Goal: Information Seeking & Learning: Find specific fact

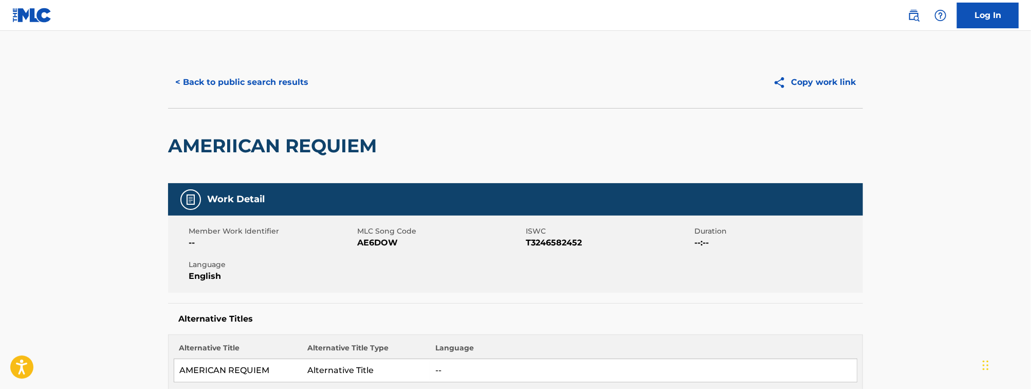
click at [277, 108] on div "AMERIICAN REQUIEM" at bounding box center [275, 145] width 214 height 75
click at [260, 83] on button "< Back to public search results" at bounding box center [241, 82] width 147 height 26
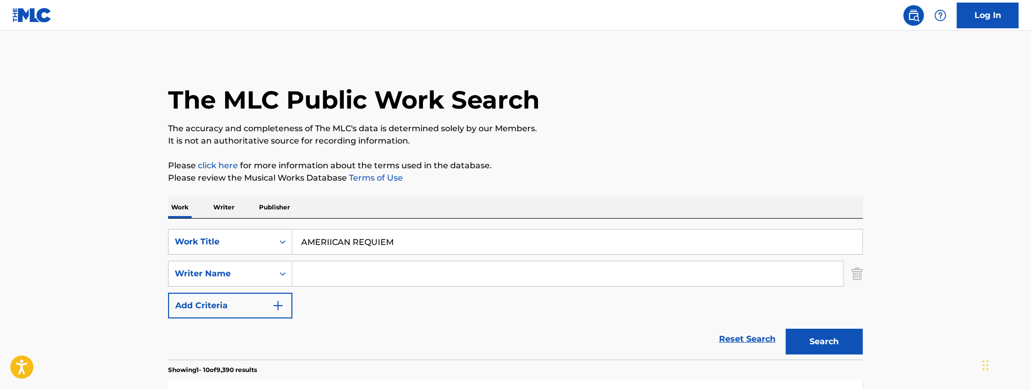
click at [436, 229] on div "AMERIICAN REQUIEM" at bounding box center [577, 242] width 570 height 26
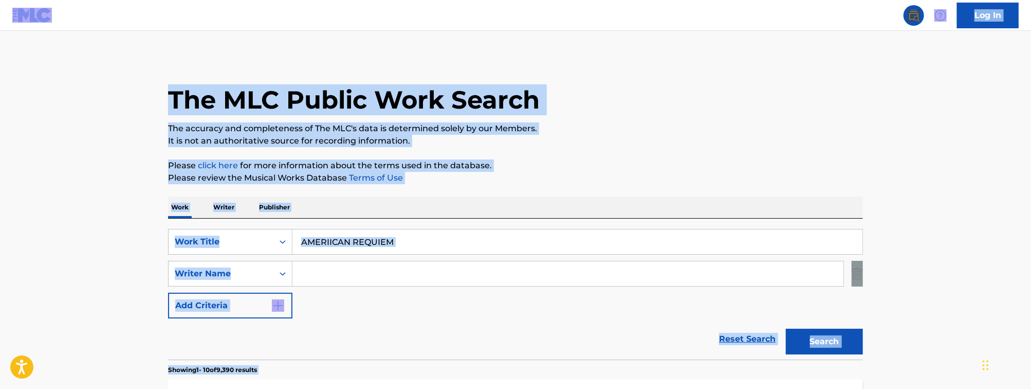
click at [343, 256] on div "SearchWithCriteria3376c0ea-4761-474e-9120-ae4b10824013 Work Title AMERIICAN REQ…" at bounding box center [515, 273] width 695 height 89
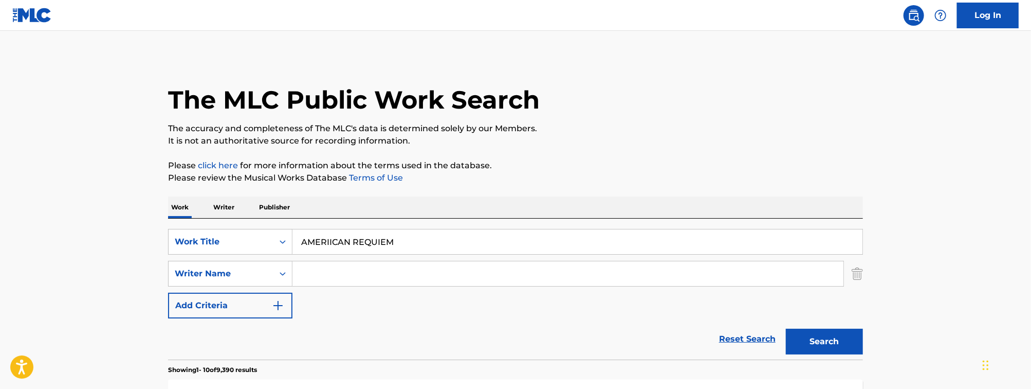
click at [377, 248] on input "AMERIICAN REQUIEM" at bounding box center [577, 241] width 570 height 25
paste input "life every voice and sing"
type input "life every voice and sing"
click at [317, 280] on input "Search Form" at bounding box center [567, 273] width 551 height 25
type input "[PERSON_NAME]"
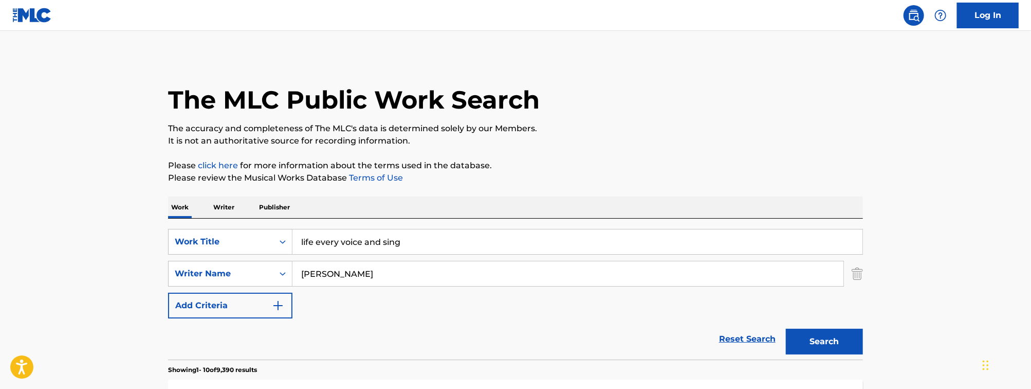
click at [786, 328] on button "Search" at bounding box center [824, 341] width 77 height 26
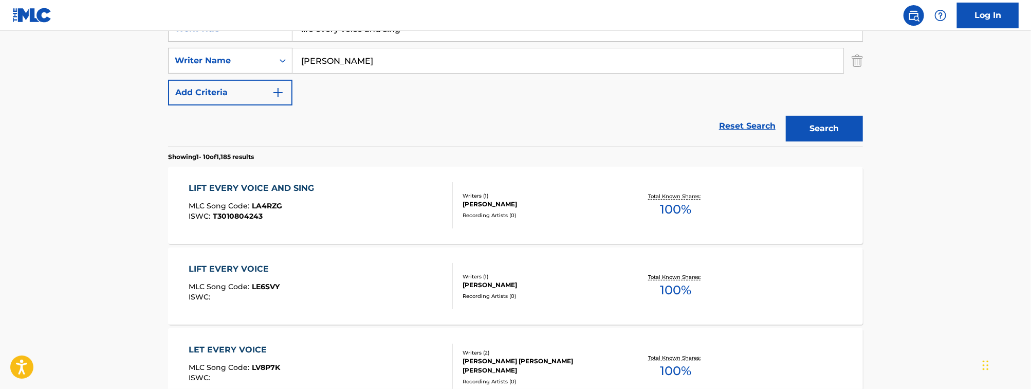
scroll to position [217, 0]
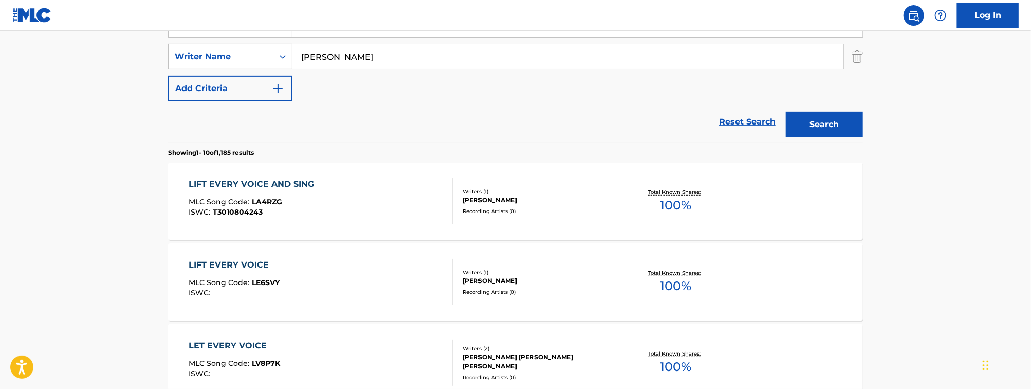
click at [364, 202] on div "LIFT EVERY VOICE AND SING MLC Song Code : LA4RZG ISWC : T3010804243" at bounding box center [321, 201] width 264 height 46
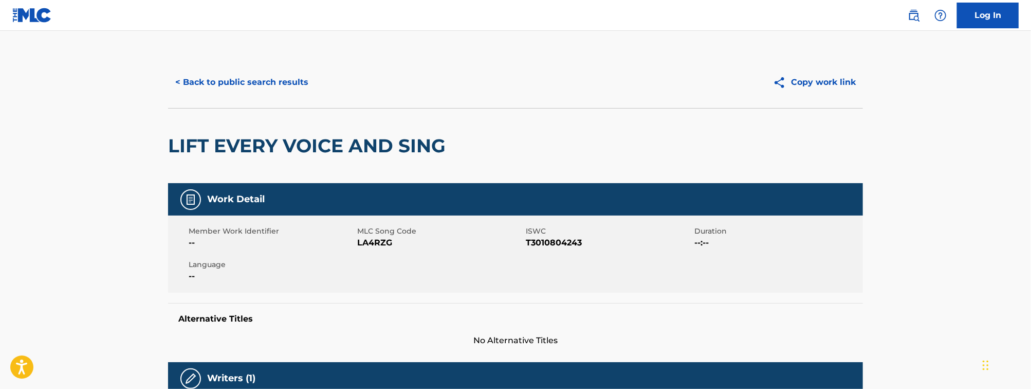
click at [254, 74] on button "< Back to public search results" at bounding box center [241, 82] width 147 height 26
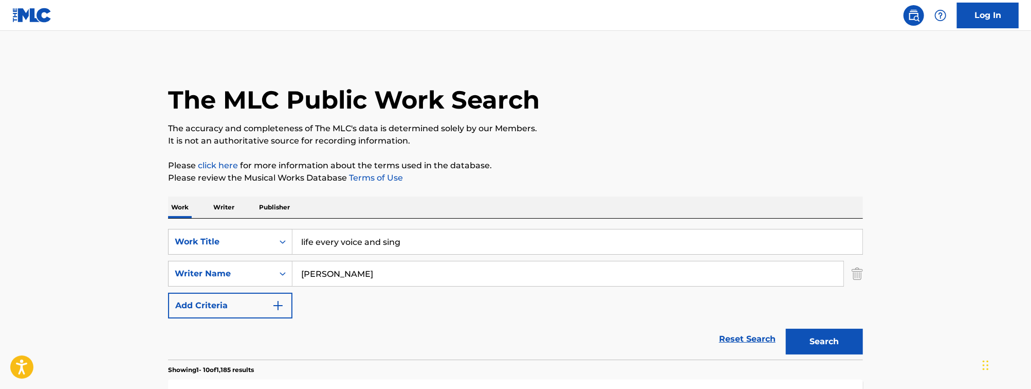
click at [351, 233] on input "life every voice and sing" at bounding box center [577, 241] width 570 height 25
paste input "black metallic"
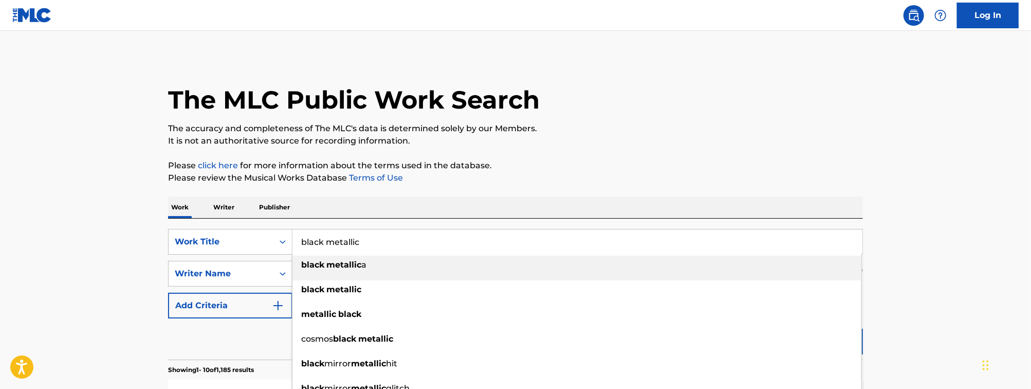
type input "black metallic"
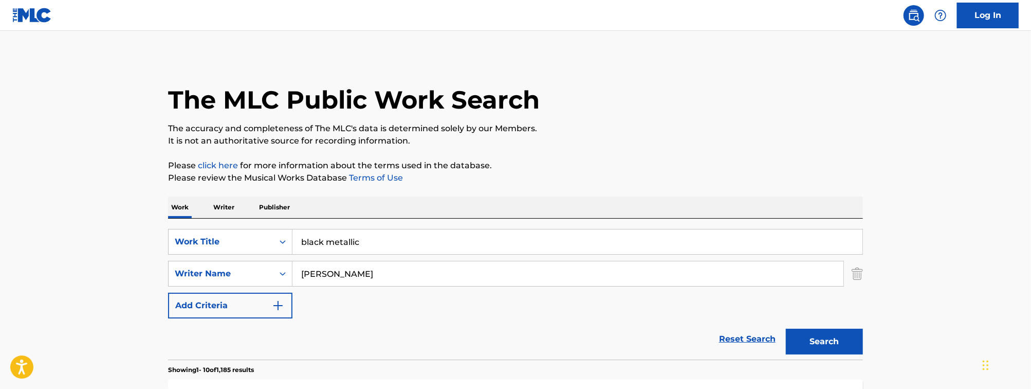
click at [358, 268] on input "[PERSON_NAME]" at bounding box center [567, 273] width 551 height 25
type input "[PERSON_NAME]"
click at [786, 328] on button "Search" at bounding box center [824, 341] width 77 height 26
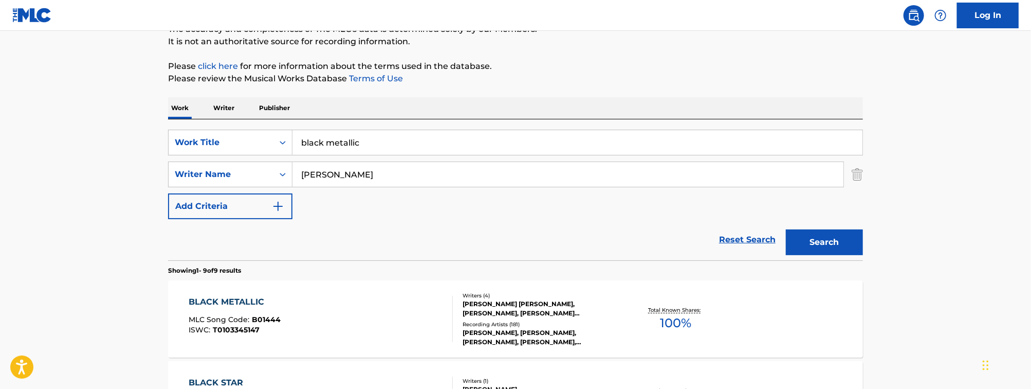
scroll to position [165, 0]
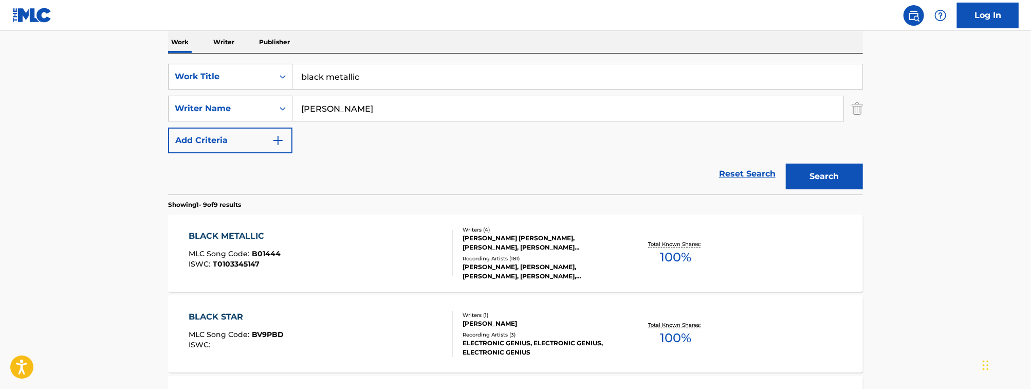
click at [354, 242] on div "BLACK METALLIC MLC Song Code : B01444 ISWC : T0103345147" at bounding box center [321, 253] width 264 height 46
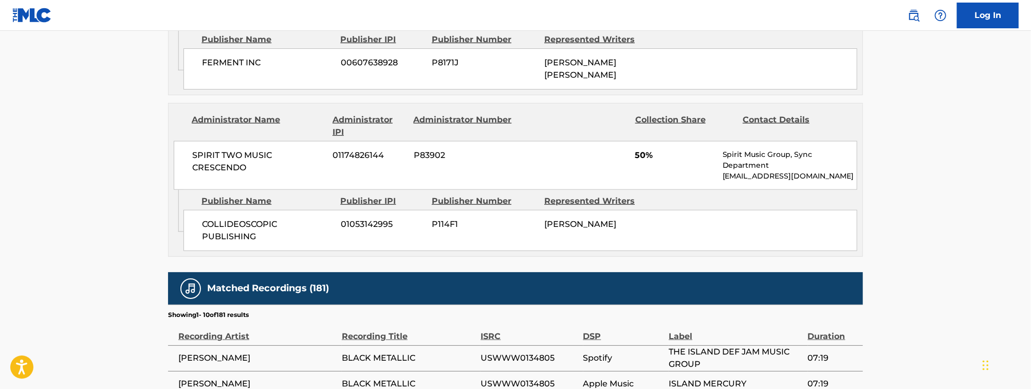
scroll to position [617, 0]
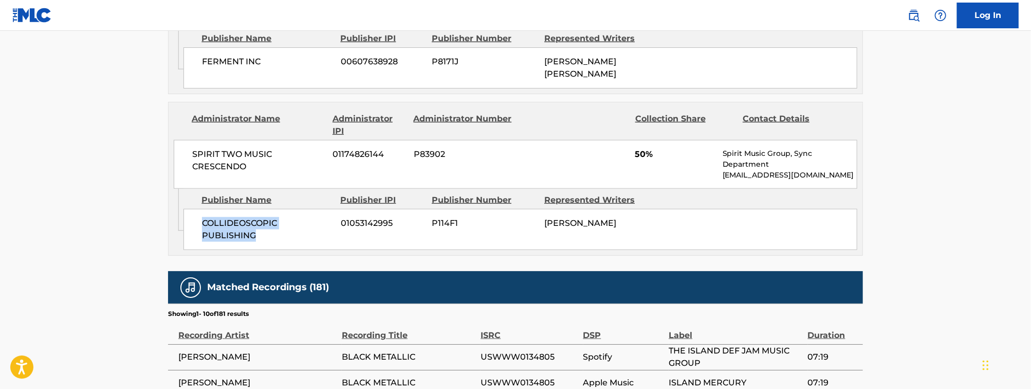
drag, startPoint x: 269, startPoint y: 243, endPoint x: 190, endPoint y: 229, distance: 80.3
click at [190, 229] on div "COLLIDEOSCOPIC PUBLISHING 01053142995 P114F1 [PERSON_NAME]" at bounding box center [520, 229] width 674 height 41
copy span "COLLIDEOSCOPIC PUBLISHING"
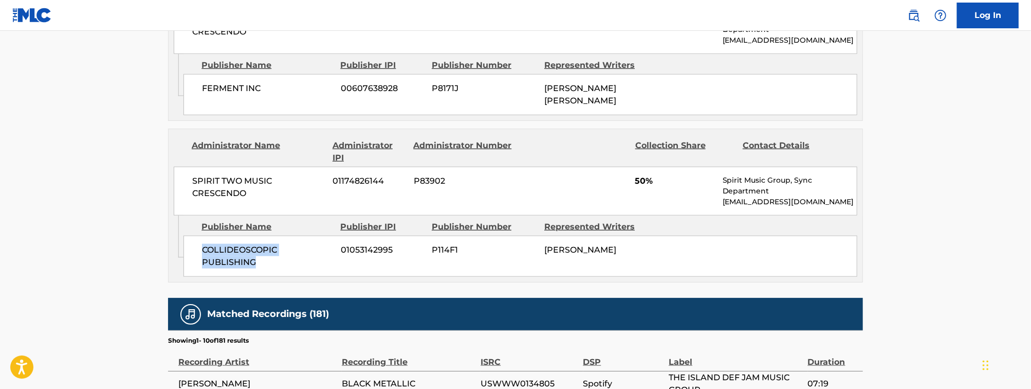
scroll to position [624, 0]
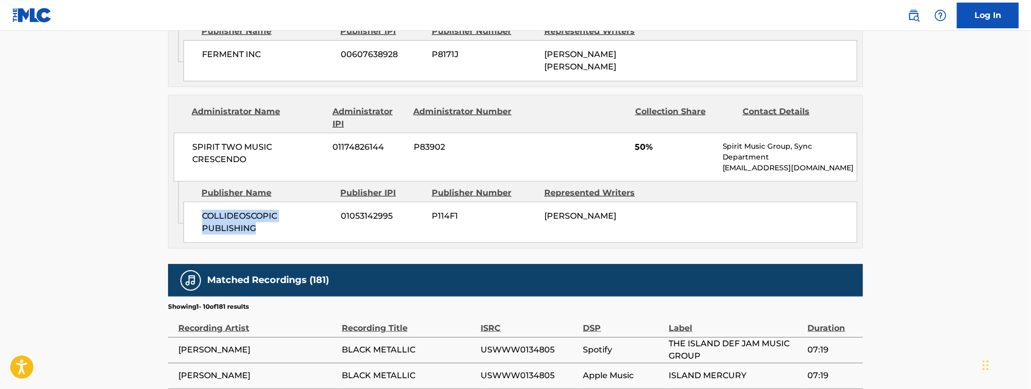
click at [256, 240] on div "COLLIDEOSCOPIC PUBLISHING 01053142995 P114F1 [PERSON_NAME]" at bounding box center [520, 221] width 674 height 41
drag, startPoint x: 272, startPoint y: 237, endPoint x: 196, endPoint y: 218, distance: 78.0
click at [196, 218] on div "COLLIDEOSCOPIC PUBLISHING 01053142995 P114F1 [PERSON_NAME]" at bounding box center [520, 221] width 674 height 41
copy span "COLLIDEOSCOPIC PUBLISHING"
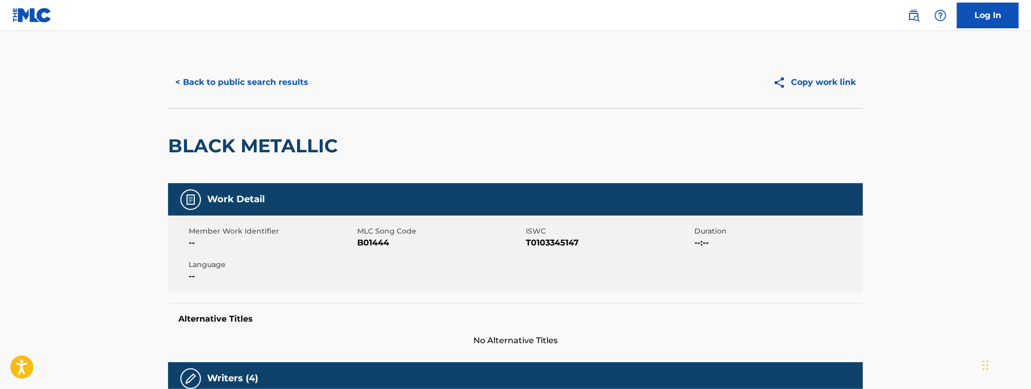
click at [226, 80] on button "< Back to public search results" at bounding box center [241, 82] width 147 height 26
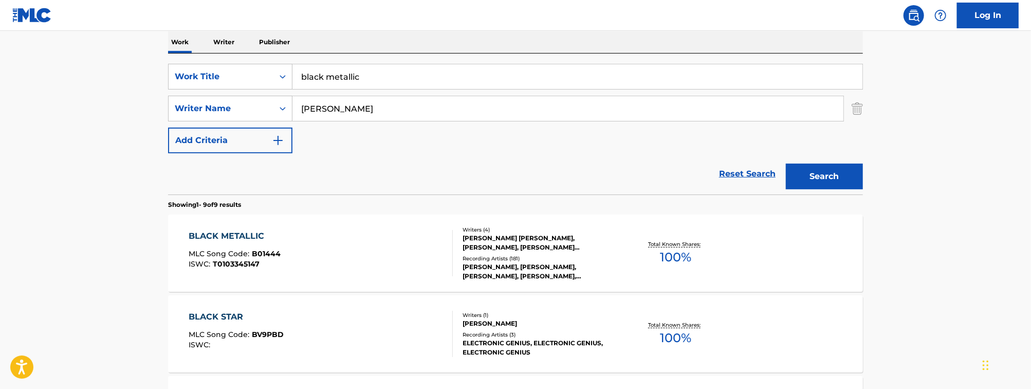
click at [348, 77] on input "black metallic" at bounding box center [577, 76] width 570 height 25
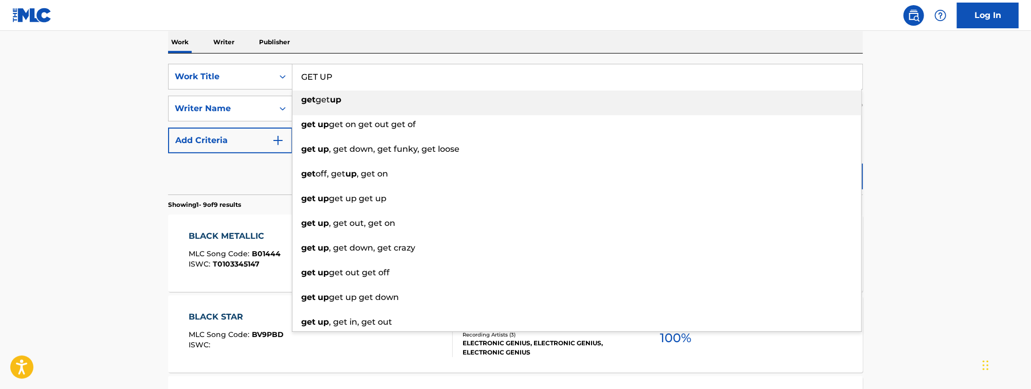
type input "GET UP"
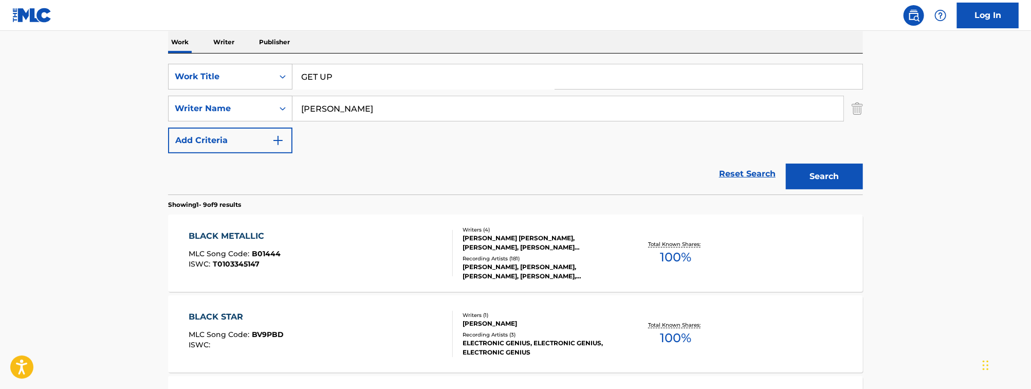
click at [322, 102] on input "[PERSON_NAME]" at bounding box center [567, 108] width 551 height 25
type input "[PERSON_NAME]"
click at [786, 163] on button "Search" at bounding box center [824, 176] width 77 height 26
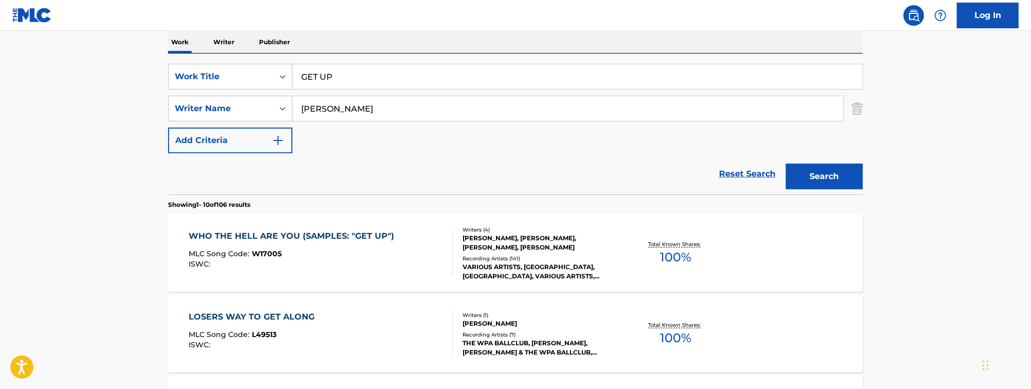
click at [842, 174] on button "Search" at bounding box center [824, 176] width 77 height 26
click at [375, 82] on input "GET UP" at bounding box center [577, 76] width 570 height 25
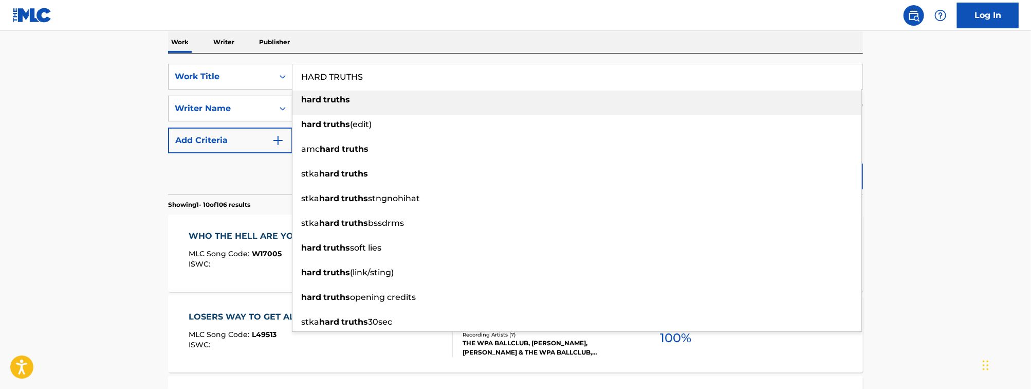
type input "HARD TRUTHS"
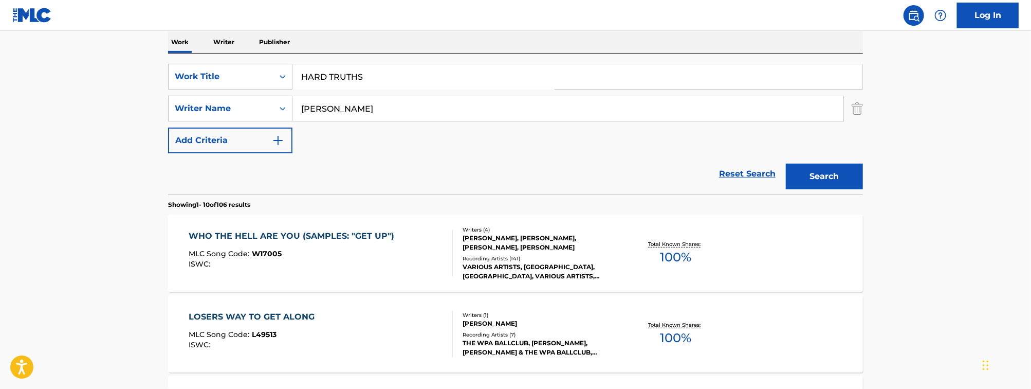
click at [357, 106] on input "[PERSON_NAME]" at bounding box center [567, 108] width 551 height 25
type input "[PERSON_NAME]"
click at [786, 163] on button "Search" at bounding box center [824, 176] width 77 height 26
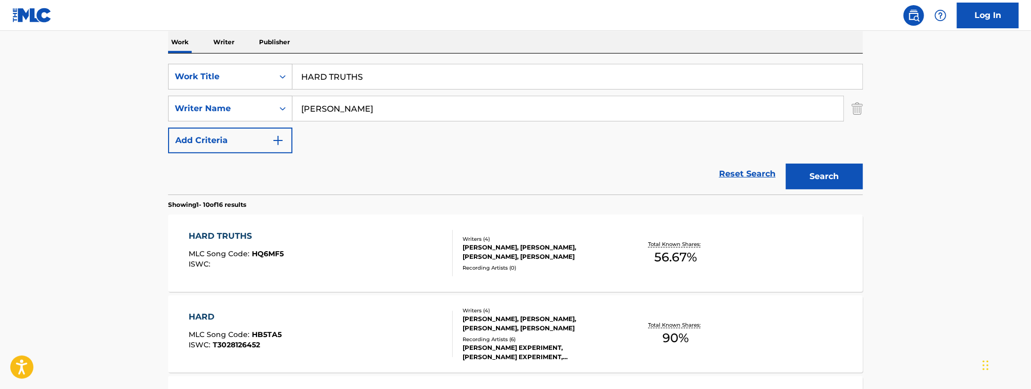
click at [372, 148] on div "SearchWithCriteria3376c0ea-4761-474e-9120-ae4b10824013 Work Title HARD TRUTHS S…" at bounding box center [515, 108] width 695 height 89
click at [379, 249] on div "HARD TRUTHS MLC Song Code : HQ6MF5 ISWC :" at bounding box center [321, 253] width 264 height 46
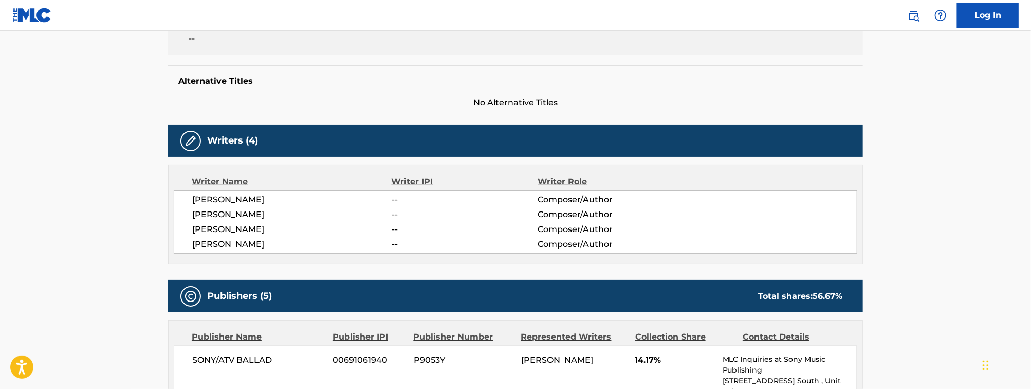
scroll to position [311, 0]
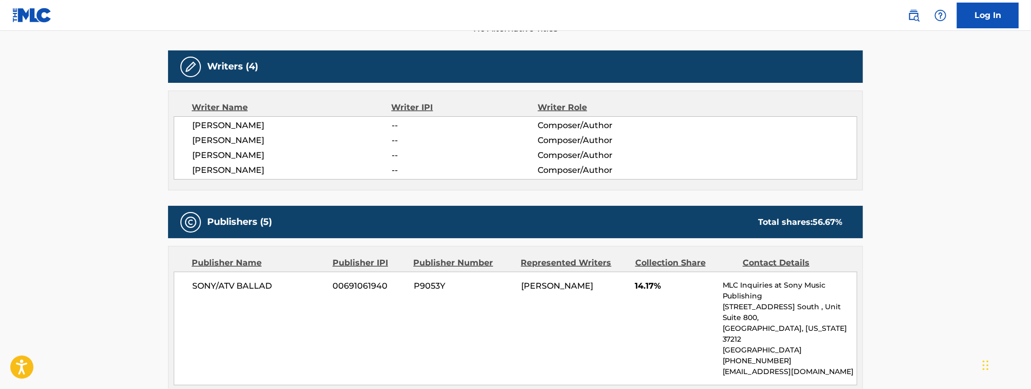
drag, startPoint x: 314, startPoint y: 123, endPoint x: 191, endPoint y: 126, distance: 123.4
click at [191, 126] on div "[PERSON_NAME] -- Composer/Author [PERSON_NAME] -- Composer/Author [PERSON_NAME]…" at bounding box center [515, 147] width 683 height 63
copy span "[PERSON_NAME]"
click at [272, 141] on span "[PERSON_NAME]" at bounding box center [291, 140] width 199 height 12
drag, startPoint x: 265, startPoint y: 155, endPoint x: 188, endPoint y: 154, distance: 76.6
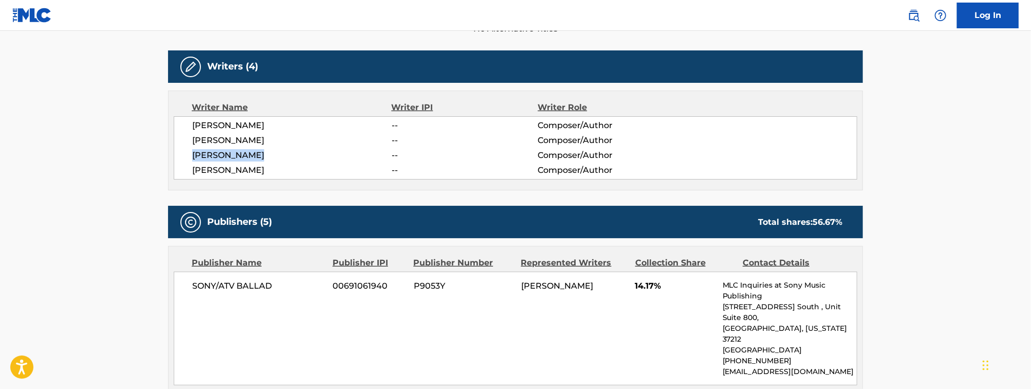
click at [188, 154] on div "[PERSON_NAME] -- Composer/Author [PERSON_NAME] -- Composer/Author [PERSON_NAME]…" at bounding box center [515, 147] width 683 height 63
copy span "[PERSON_NAME]"
drag, startPoint x: 207, startPoint y: 174, endPoint x: 191, endPoint y: 174, distance: 16.4
click at [191, 174] on div "[PERSON_NAME] -- Composer/Author [PERSON_NAME] -- Composer/Author [PERSON_NAME]…" at bounding box center [515, 147] width 683 height 63
copy span "[PERSON_NAME]"
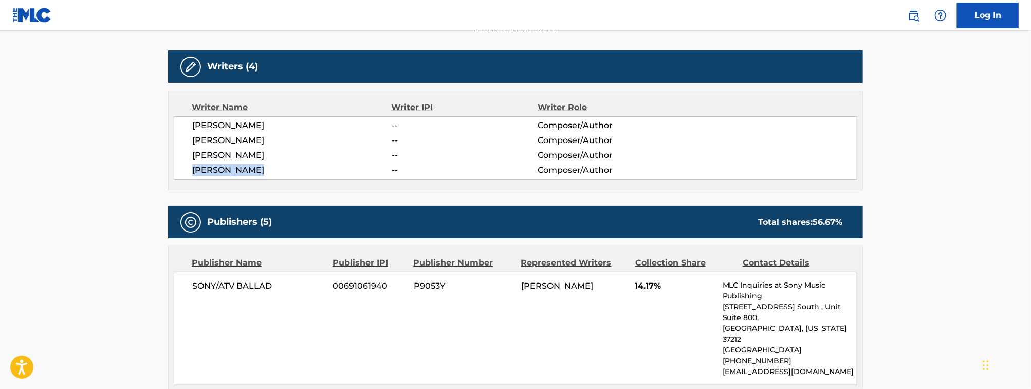
drag, startPoint x: 277, startPoint y: 142, endPoint x: 192, endPoint y: 143, distance: 84.8
click at [192, 143] on span "[PERSON_NAME]" at bounding box center [291, 140] width 199 height 12
copy span "[PERSON_NAME]"
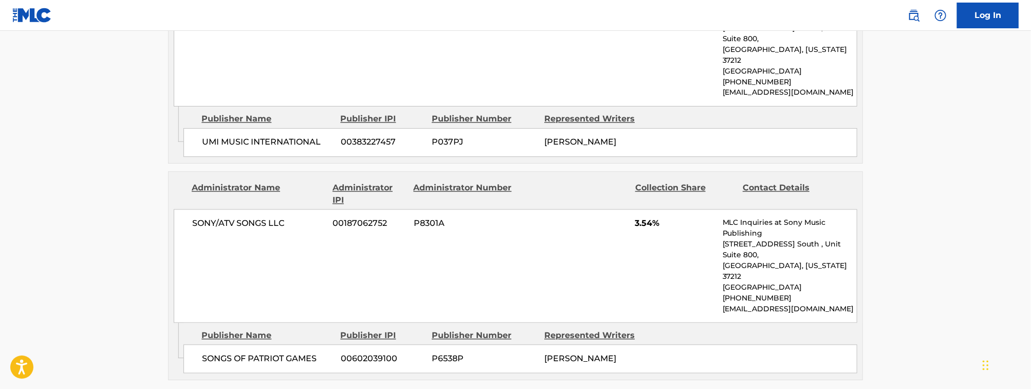
scroll to position [1210, 0]
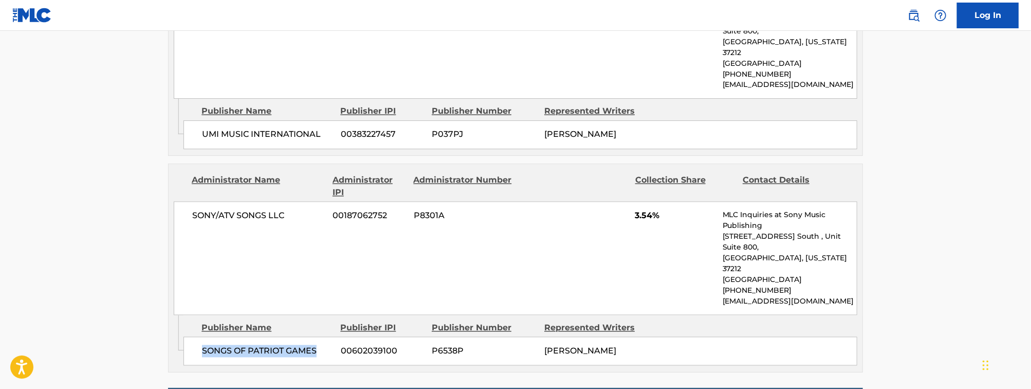
drag, startPoint x: 335, startPoint y: 235, endPoint x: 192, endPoint y: 238, distance: 142.4
click at [192, 337] on div "SONGS OF PATRIOT GAMES 00602039100 P6538P [PERSON_NAME]" at bounding box center [520, 351] width 674 height 29
copy span "SONGS OF PATRIOT GAMES"
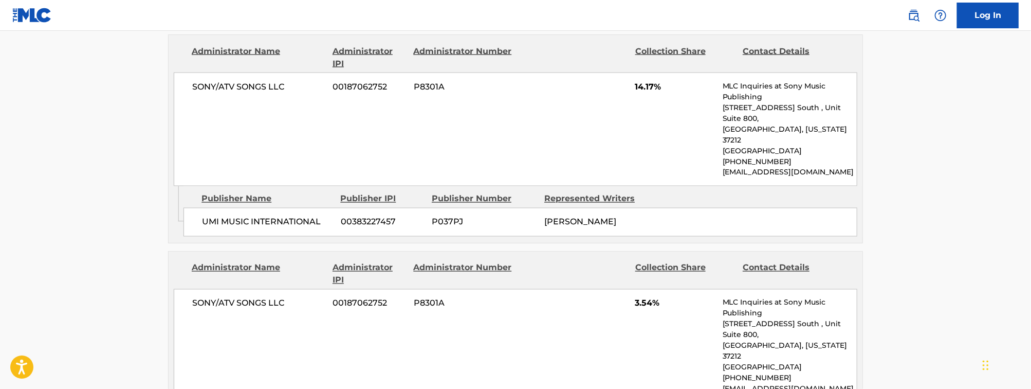
scroll to position [1103, 0]
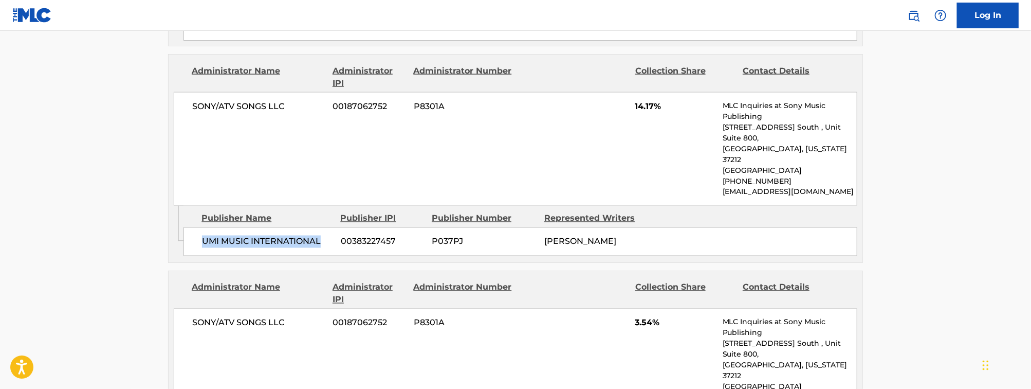
drag, startPoint x: 325, startPoint y: 155, endPoint x: 199, endPoint y: 159, distance: 126.5
click at [199, 227] on div "UMI MUSIC INTERNATIONAL 00383227457 P037PJ [PERSON_NAME]" at bounding box center [520, 241] width 674 height 29
copy span "UMI MUSIC INTERNATIONAL"
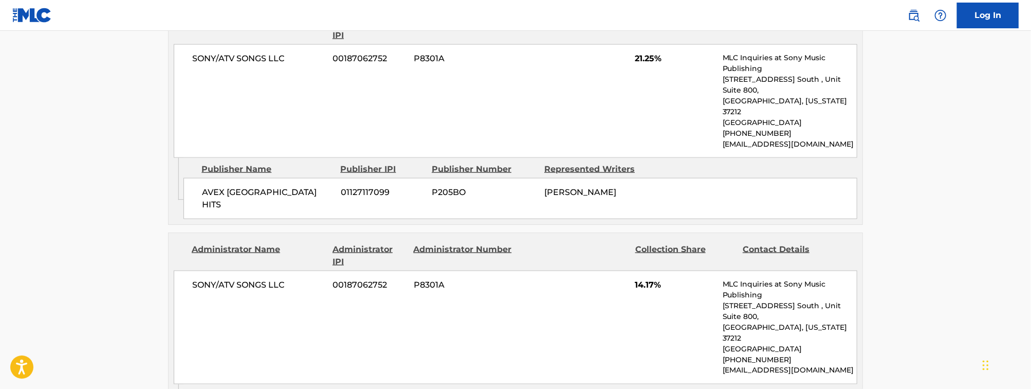
scroll to position [918, 0]
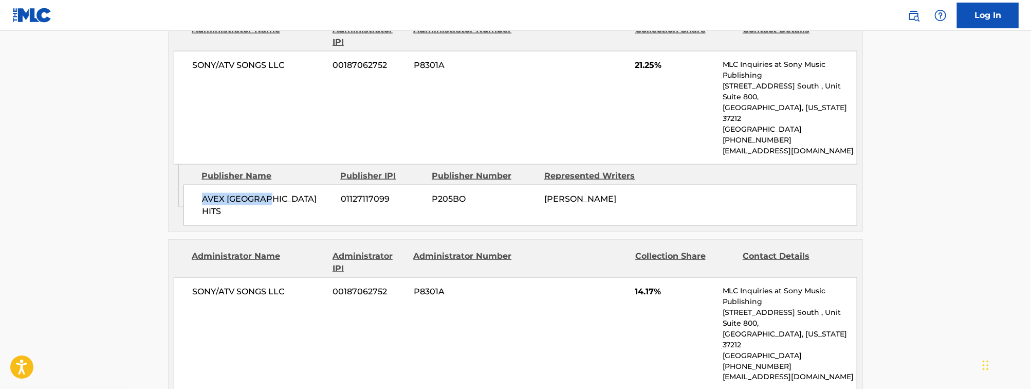
drag, startPoint x: 274, startPoint y: 140, endPoint x: 195, endPoint y: 137, distance: 79.7
click at [195, 184] on div "AVEX [GEOGRAPHIC_DATA] HITS 01127117099 P205BO [PERSON_NAME]" at bounding box center [520, 204] width 674 height 41
copy span "AVEX [GEOGRAPHIC_DATA] HITS"
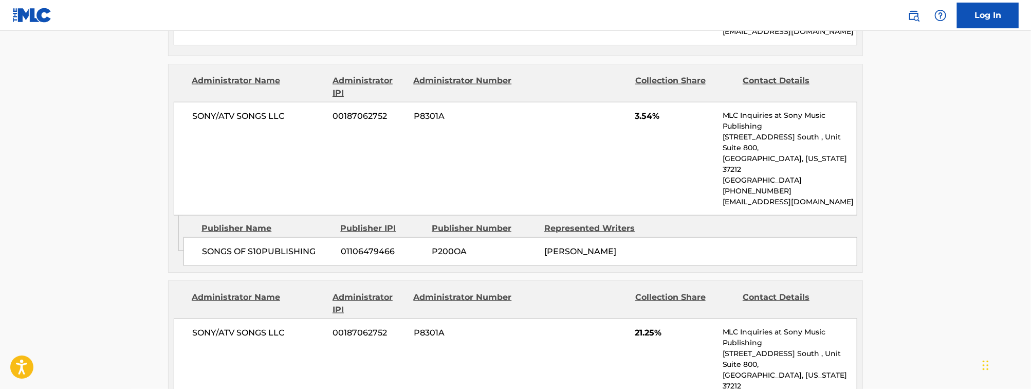
scroll to position [650, 0]
drag, startPoint x: 326, startPoint y: 214, endPoint x: 192, endPoint y: 216, distance: 134.1
click at [192, 238] on div "SONGS OF S10PUBLISHING 01106479466 P200OA [PERSON_NAME]" at bounding box center [520, 252] width 674 height 29
copy span "SONGS OF S10PUBLISHING"
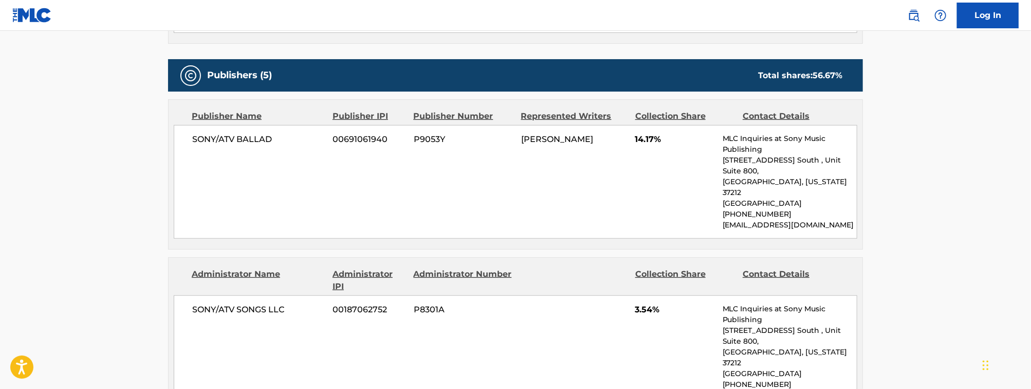
scroll to position [399, 0]
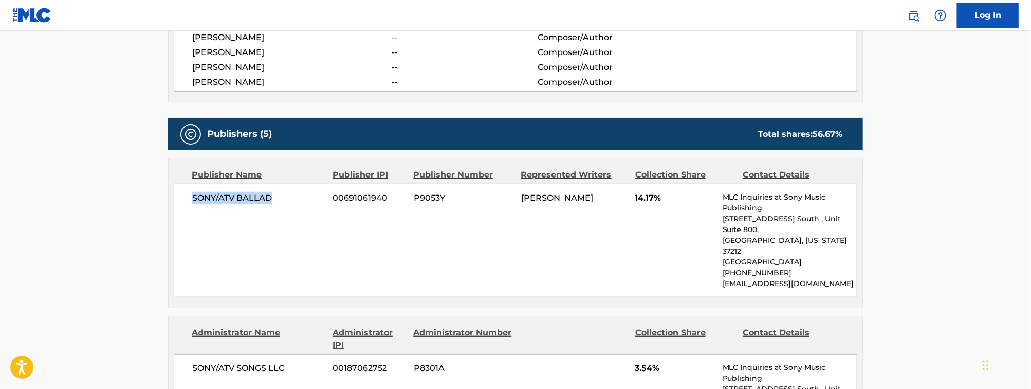
drag, startPoint x: 280, startPoint y: 206, endPoint x: 185, endPoint y: 207, distance: 94.6
click at [185, 207] on div "SONY/ATV BALLAD 00691061940 P9053Y [PERSON_NAME] 14.17% MLC Inquiries at Sony M…" at bounding box center [515, 240] width 683 height 114
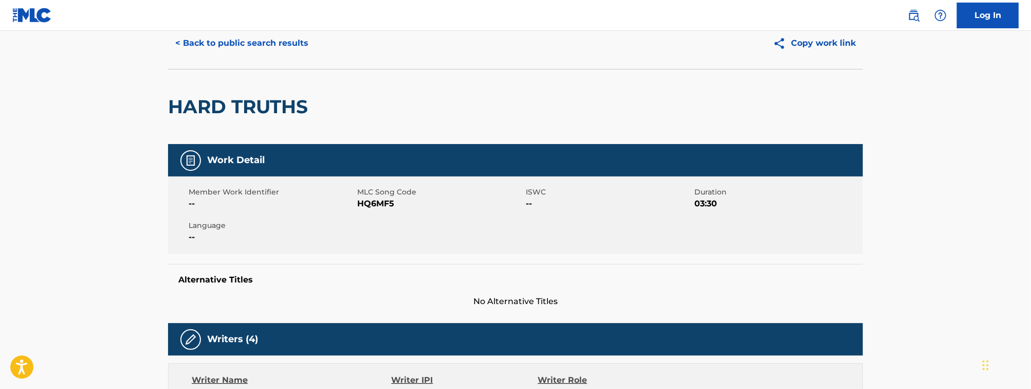
scroll to position [0, 0]
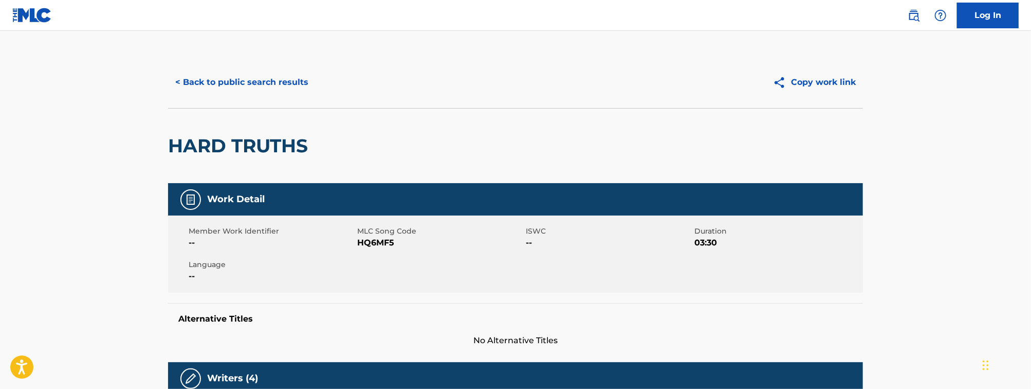
click at [255, 83] on button "< Back to public search results" at bounding box center [241, 82] width 147 height 26
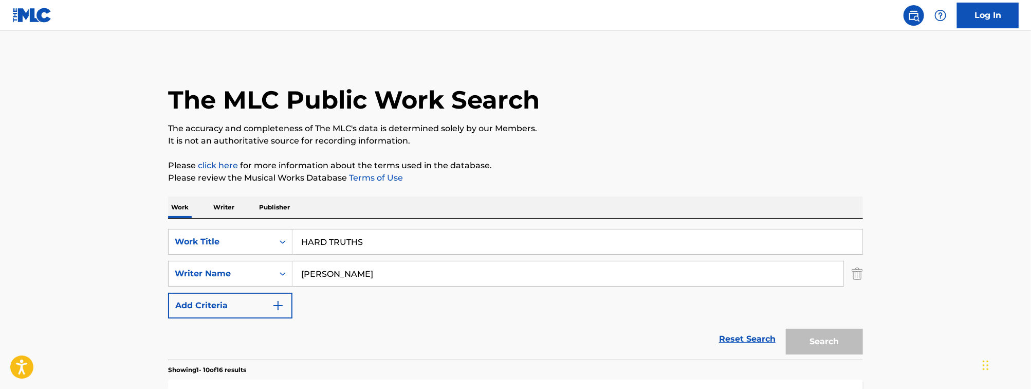
scroll to position [165, 0]
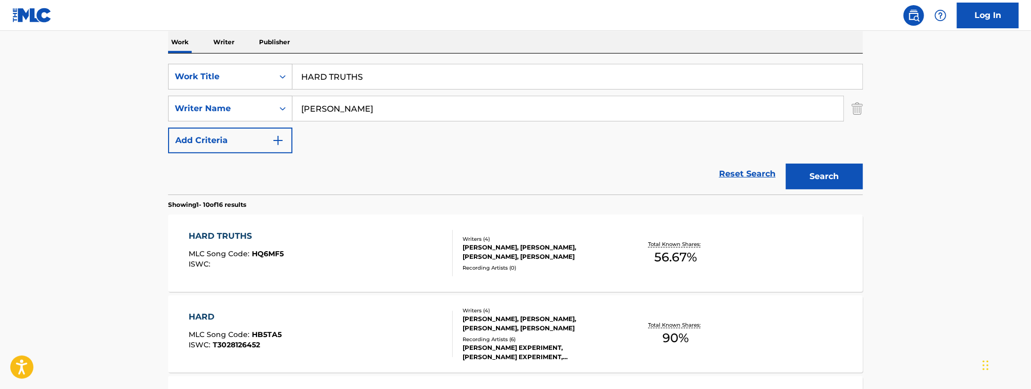
click at [328, 81] on input "HARD TRUTHS" at bounding box center [577, 76] width 570 height 25
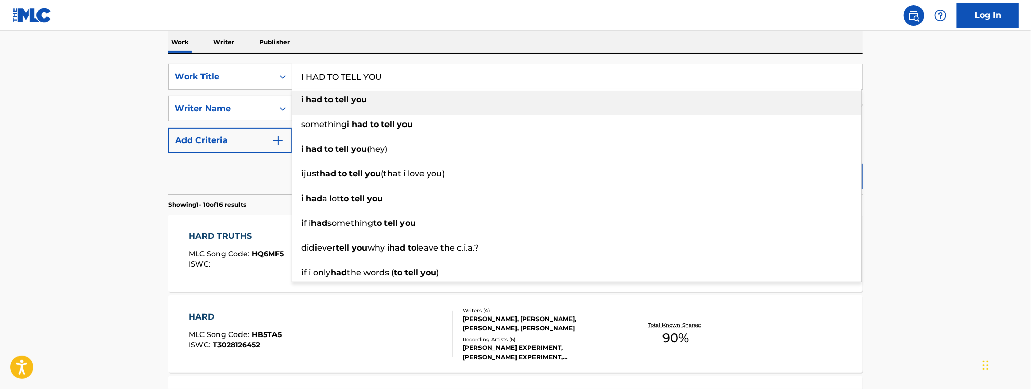
type input "I HAD TO TELL YOU"
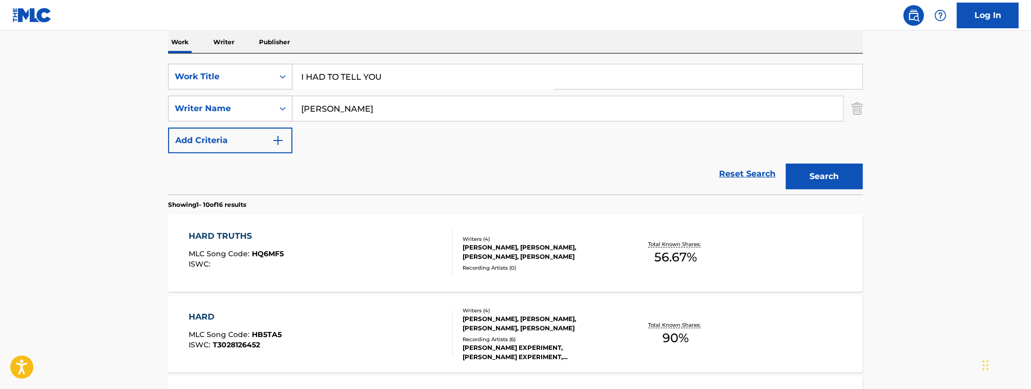
click at [342, 108] on input "[PERSON_NAME]" at bounding box center [567, 108] width 551 height 25
type input "R"
type input "[PERSON_NAME]"
click at [786, 163] on button "Search" at bounding box center [824, 176] width 77 height 26
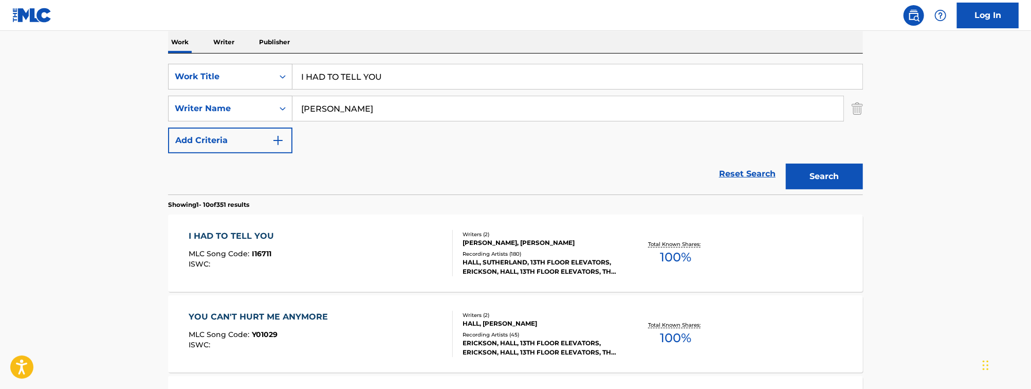
click at [380, 256] on div "I HAD TO TELL YOU MLC Song Code : I16711 ISWC :" at bounding box center [321, 253] width 264 height 46
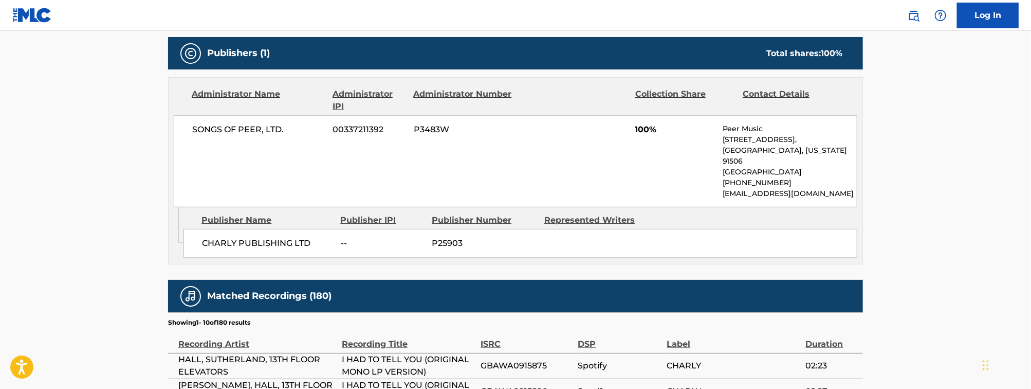
scroll to position [455, 0]
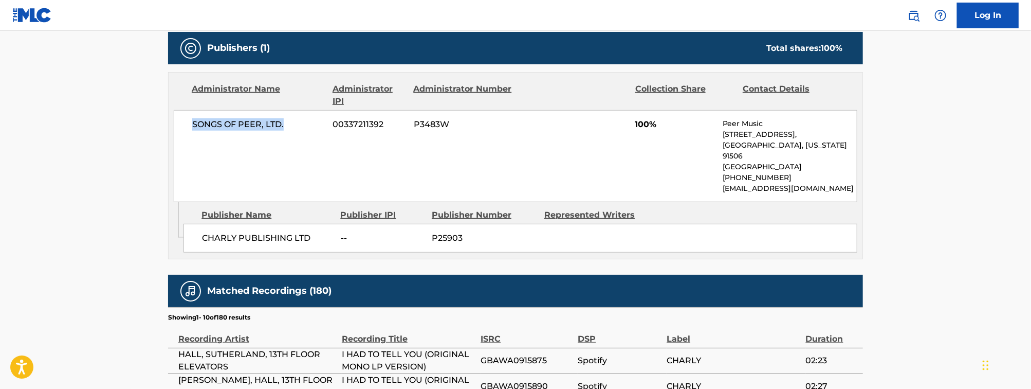
drag, startPoint x: 295, startPoint y: 124, endPoint x: 188, endPoint y: 134, distance: 107.3
click at [188, 134] on div "SONGS OF PEER, LTD. 00337211392 P3483W 100% Peer Music [STREET_ADDRESS][US_STAT…" at bounding box center [515, 156] width 683 height 92
drag, startPoint x: 326, startPoint y: 235, endPoint x: 200, endPoint y: 238, distance: 125.9
click at [200, 238] on div "CHARLY PUBLISHING LTD -- P25903" at bounding box center [520, 238] width 674 height 29
drag, startPoint x: 304, startPoint y: 129, endPoint x: 188, endPoint y: 133, distance: 116.2
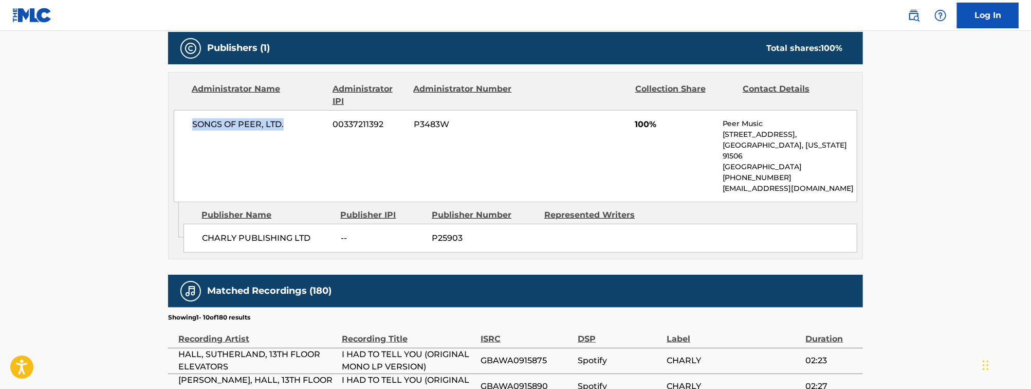
click at [188, 133] on div "SONGS OF PEER, LTD. 00337211392 P3483W 100% Peer Music [STREET_ADDRESS][US_STAT…" at bounding box center [515, 156] width 683 height 92
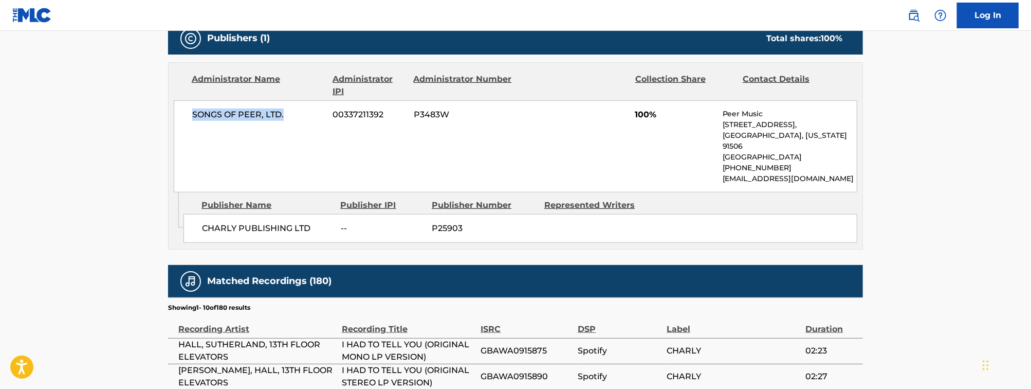
scroll to position [0, 0]
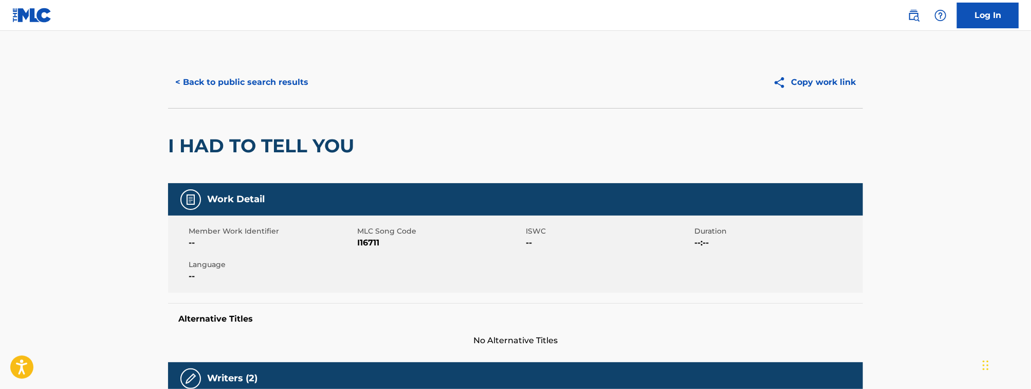
click at [237, 82] on button "< Back to public search results" at bounding box center [241, 82] width 147 height 26
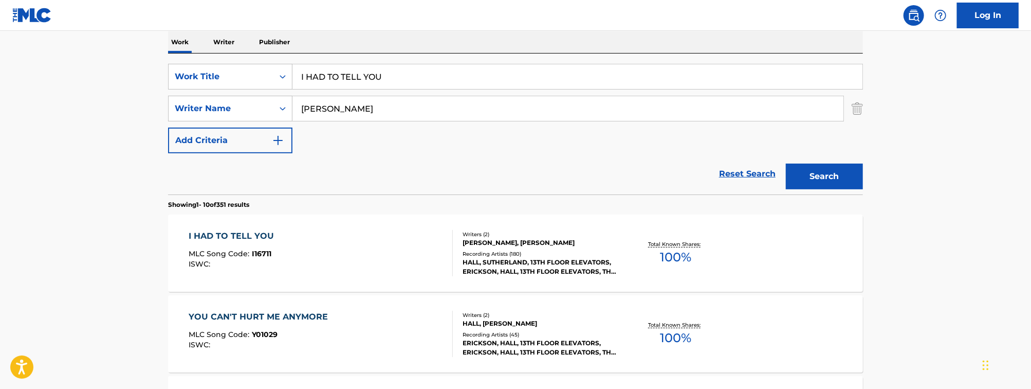
click at [344, 81] on input "I HAD TO TELL YOU" at bounding box center [577, 76] width 570 height 25
paste input "MELODIES OF LOVE"
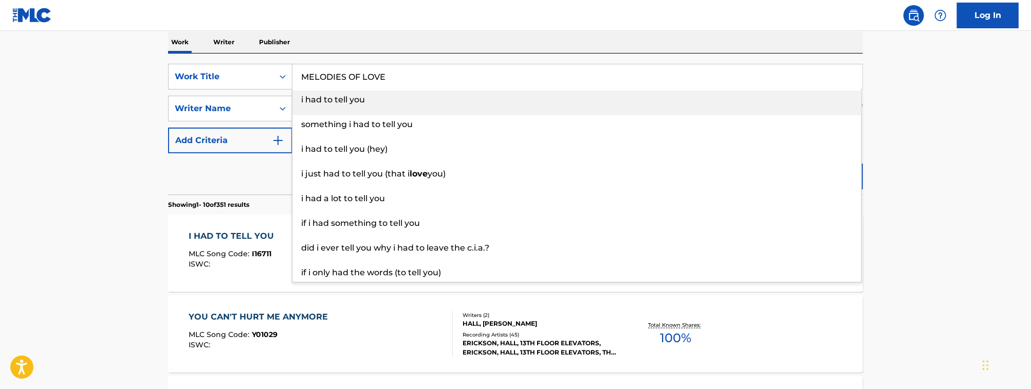
type input "MELODIES OF LOVE"
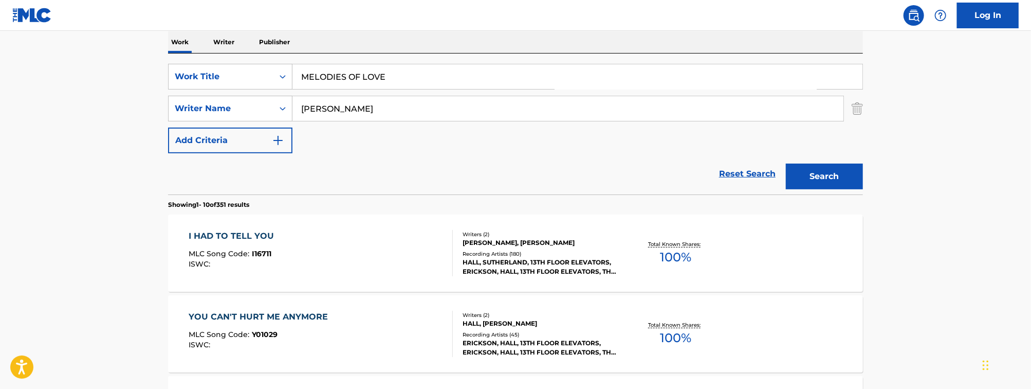
click at [348, 103] on input "[PERSON_NAME]" at bounding box center [567, 108] width 551 height 25
type input "ROCCA"
click at [786, 163] on button "Search" at bounding box center [824, 176] width 77 height 26
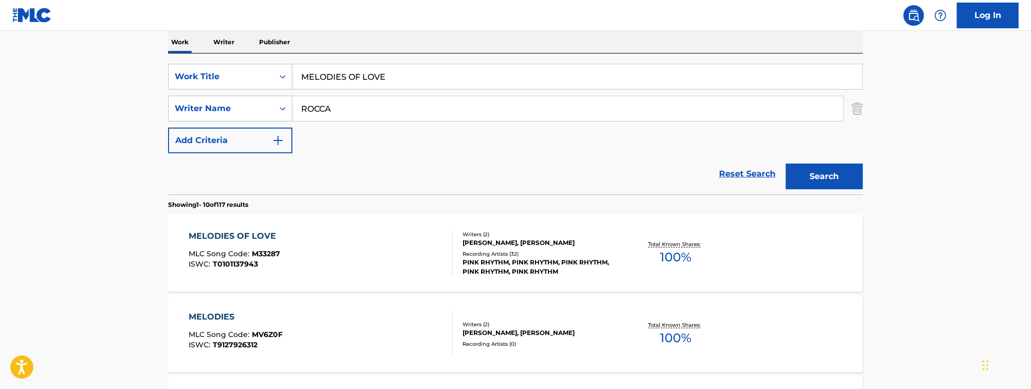
click at [354, 264] on div "MELODIES OF LOVE MLC Song Code : M33287 ISWC : T0101137943" at bounding box center [321, 253] width 264 height 46
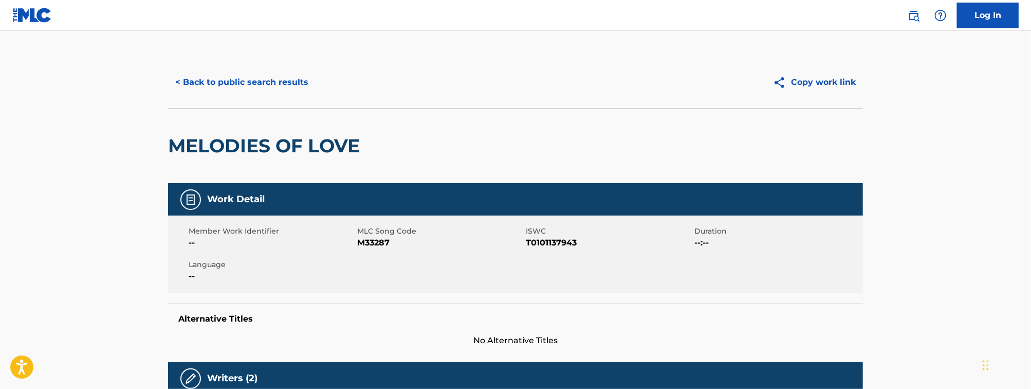
click at [232, 85] on button "< Back to public search results" at bounding box center [241, 82] width 147 height 26
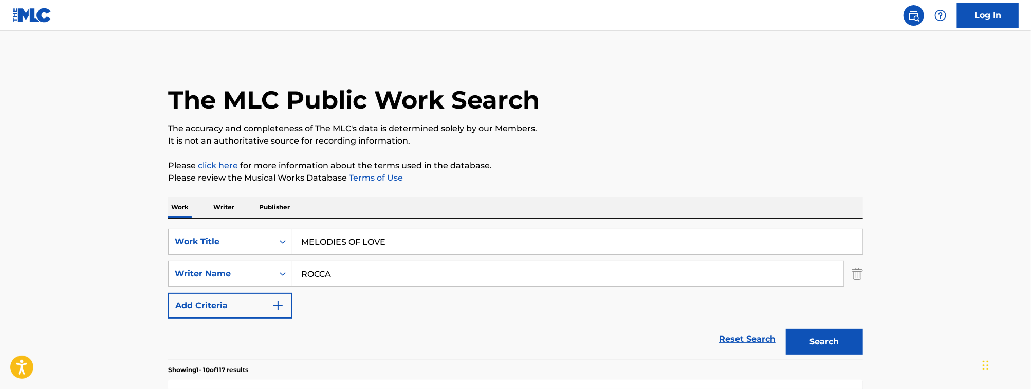
scroll to position [165, 0]
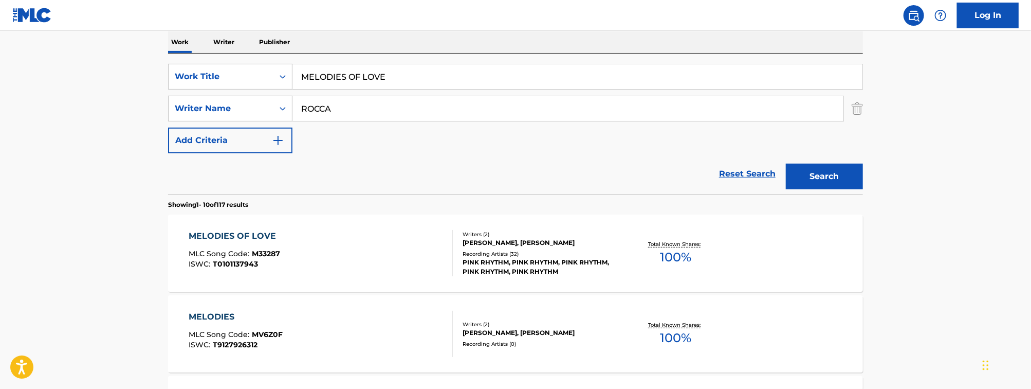
click at [370, 75] on input "MELODIES OF LOVE" at bounding box center [577, 76] width 570 height 25
paste input "SUMMERTIME IN [GEOGRAPHIC_DATA]"
type input "SUMMERTIME IN [GEOGRAPHIC_DATA]"
click at [336, 101] on input "ROCCA" at bounding box center [567, 108] width 551 height 25
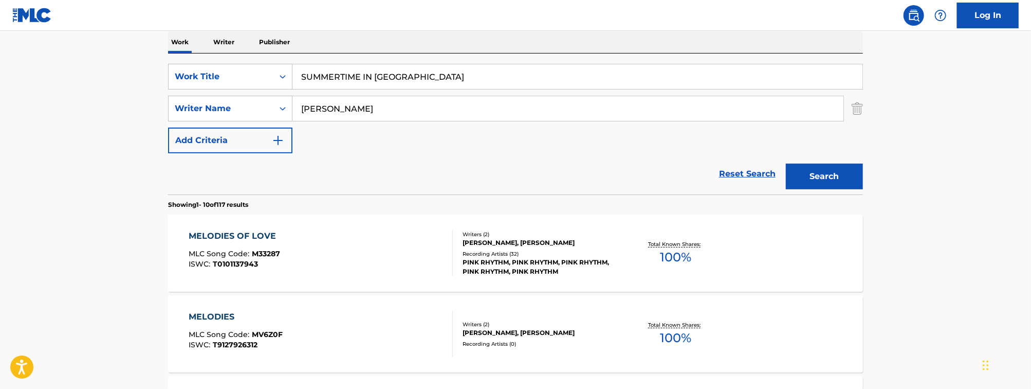
type input "[PERSON_NAME]"
click at [786, 163] on button "Search" at bounding box center [824, 176] width 77 height 26
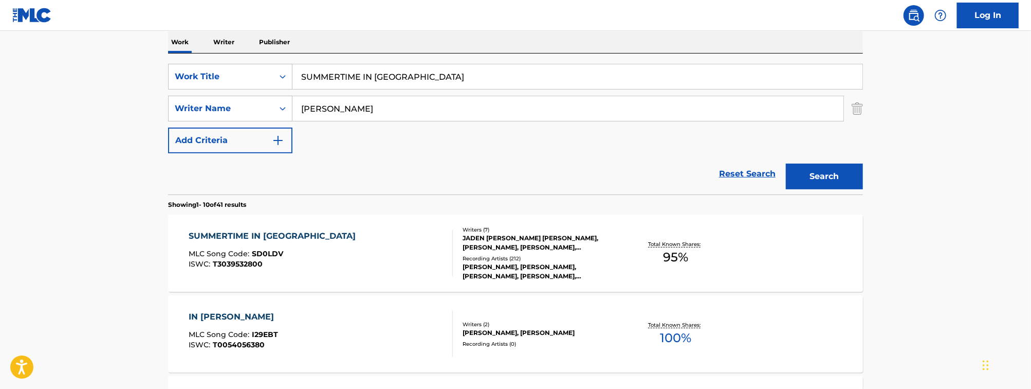
click at [310, 215] on div "SUMMERTIME IN [GEOGRAPHIC_DATA] MLC Song Code : SD0LDV ISWC : T3039532800 Write…" at bounding box center [515, 252] width 695 height 77
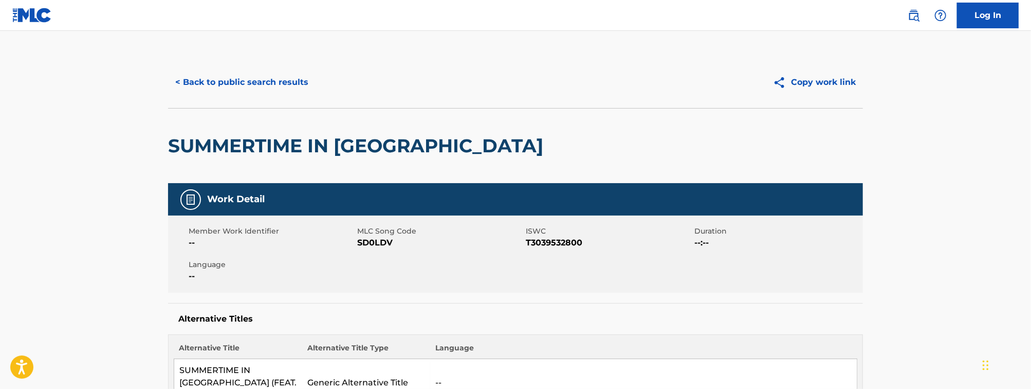
click at [272, 85] on button "< Back to public search results" at bounding box center [241, 82] width 147 height 26
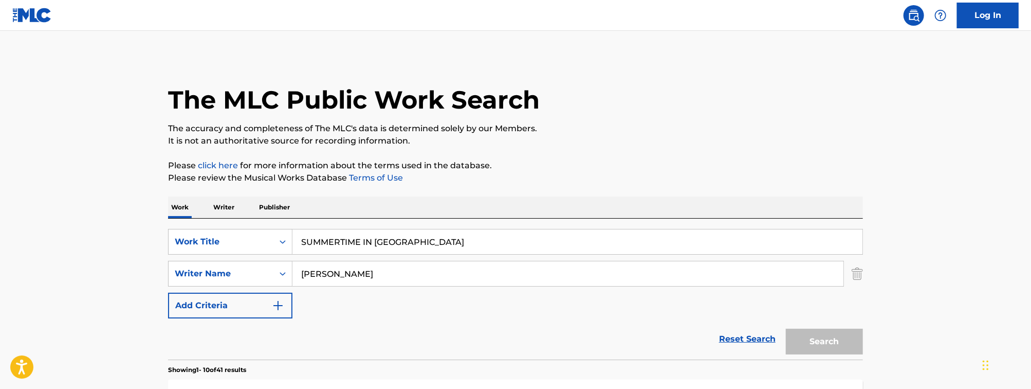
scroll to position [165, 0]
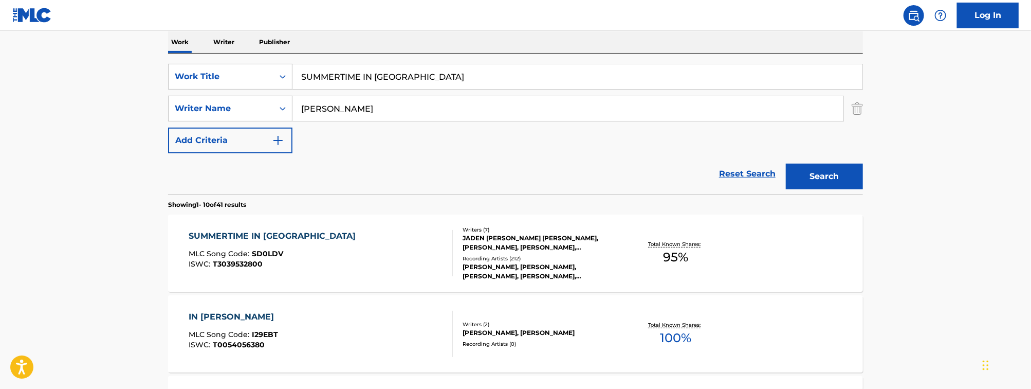
click at [350, 79] on input "SUMMERTIME IN [GEOGRAPHIC_DATA]" at bounding box center [577, 76] width 570 height 25
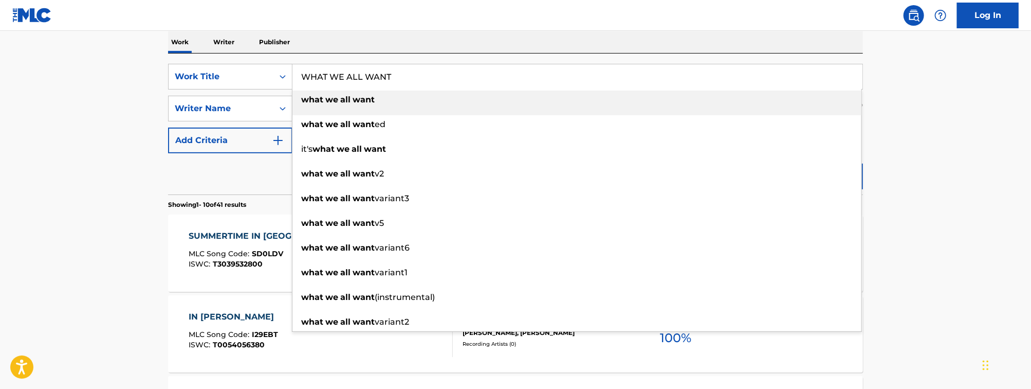
type input "WHAT WE ALL WANT"
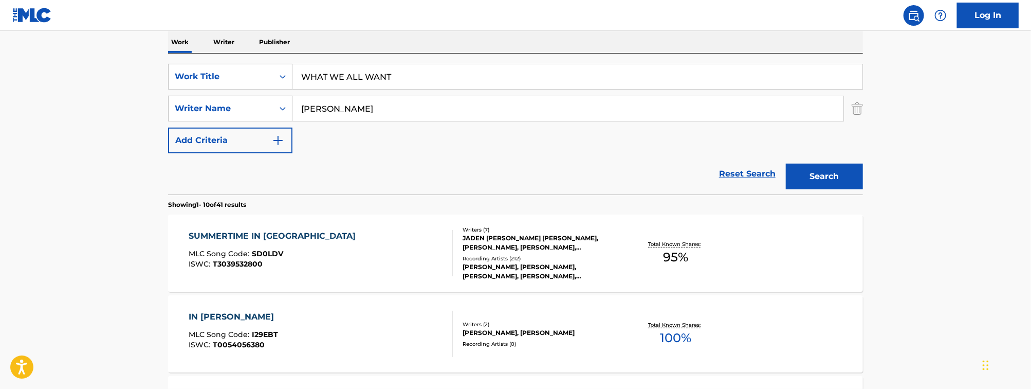
click at [434, 111] on input "[PERSON_NAME]" at bounding box center [567, 108] width 551 height 25
type input "KING"
click at [786, 163] on button "Search" at bounding box center [824, 176] width 77 height 26
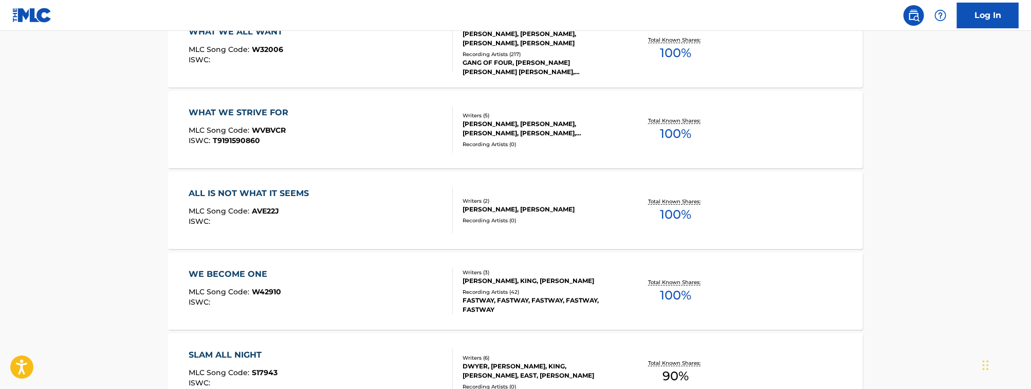
scroll to position [286, 0]
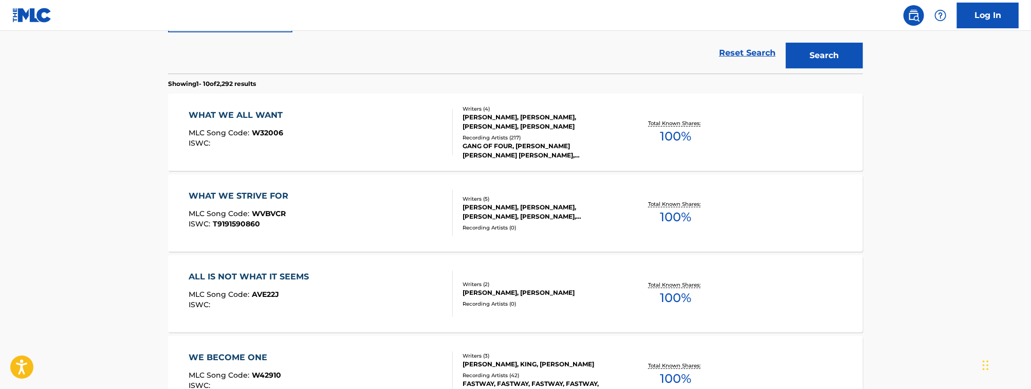
click at [346, 130] on div "WHAT WE ALL WANT MLC Song Code : W32006 ISWC :" at bounding box center [321, 132] width 264 height 46
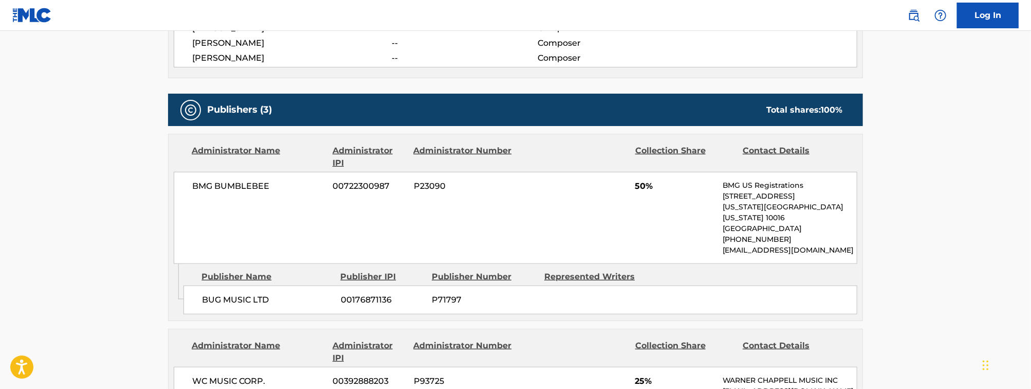
scroll to position [421, 0]
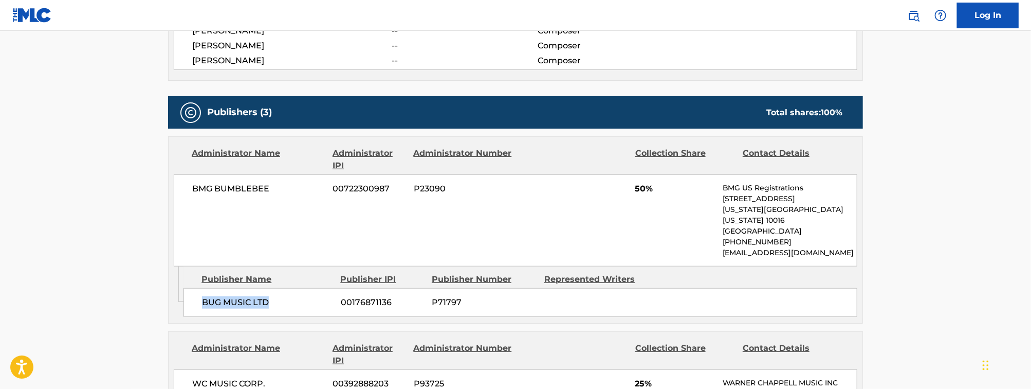
drag, startPoint x: 294, startPoint y: 296, endPoint x: 189, endPoint y: 285, distance: 105.4
click at [189, 288] on div "BUG MUSIC LTD 00176871136 P71797" at bounding box center [520, 302] width 674 height 29
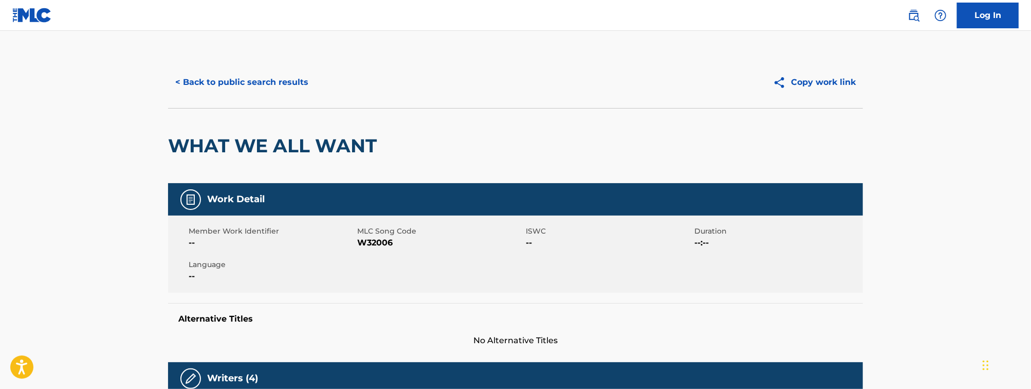
click at [286, 85] on button "< Back to public search results" at bounding box center [241, 82] width 147 height 26
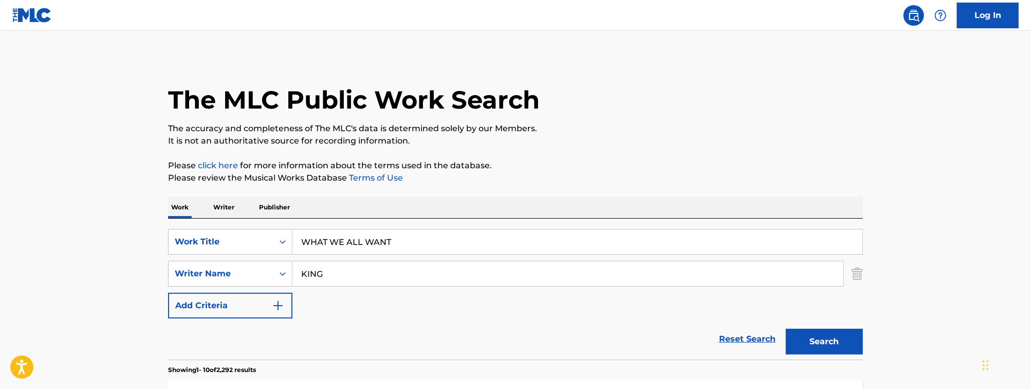
click at [341, 243] on input "WHAT WE ALL WANT" at bounding box center [577, 241] width 570 height 25
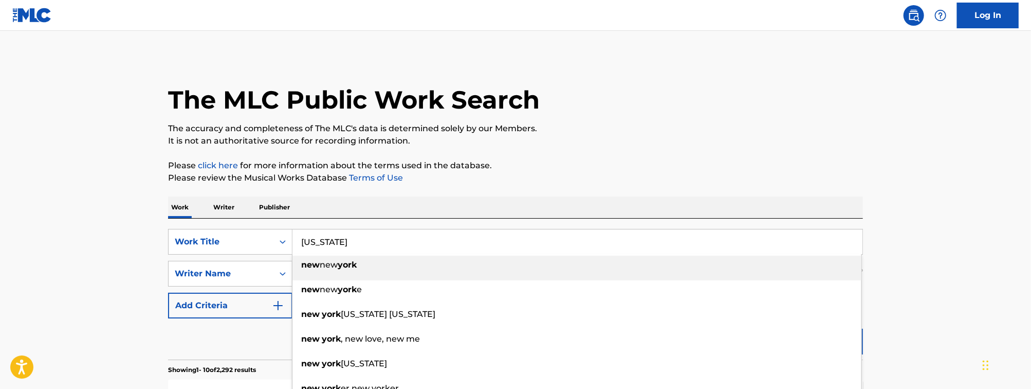
type input "[US_STATE]"
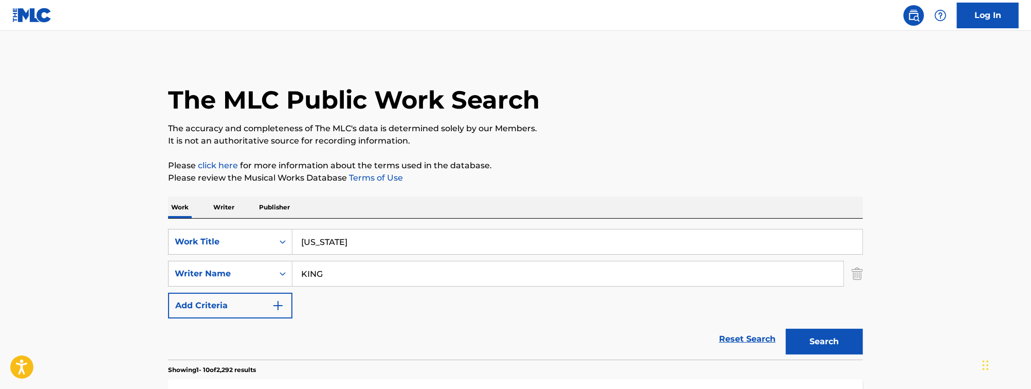
click at [422, 274] on input "KING" at bounding box center [567, 273] width 551 height 25
type input "BARNE"
click at [786, 328] on button "Search" at bounding box center [824, 341] width 77 height 26
click at [342, 240] on input "[US_STATE]" at bounding box center [577, 241] width 570 height 25
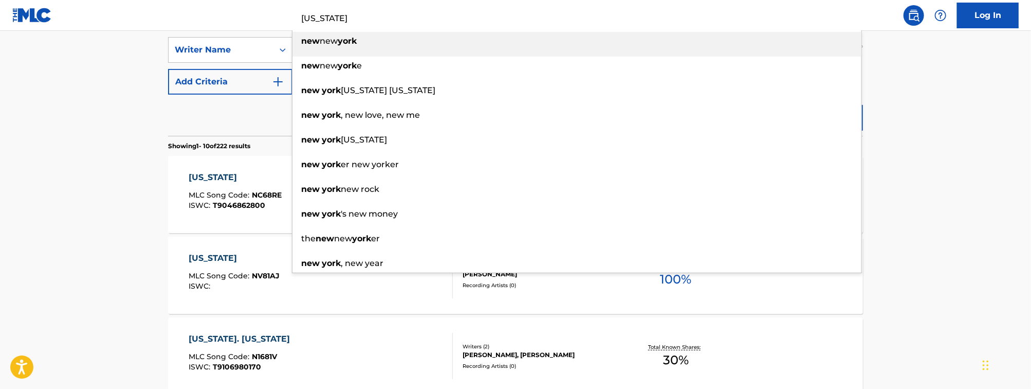
scroll to position [228, 0]
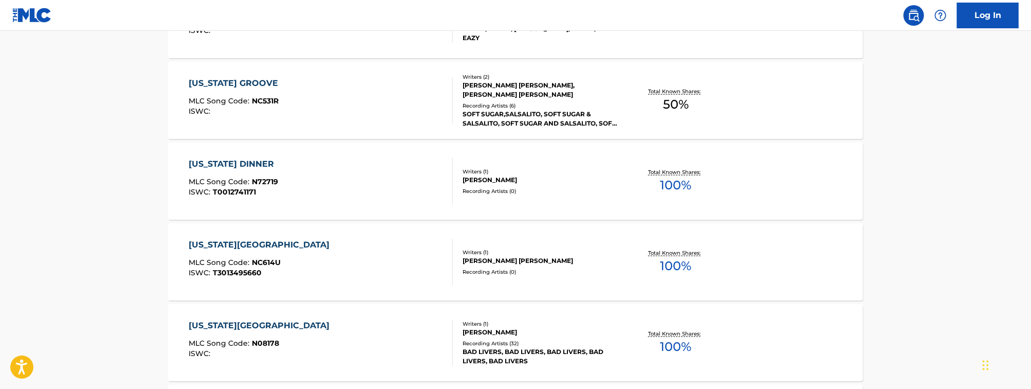
scroll to position [0, 0]
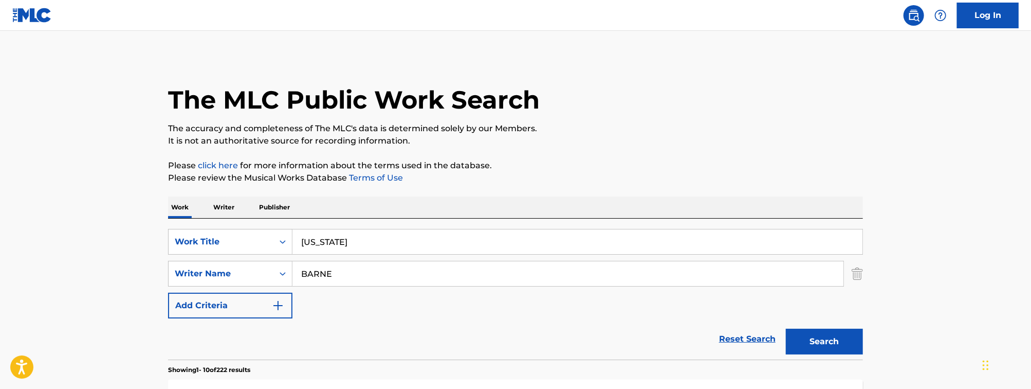
click at [363, 280] on input "BARNE" at bounding box center [567, 273] width 551 height 25
click at [391, 238] on input "[US_STATE]" at bounding box center [577, 241] width 570 height 25
type input "[US_STATE] (SING-ALONG)"
click at [786, 328] on button "Search" at bounding box center [824, 341] width 77 height 26
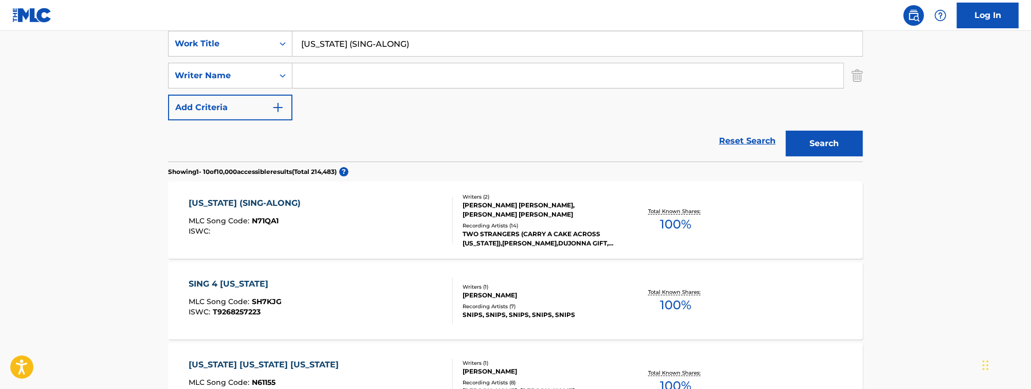
click at [356, 231] on div "[US_STATE] (SING-ALONG) MLC Song Code : N71QA1 ISWC :" at bounding box center [321, 220] width 264 height 46
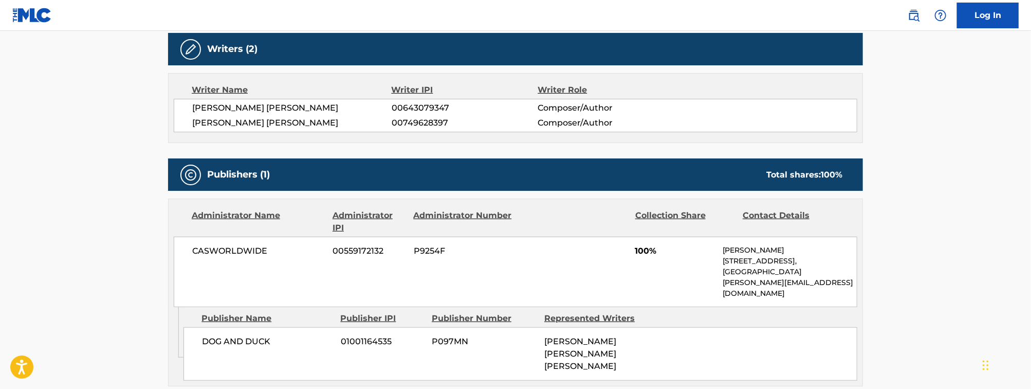
scroll to position [291, 0]
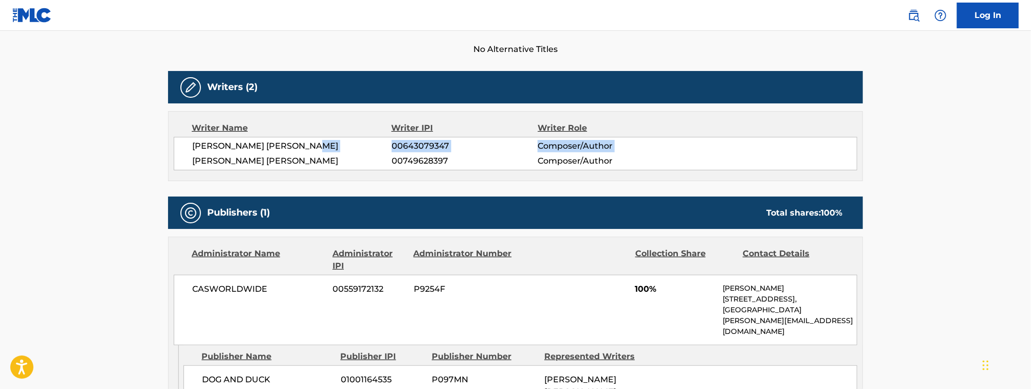
drag, startPoint x: 334, startPoint y: 145, endPoint x: 150, endPoint y: 157, distance: 184.4
click at [150, 157] on main "< Back to public search results Copy work link [US_STATE] (SING-ALONG) Work Det…" at bounding box center [515, 317] width 1031 height 1154
click at [327, 151] on span "[PERSON_NAME] [PERSON_NAME]" at bounding box center [291, 146] width 199 height 12
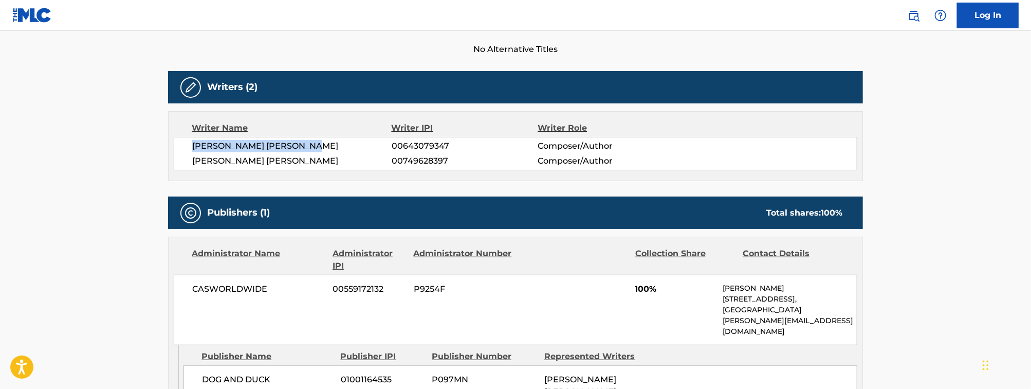
drag, startPoint x: 326, startPoint y: 148, endPoint x: 188, endPoint y: 151, distance: 138.3
click at [188, 151] on div "[PERSON_NAME] [PERSON_NAME] 00643079347 Composer/Author [PERSON_NAME] [PERSON_N…" at bounding box center [515, 153] width 683 height 33
drag, startPoint x: 384, startPoint y: 163, endPoint x: 188, endPoint y: 173, distance: 196.5
click at [188, 173] on div "Writer Name Writer IPI Writer Role [PERSON_NAME] [PERSON_NAME] 00643079347 Comp…" at bounding box center [515, 146] width 695 height 70
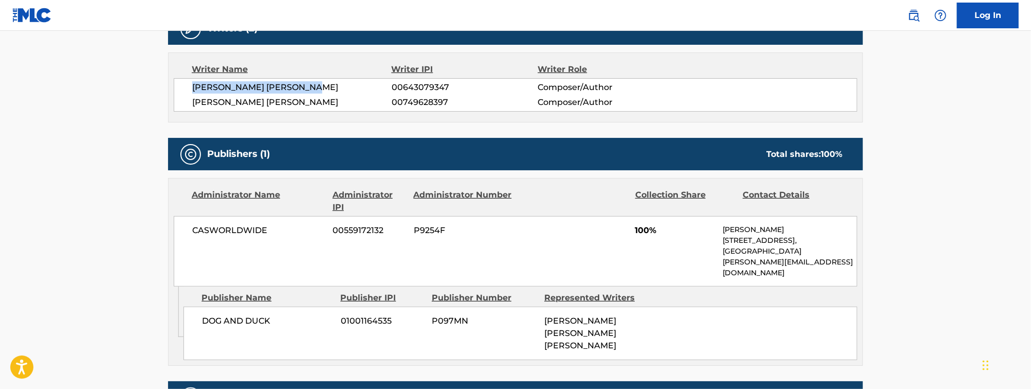
scroll to position [357, 0]
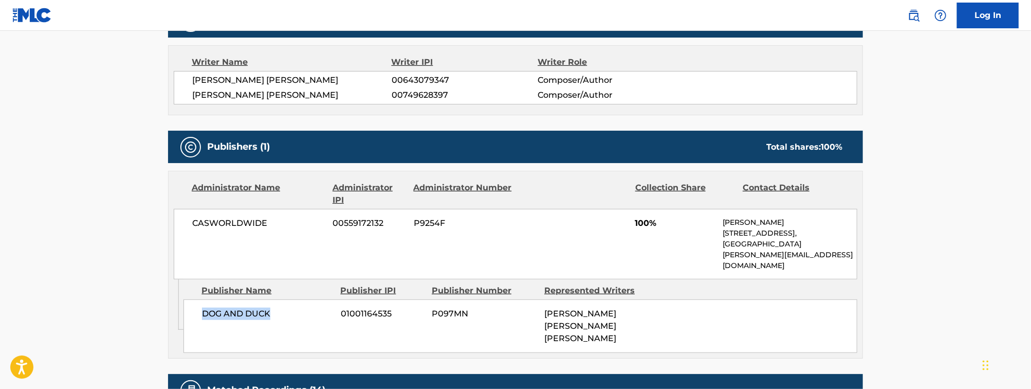
drag, startPoint x: 236, startPoint y: 309, endPoint x: 194, endPoint y: 311, distance: 42.2
click at [194, 311] on div "DOG AND DUCK 01001164535 P097MN [PERSON_NAME] [PERSON_NAME] [PERSON_NAME]" at bounding box center [520, 325] width 674 height 53
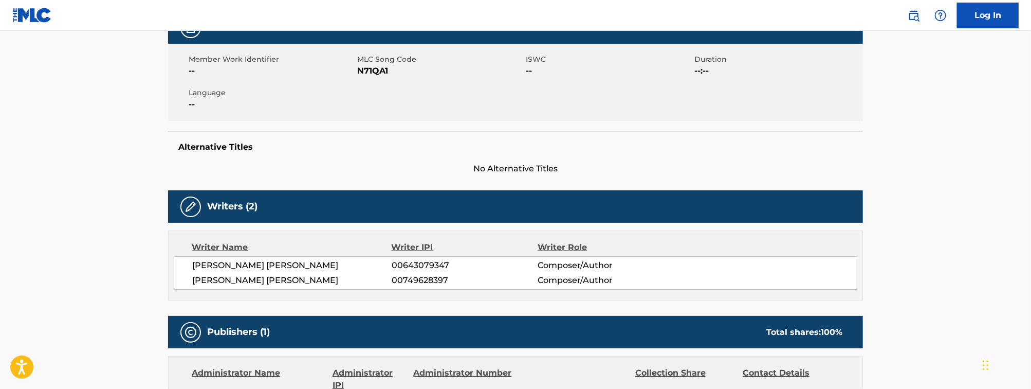
scroll to position [196, 0]
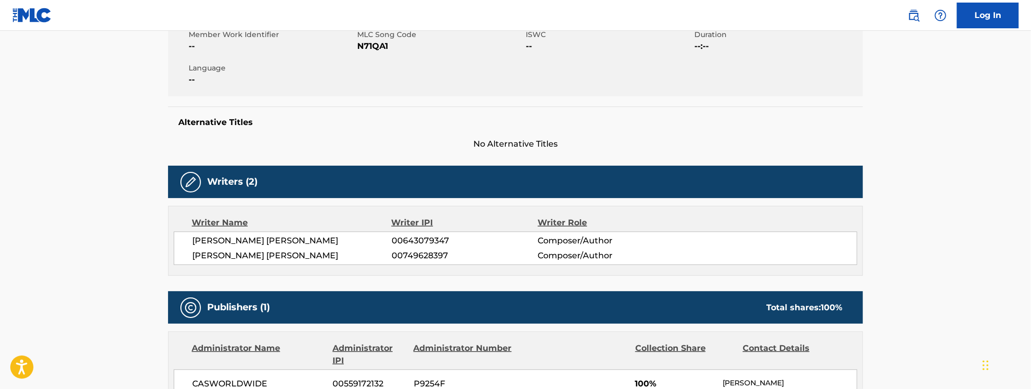
drag, startPoint x: 390, startPoint y: 257, endPoint x: 191, endPoint y: 268, distance: 198.7
click at [191, 268] on div "Writer Name Writer IPI Writer Role [PERSON_NAME] [PERSON_NAME] 00643079347 Comp…" at bounding box center [515, 241] width 695 height 70
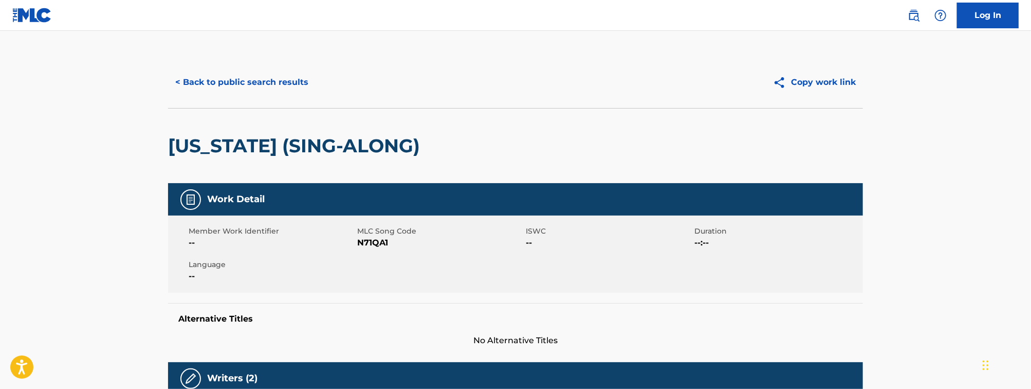
click at [264, 81] on button "< Back to public search results" at bounding box center [241, 82] width 147 height 26
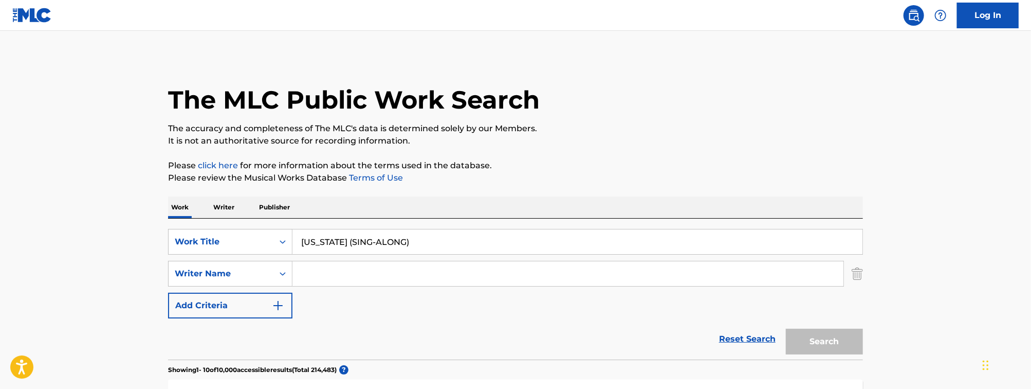
scroll to position [198, 0]
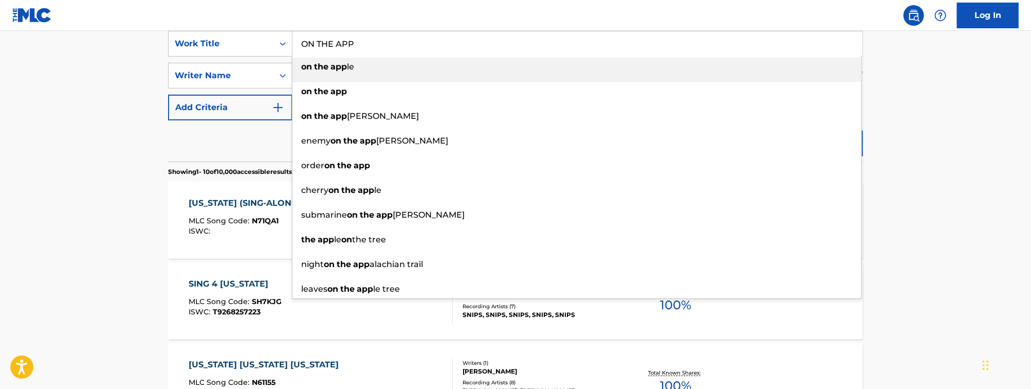
type input "ON THE APP"
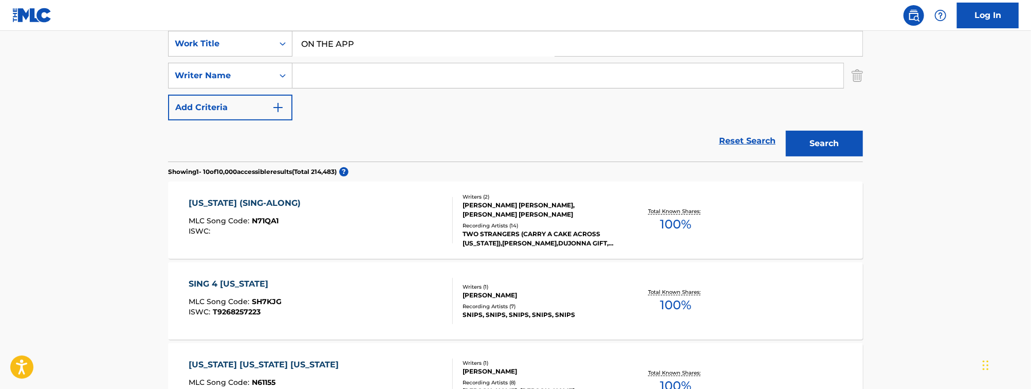
click at [325, 68] on input "Search Form" at bounding box center [567, 75] width 551 height 25
click at [351, 80] on input "Search Form" at bounding box center [567, 75] width 551 height 25
type input "BARNE"
click at [786, 131] on button "Search" at bounding box center [824, 144] width 77 height 26
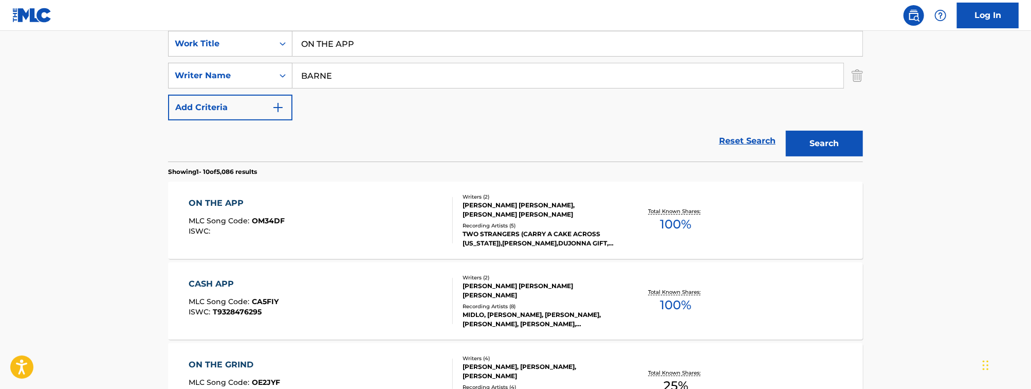
click at [357, 226] on div "ON THE APP MLC Song Code : OM34DF ISWC :" at bounding box center [321, 220] width 264 height 46
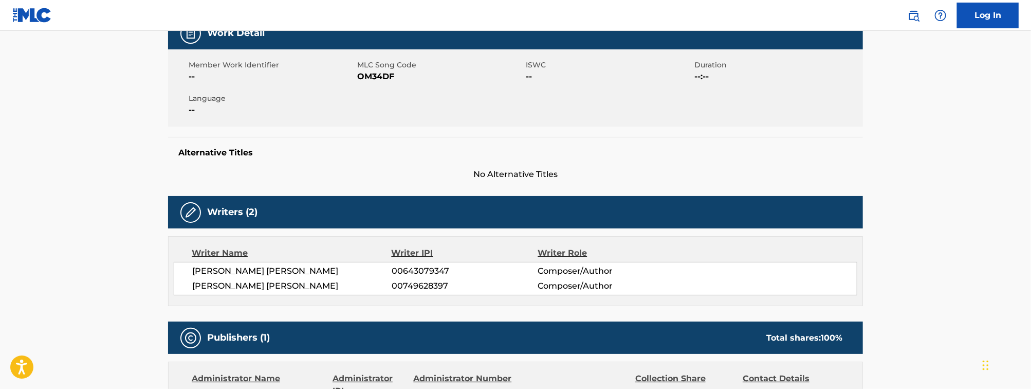
scroll to position [178, 0]
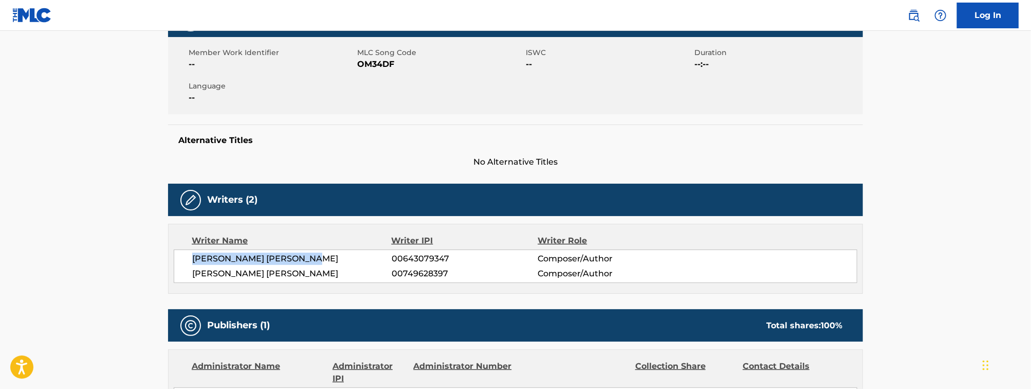
drag, startPoint x: 335, startPoint y: 260, endPoint x: 140, endPoint y: 264, distance: 194.3
click at [140, 264] on main "< Back to public search results Copy work link ON THE APP Work Detail Member Wo…" at bounding box center [515, 335] width 1031 height 964
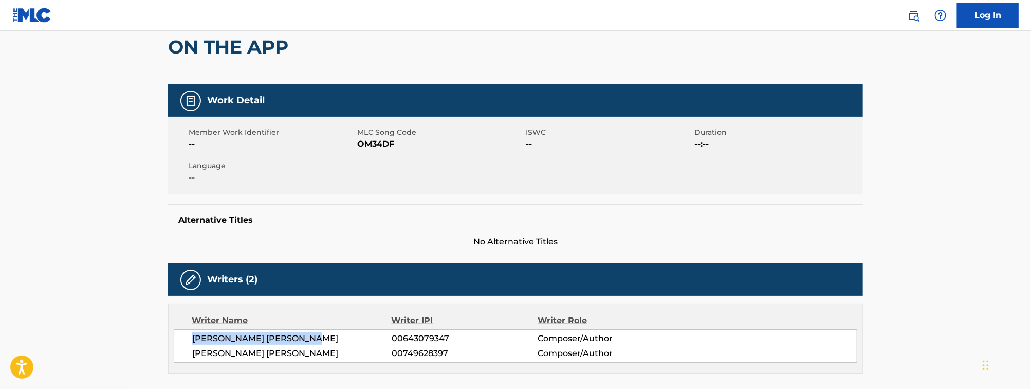
scroll to position [0, 0]
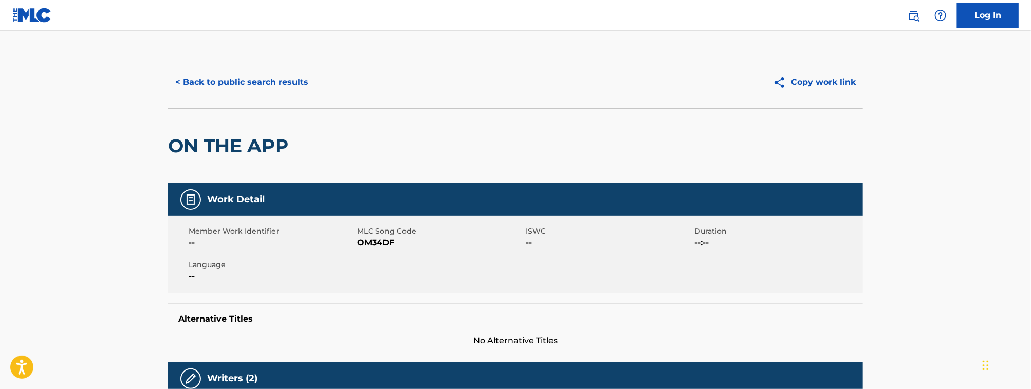
click at [228, 77] on button "< Back to public search results" at bounding box center [241, 82] width 147 height 26
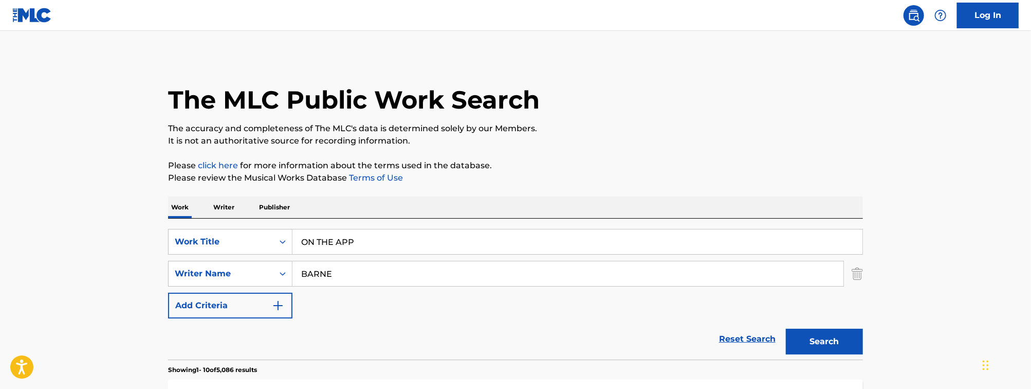
scroll to position [198, 0]
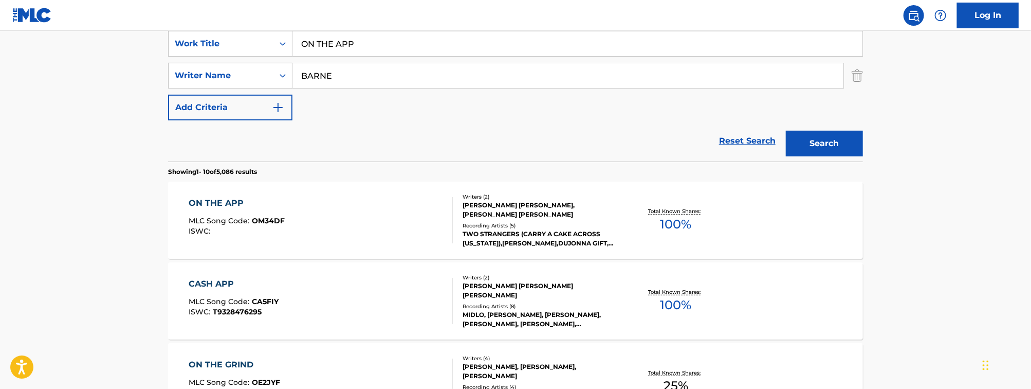
click at [336, 58] on div "SearchWithCriteria3376c0ea-4761-474e-9120-ae4b10824013 Work Title ON THE APP Se…" at bounding box center [515, 75] width 695 height 89
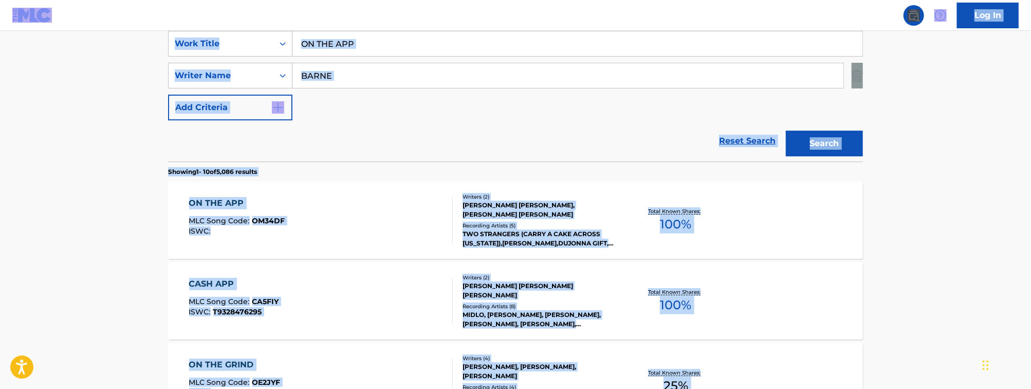
click at [328, 44] on input "ON THE APP" at bounding box center [577, 43] width 570 height 25
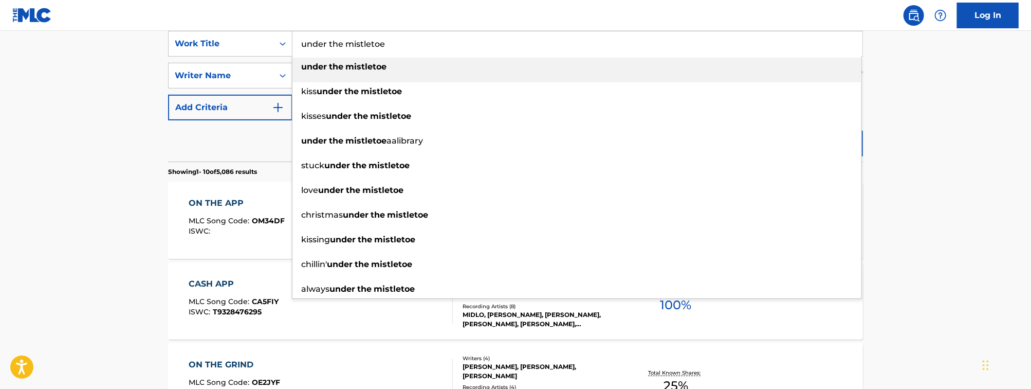
type input "under the mistletoe"
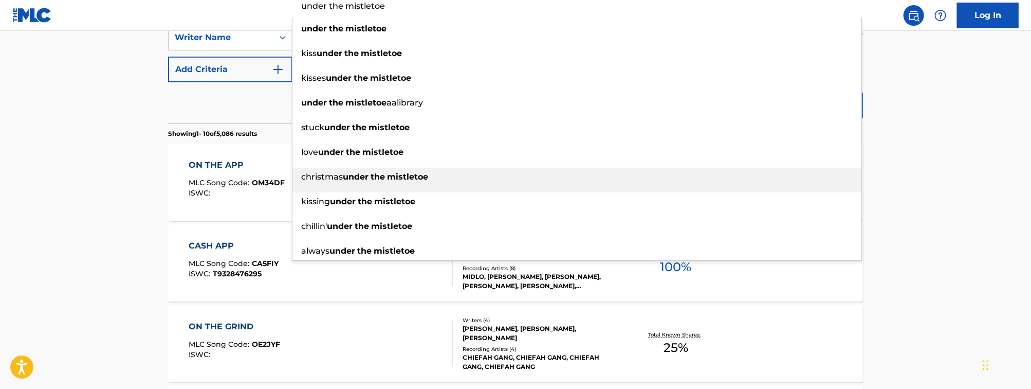
scroll to position [230, 0]
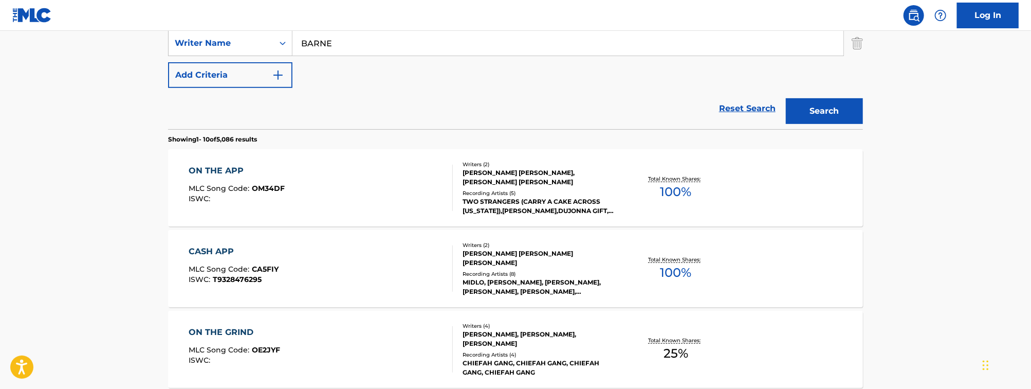
scroll to position [67, 0]
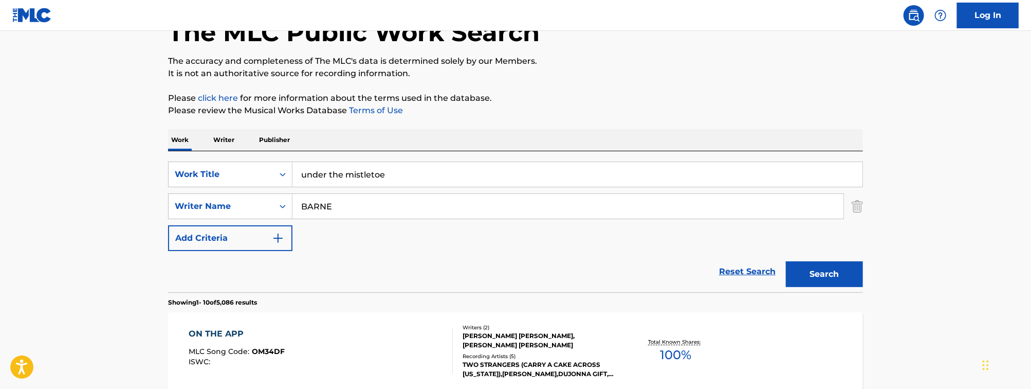
click at [362, 174] on input "under the mistletoe" at bounding box center [577, 174] width 570 height 25
click at [810, 273] on button "Search" at bounding box center [824, 274] width 77 height 26
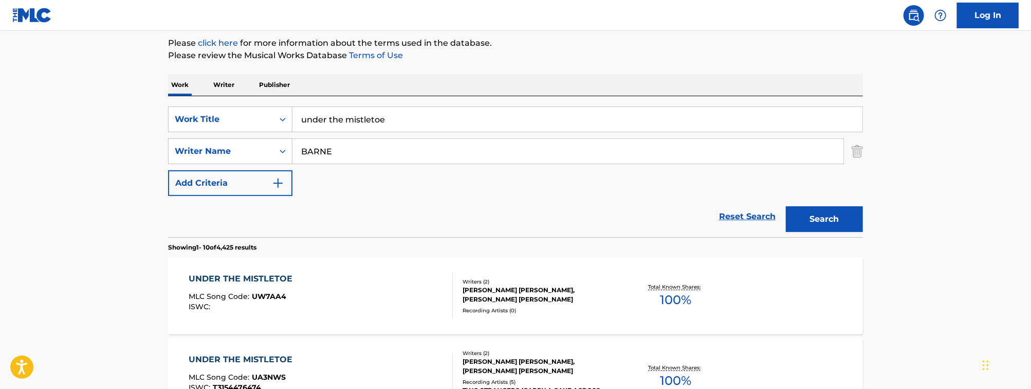
scroll to position [129, 0]
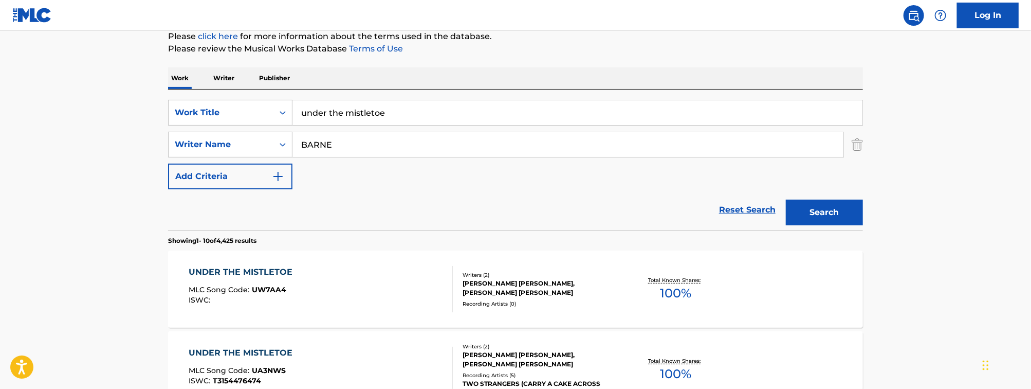
click at [370, 304] on div "UNDER THE MISTLETOE MLC Song Code : UW7AA4 ISWC :" at bounding box center [321, 289] width 264 height 46
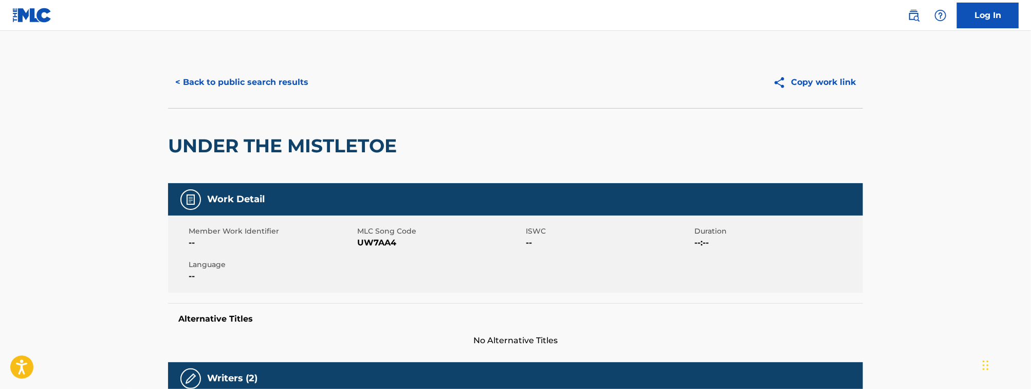
click at [284, 80] on button "< Back to public search results" at bounding box center [241, 82] width 147 height 26
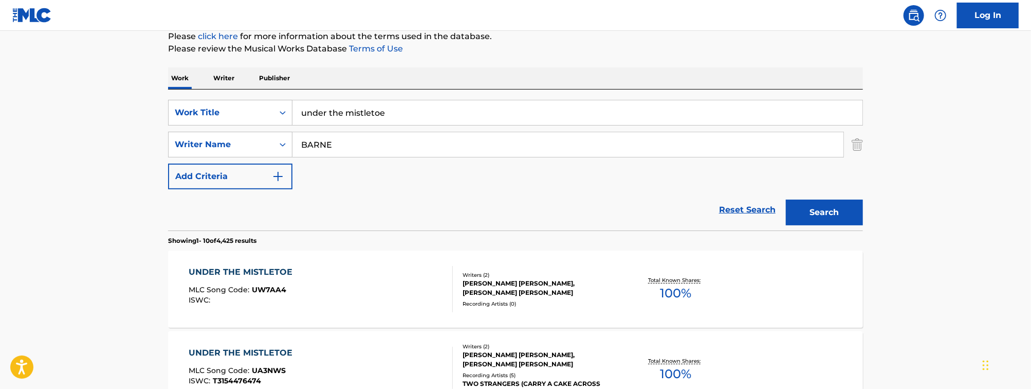
click at [426, 117] on input "under the mistletoe" at bounding box center [577, 112] width 570 height 25
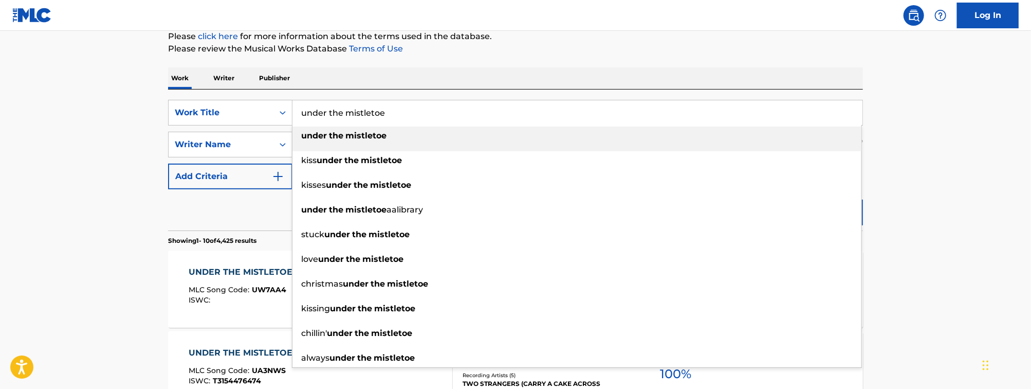
paste input "bmi About Creators Music users News Video Advocacy bmi A combined view of ASCAP…"
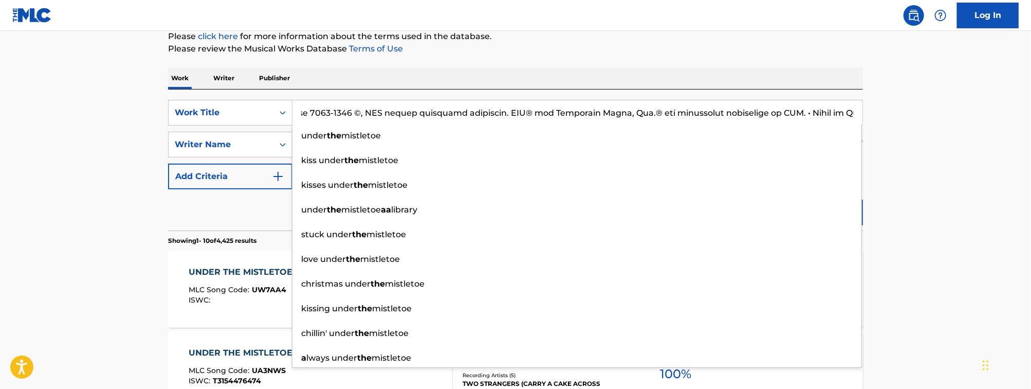
click at [360, 105] on input "Search Form" at bounding box center [577, 112] width 570 height 25
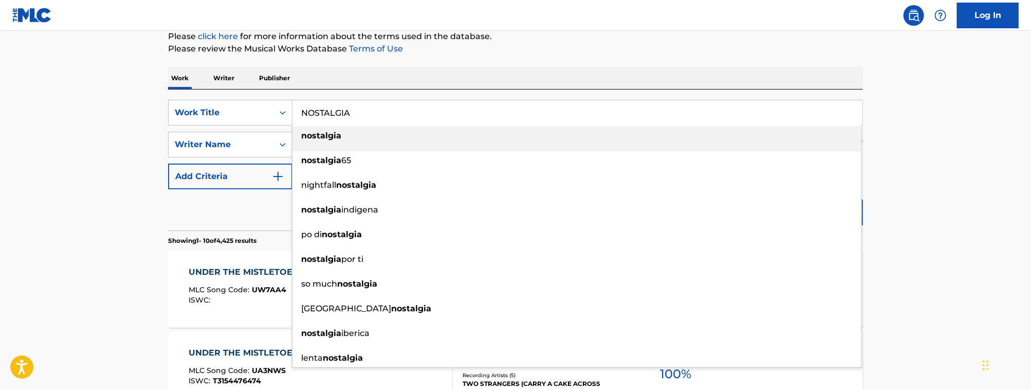
type input "NOSTALGIA"
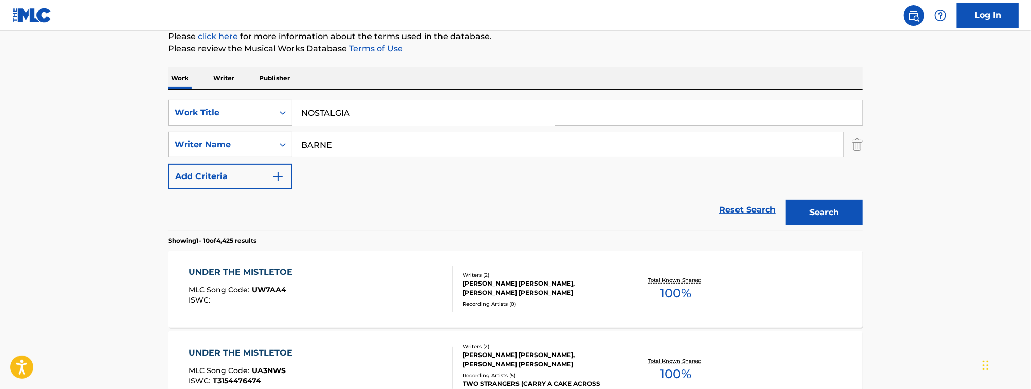
click at [344, 152] on input "BARNE" at bounding box center [567, 144] width 551 height 25
type input "[PERSON_NAME]"
click at [786, 199] on button "Search" at bounding box center [824, 212] width 77 height 26
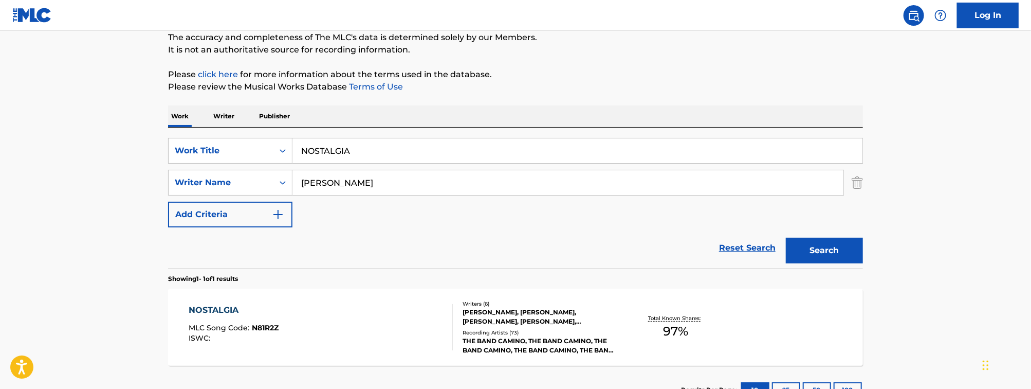
scroll to position [129, 0]
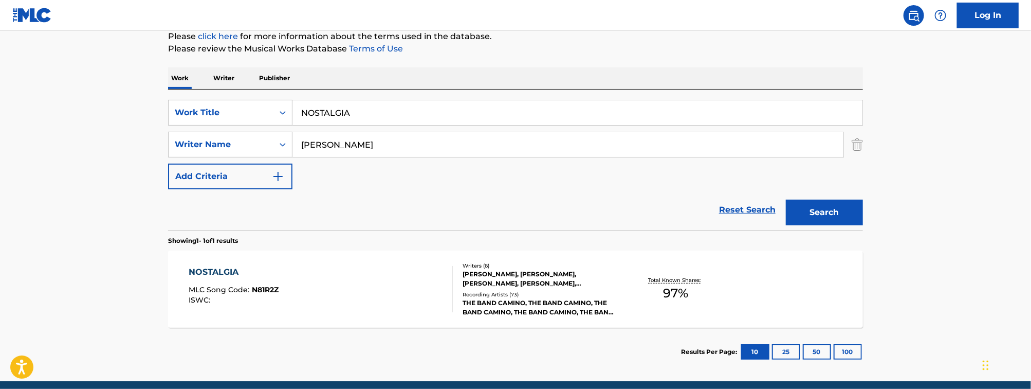
click at [388, 294] on div "NOSTALGIA MLC Song Code : N81R2Z ISWC :" at bounding box center [321, 289] width 264 height 46
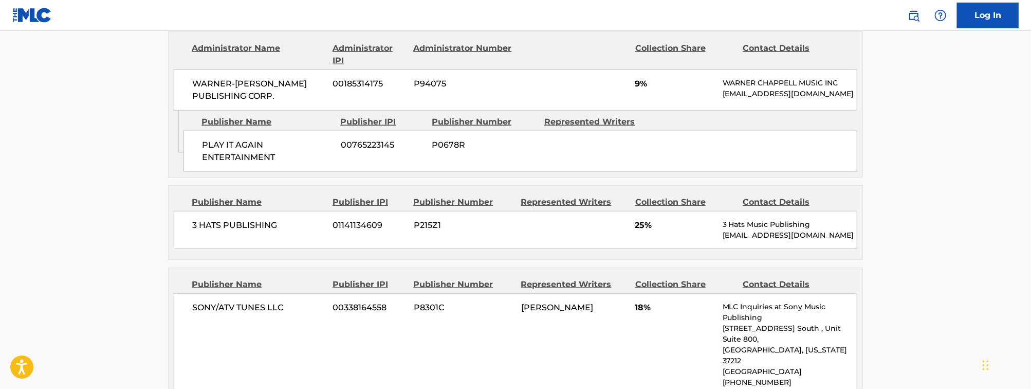
scroll to position [698, 0]
click at [295, 240] on div "3 HATS PUBLISHING 01141134609 P215Z1 25% 3 Hats Music Publishing [EMAIL_ADDRESS…" at bounding box center [515, 231] width 683 height 38
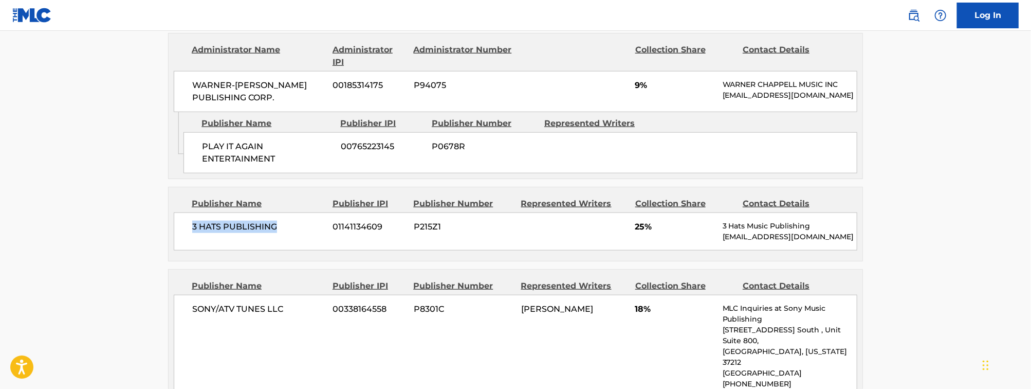
drag, startPoint x: 292, startPoint y: 246, endPoint x: 184, endPoint y: 252, distance: 108.1
click at [184, 250] on div "3 HATS PUBLISHING 01141134609 P215Z1 25% 3 Hats Music Publishing [EMAIL_ADDRESS…" at bounding box center [515, 231] width 683 height 38
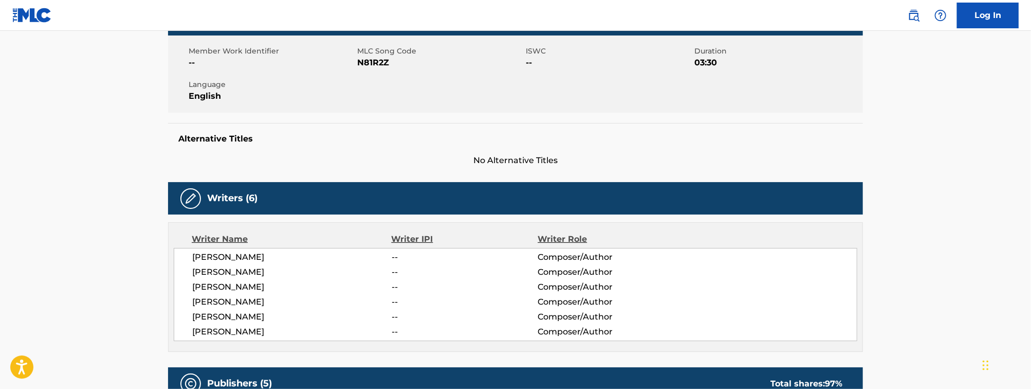
scroll to position [184, 0]
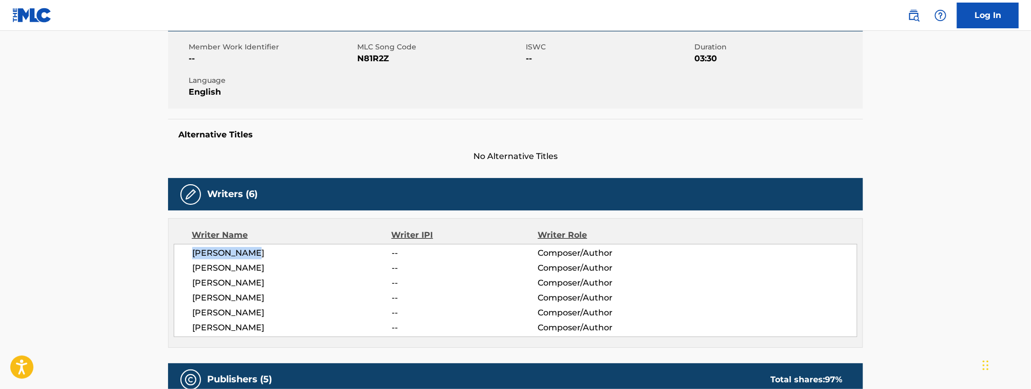
drag, startPoint x: 275, startPoint y: 256, endPoint x: 192, endPoint y: 261, distance: 83.4
click at [192, 261] on div "[PERSON_NAME] -- Composer/Author [PERSON_NAME] -- Composer/Author [PERSON_NAME]…" at bounding box center [515, 290] width 683 height 93
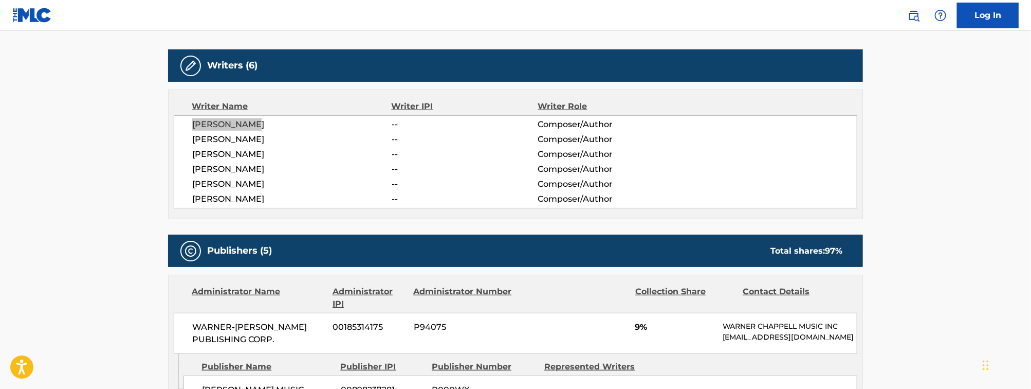
scroll to position [316, 0]
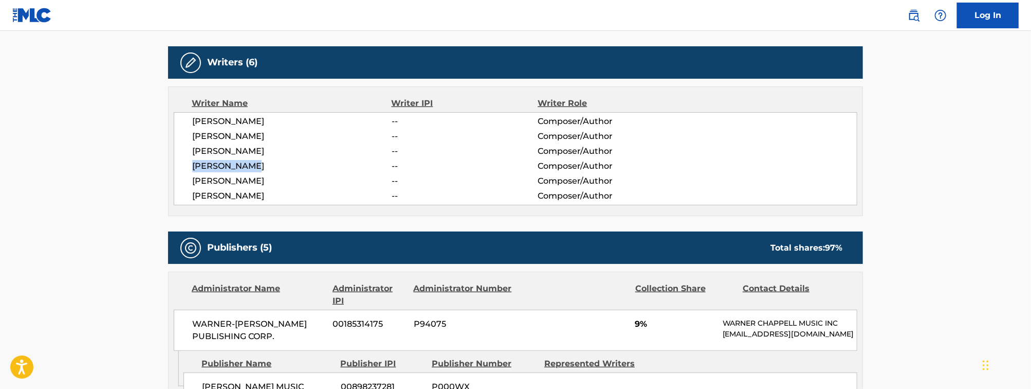
drag, startPoint x: 259, startPoint y: 170, endPoint x: 190, endPoint y: 172, distance: 69.4
click at [190, 172] on div "[PERSON_NAME] -- Composer/Author [PERSON_NAME] -- Composer/Author [PERSON_NAME]…" at bounding box center [515, 158] width 683 height 93
drag, startPoint x: 289, startPoint y: 196, endPoint x: 193, endPoint y: 202, distance: 96.3
click at [193, 202] on span "[PERSON_NAME]" at bounding box center [291, 196] width 199 height 12
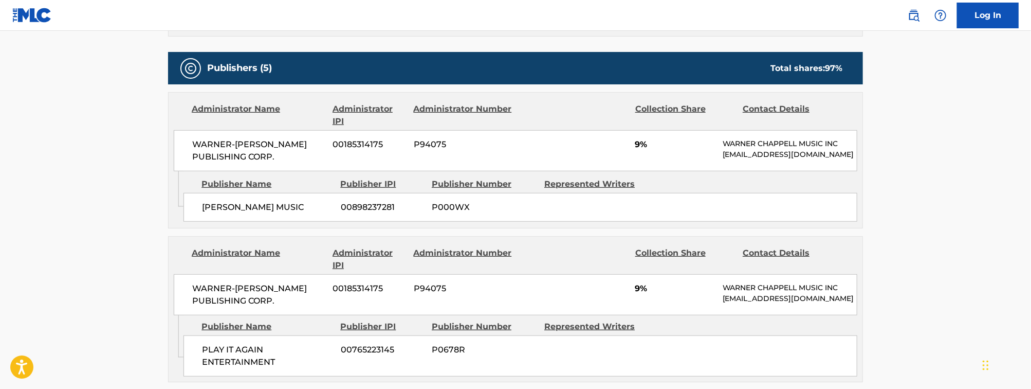
scroll to position [590, 0]
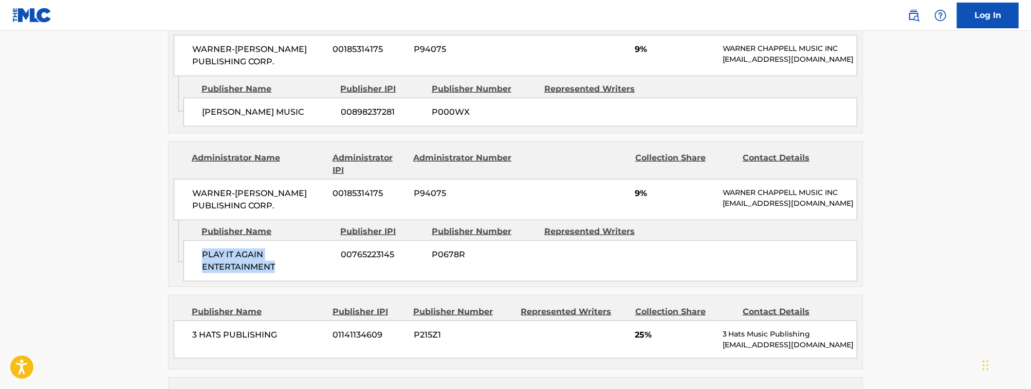
drag, startPoint x: 296, startPoint y: 288, endPoint x: 188, endPoint y: 271, distance: 109.2
click at [188, 271] on div "PLAY IT AGAIN ENTERTAINMENT 00765223145 P0678R" at bounding box center [520, 260] width 674 height 41
drag, startPoint x: 301, startPoint y: 125, endPoint x: 197, endPoint y: 132, distance: 103.5
click at [197, 126] on div "[PERSON_NAME] MUSIC 00898237281 P000WX" at bounding box center [520, 112] width 674 height 29
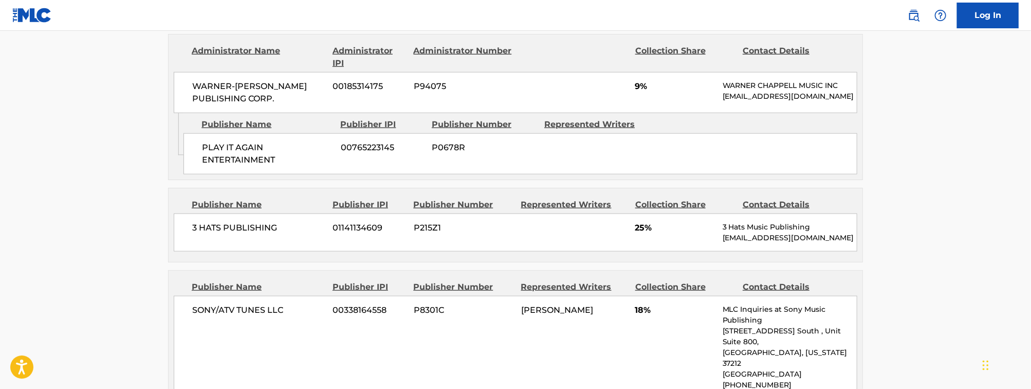
scroll to position [699, 0]
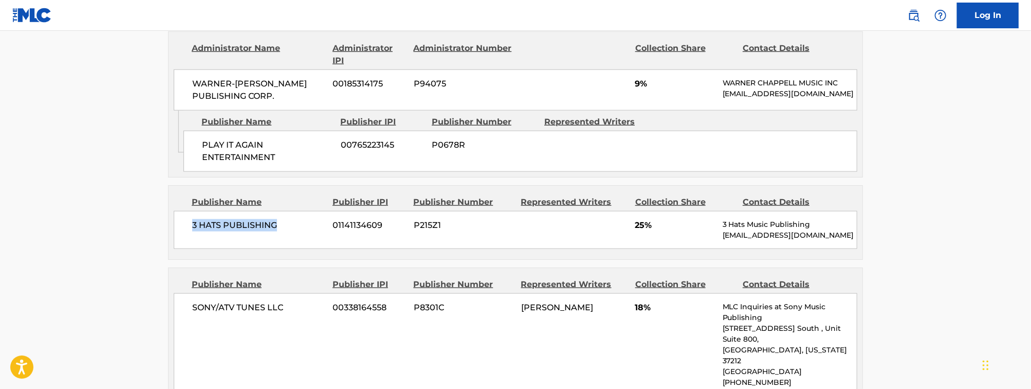
drag, startPoint x: 310, startPoint y: 247, endPoint x: 179, endPoint y: 249, distance: 131.6
click at [179, 249] on div "3 HATS PUBLISHING 01141134609 P215Z1 25% 3 Hats Music Publishing [EMAIL_ADDRESS…" at bounding box center [515, 230] width 683 height 38
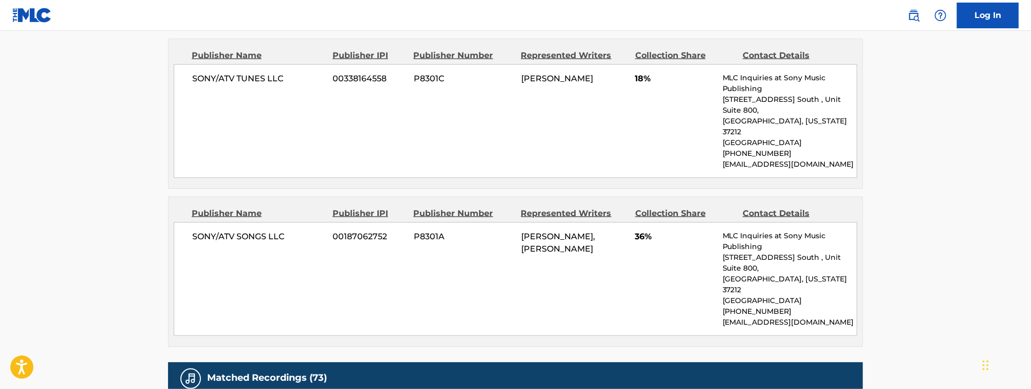
scroll to position [838, 0]
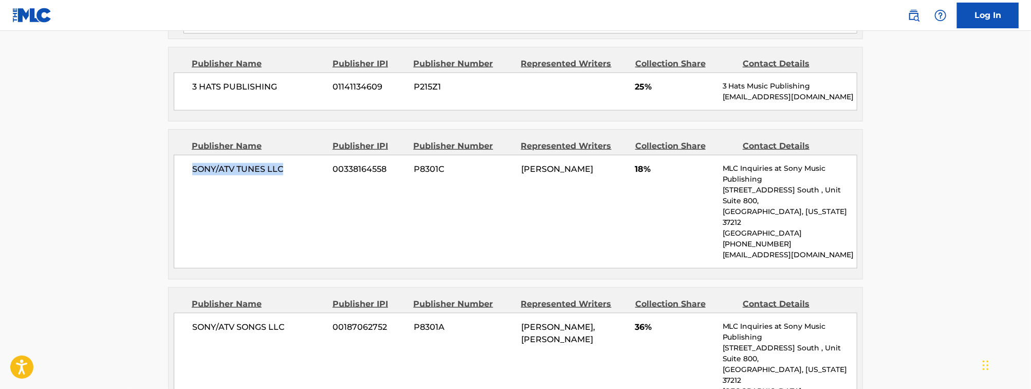
drag, startPoint x: 302, startPoint y: 190, endPoint x: 187, endPoint y: 188, distance: 115.1
click at [187, 188] on div "SONY/ATV TUNES LLC 00338164558 P8301C [PERSON_NAME] 18% MLC Inquiries at Sony M…" at bounding box center [515, 212] width 683 height 114
drag, startPoint x: 286, startPoint y: 331, endPoint x: 190, endPoint y: 332, distance: 96.1
click at [190, 332] on div "SONY/ATV SONGS LLC 00187062752 P8301A [PERSON_NAME], [PERSON_NAME] 36% MLC Inqu…" at bounding box center [515, 369] width 683 height 114
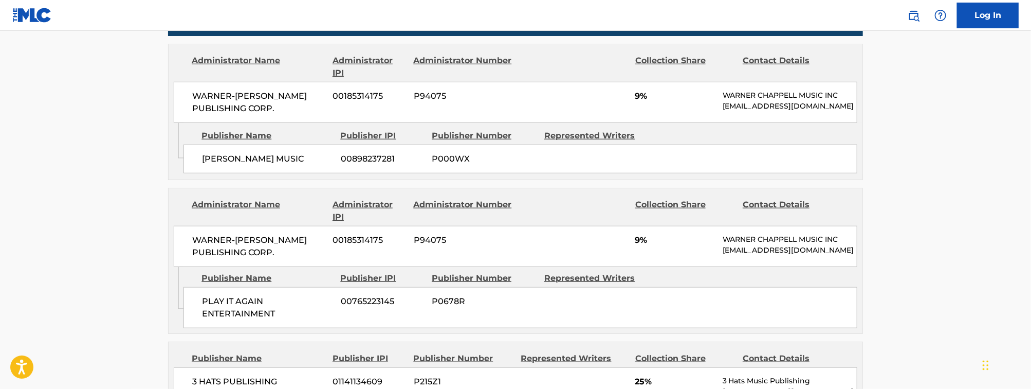
scroll to position [520, 0]
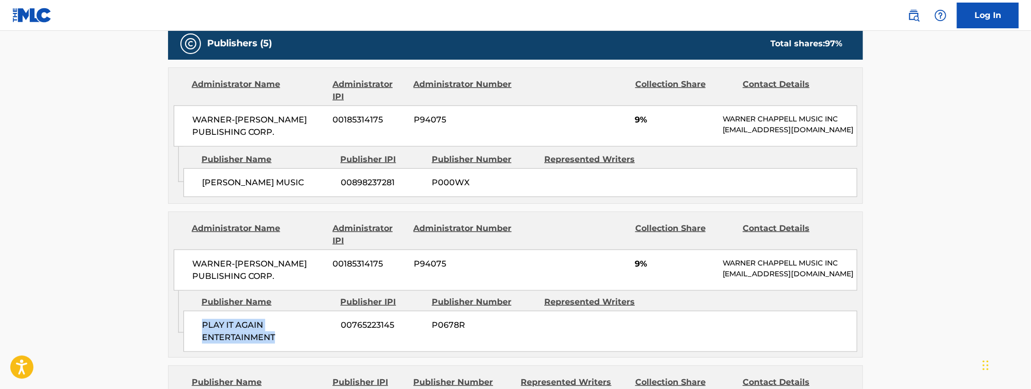
drag, startPoint x: 243, startPoint y: 351, endPoint x: 187, endPoint y: 343, distance: 56.6
click at [187, 343] on div "PLAY IT AGAIN ENTERTAINMENT 00765223145 P0678R" at bounding box center [520, 330] width 674 height 41
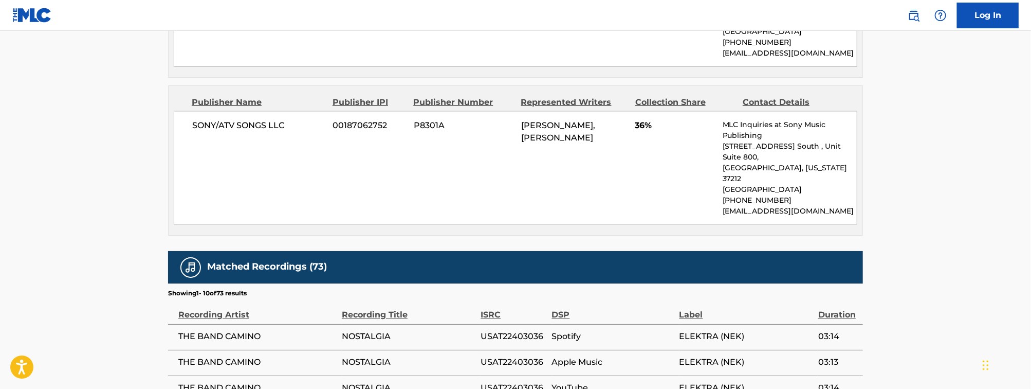
scroll to position [0, 0]
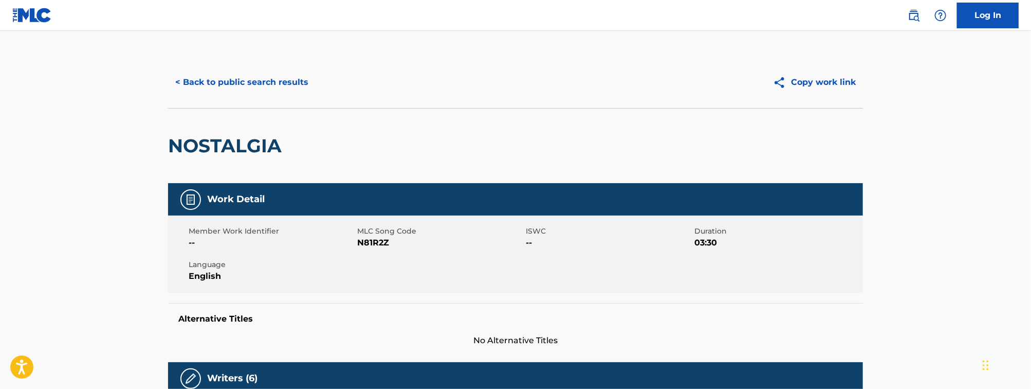
click at [269, 81] on button "< Back to public search results" at bounding box center [241, 82] width 147 height 26
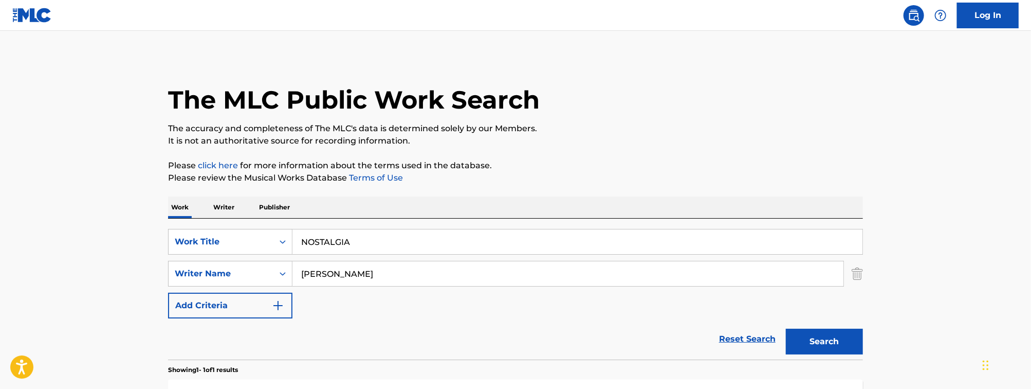
scroll to position [113, 0]
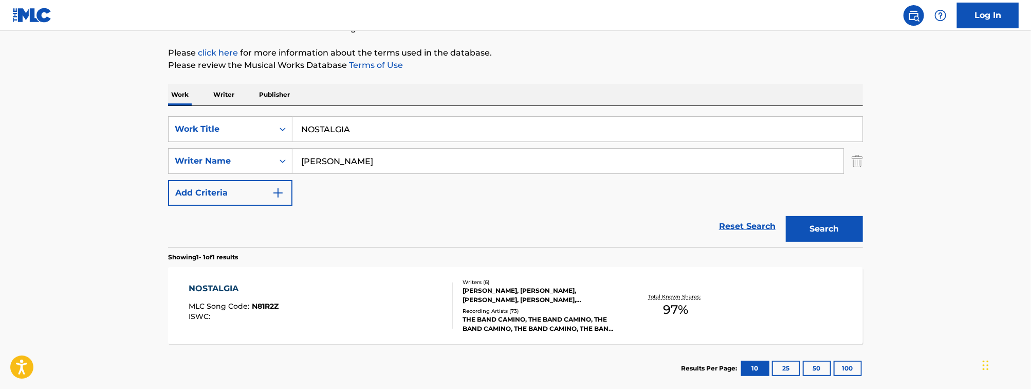
click at [329, 129] on input "NOSTALGIA" at bounding box center [577, 129] width 570 height 25
paste input "PRETTY LITTLE BABY"
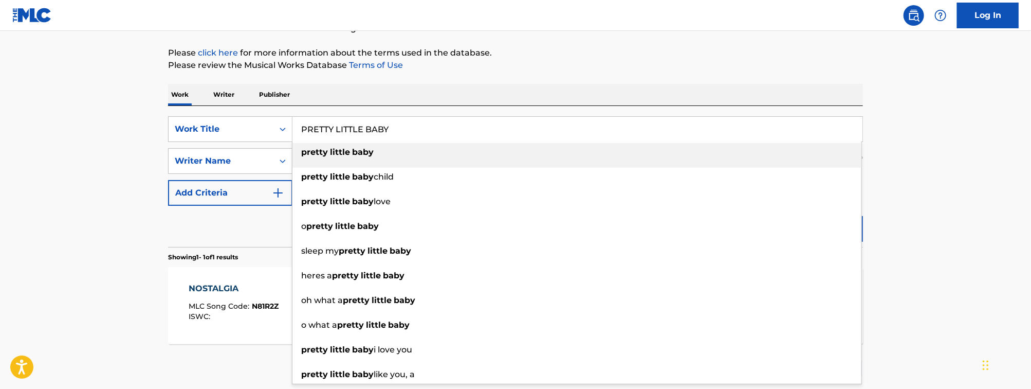
type input "PRETTY LITTLE BABY"
click at [97, 170] on main "The MLC Public Work Search The accuracy and completeness of The MLC's data is d…" at bounding box center [515, 157] width 1031 height 479
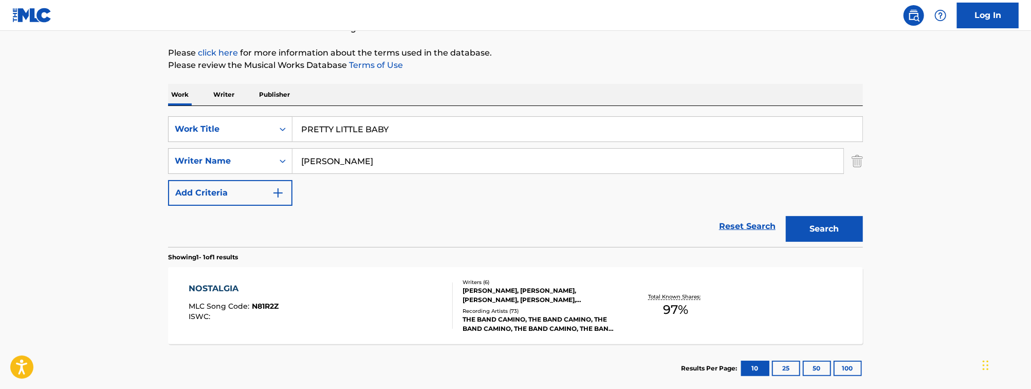
click at [372, 169] on input "[PERSON_NAME]" at bounding box center [567, 161] width 551 height 25
type input "[PERSON_NAME]"
click at [786, 216] on button "Search" at bounding box center [824, 229] width 77 height 26
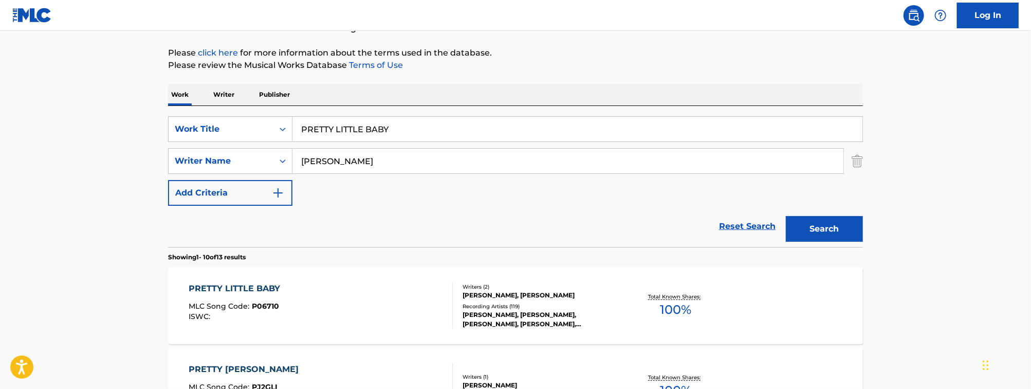
scroll to position [191, 0]
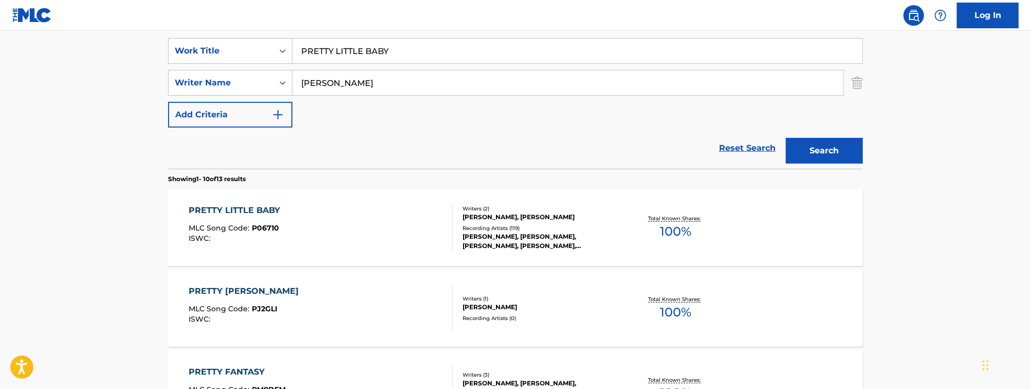
click at [345, 246] on div "PRETTY LITTLE BABY MLC Song Code : P06710 ISWC :" at bounding box center [321, 227] width 264 height 46
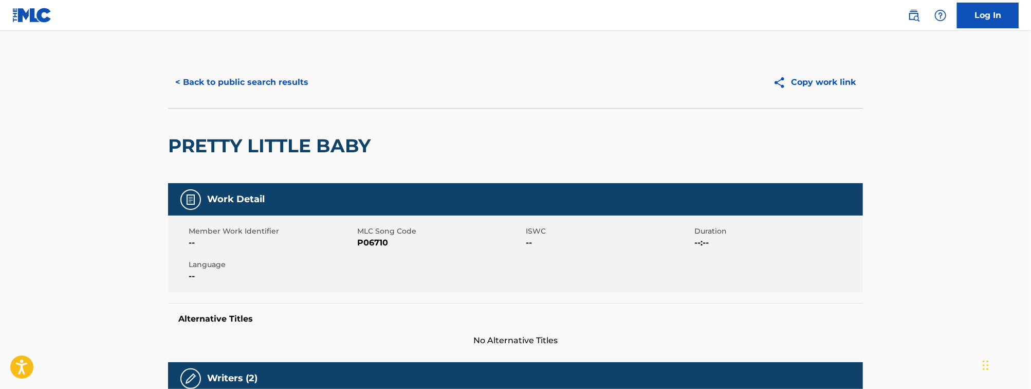
click at [295, 77] on button "< Back to public search results" at bounding box center [241, 82] width 147 height 26
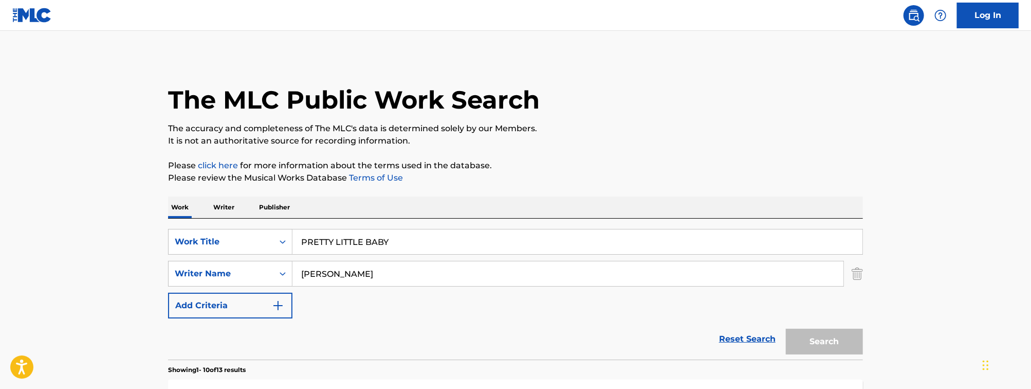
scroll to position [191, 0]
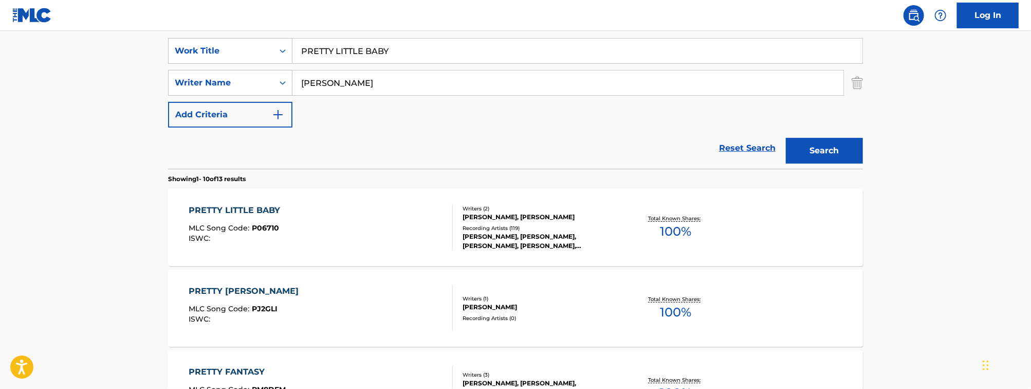
click at [354, 55] on input "PRETTY LITTLE BABY" at bounding box center [577, 51] width 570 height 25
paste input "[PERSON_NAME]"
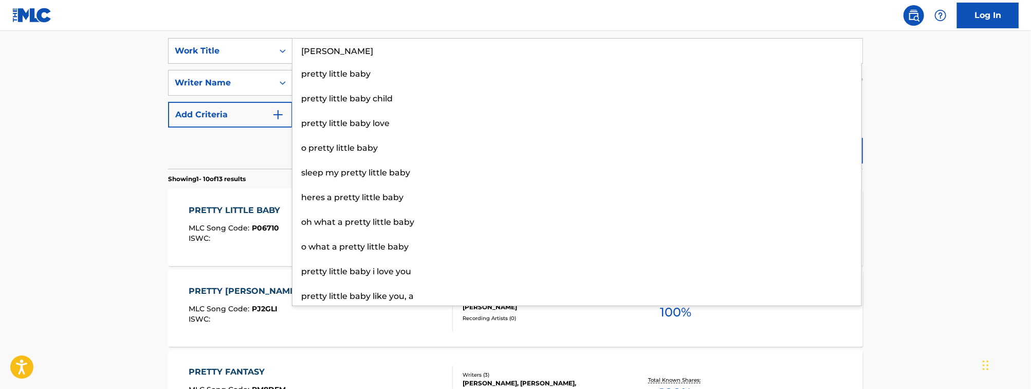
click at [333, 44] on input "[PERSON_NAME]" at bounding box center [577, 51] width 570 height 25
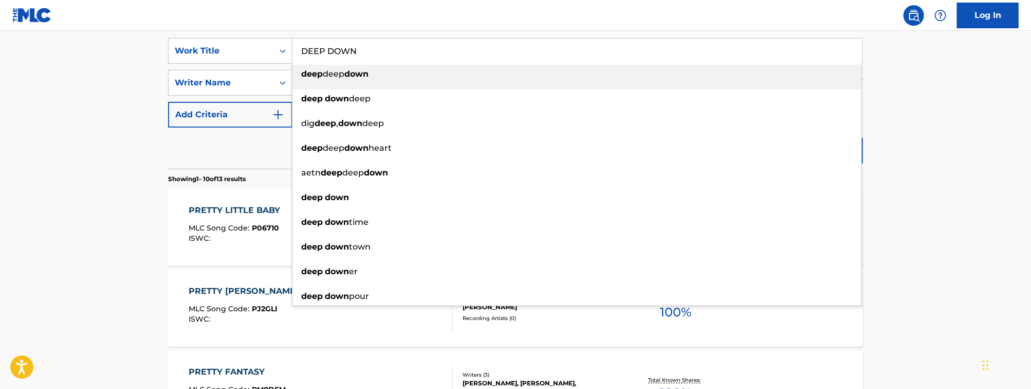
type input "DEEP DOWN"
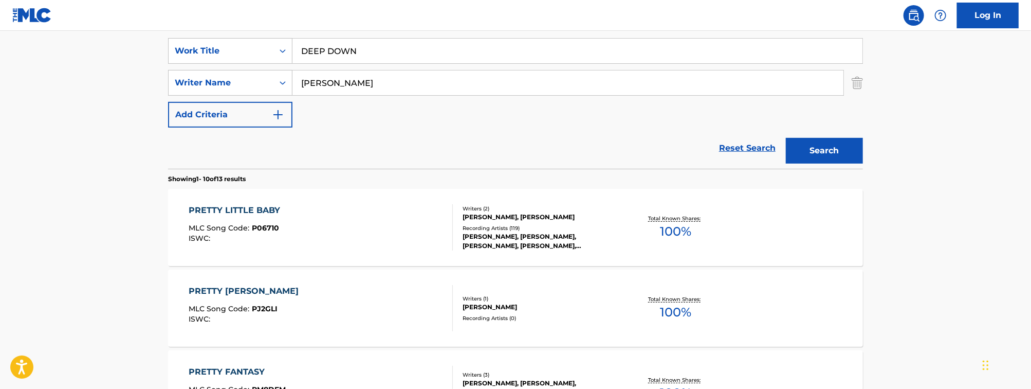
click at [374, 81] on input "[PERSON_NAME]" at bounding box center [567, 82] width 551 height 25
paste input "[PERSON_NAME]"
type input "[PERSON_NAME]"
click at [786, 138] on button "Search" at bounding box center [824, 151] width 77 height 26
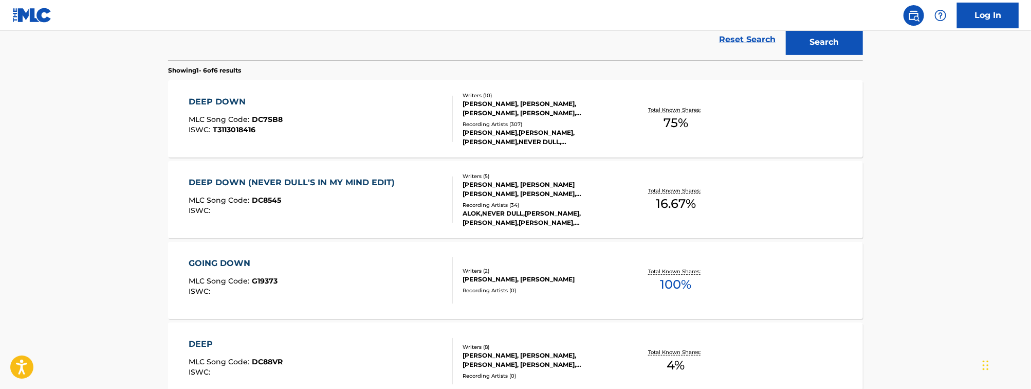
scroll to position [311, 0]
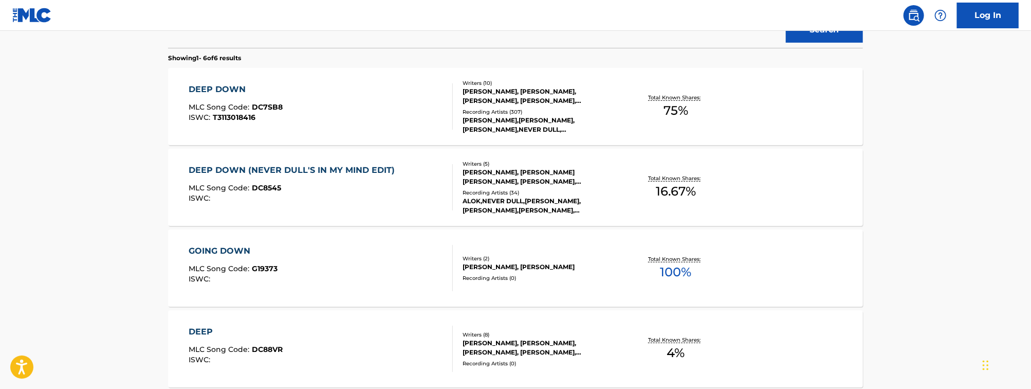
click at [419, 200] on div "DEEP DOWN (NEVER DULL'S IN MY MIND EDIT) MLC Song Code : DC8545 ISWC :" at bounding box center [321, 187] width 264 height 46
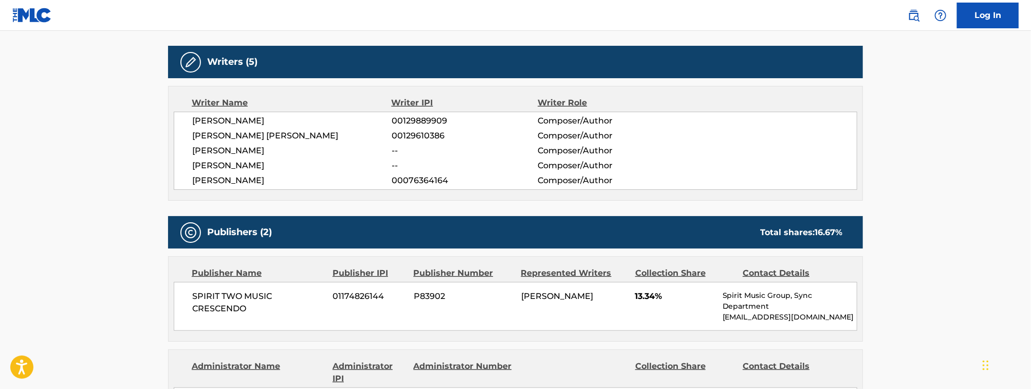
scroll to position [337, 0]
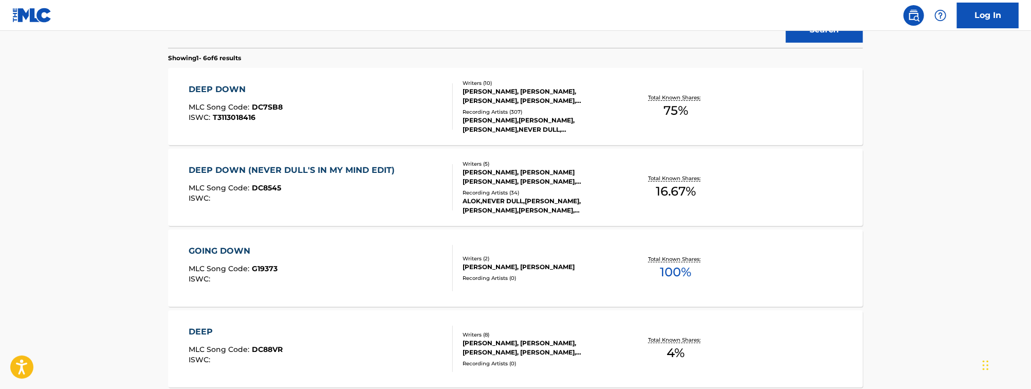
scroll to position [276, 0]
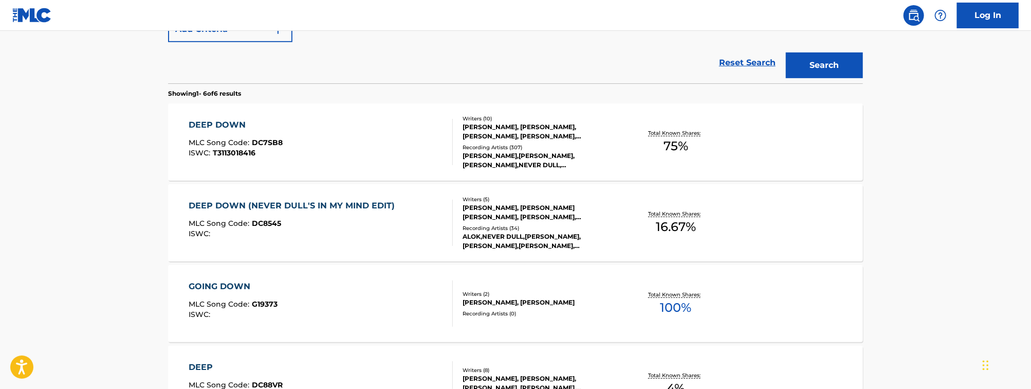
click at [359, 126] on div "DEEP DOWN MLC Song Code : DC7SB8 ISWC : T3113018416" at bounding box center [321, 142] width 264 height 46
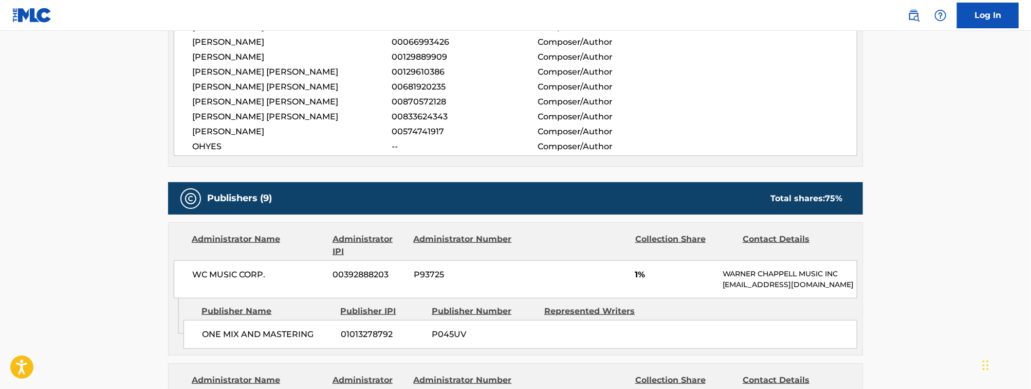
scroll to position [656, 0]
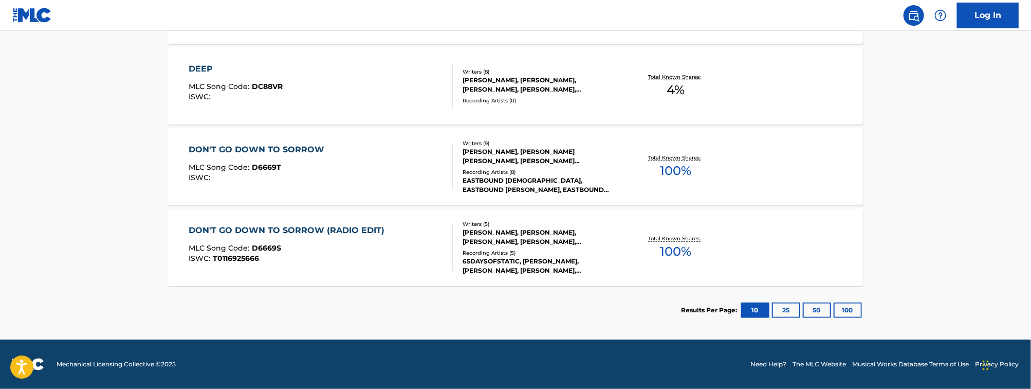
scroll to position [335, 0]
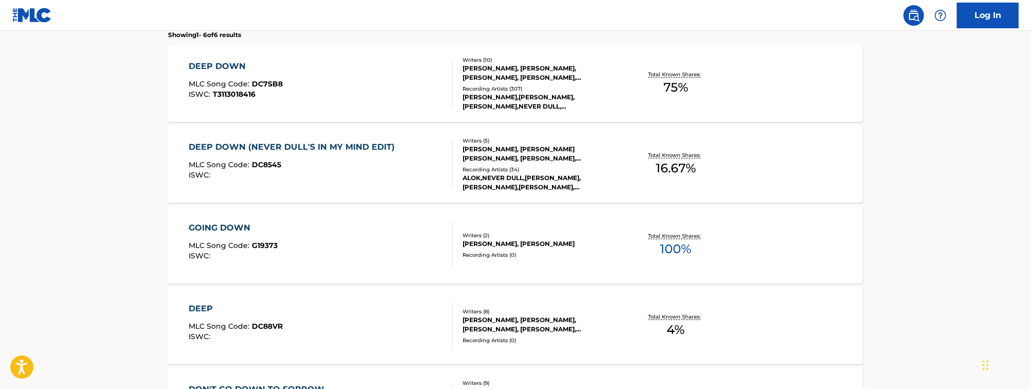
click at [304, 91] on div "DEEP DOWN MLC Song Code : DC7SB8 ISWC : T3113018416" at bounding box center [321, 83] width 264 height 46
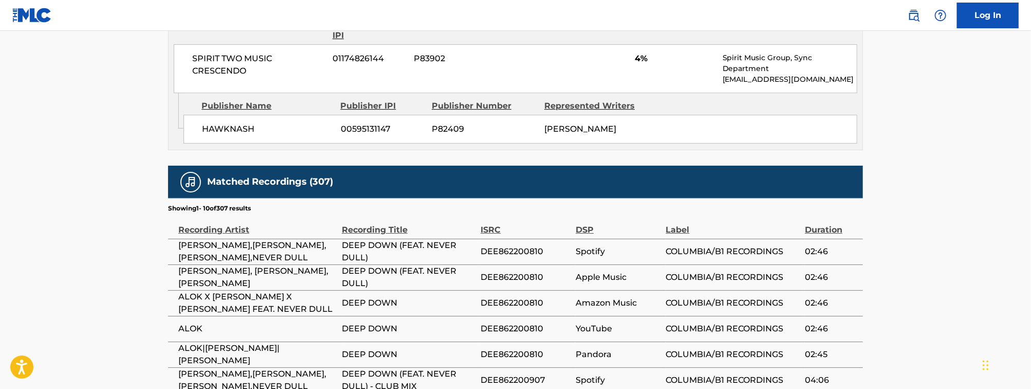
scroll to position [2256, 0]
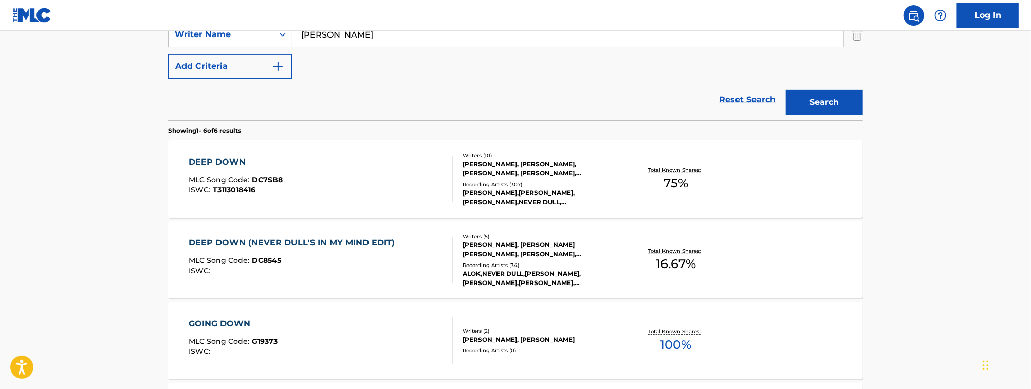
scroll to position [237, 0]
click at [404, 273] on div "DEEP DOWN (NEVER DULL'S IN MY MIND EDIT) MLC Song Code : DC8545 ISWC :" at bounding box center [321, 261] width 264 height 46
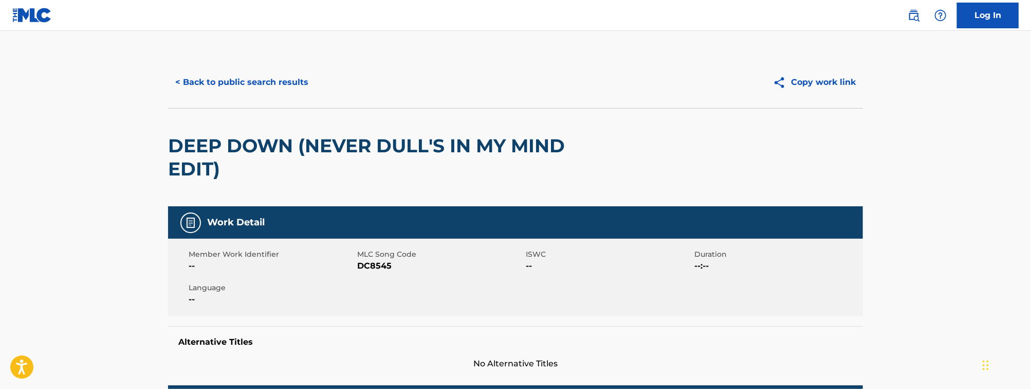
click at [269, 85] on button "< Back to public search results" at bounding box center [241, 82] width 147 height 26
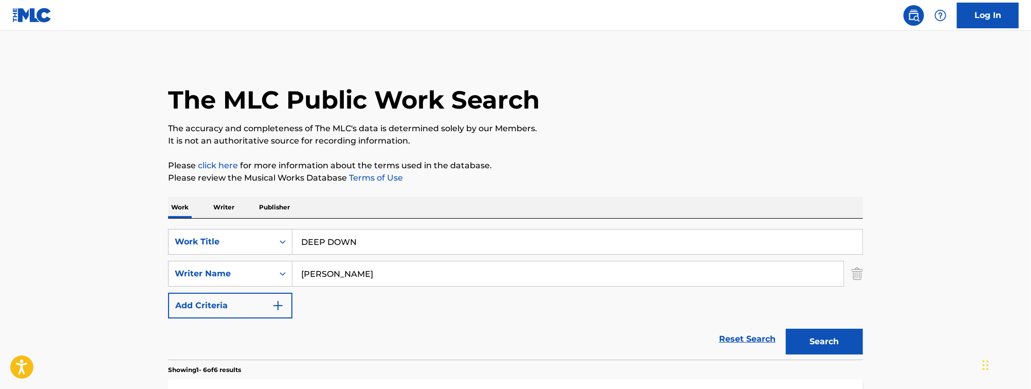
click at [354, 246] on input "DEEP DOWN" at bounding box center [577, 241] width 570 height 25
paste input "SPITERI"
click at [346, 237] on input "SPITERI" at bounding box center [577, 241] width 570 height 25
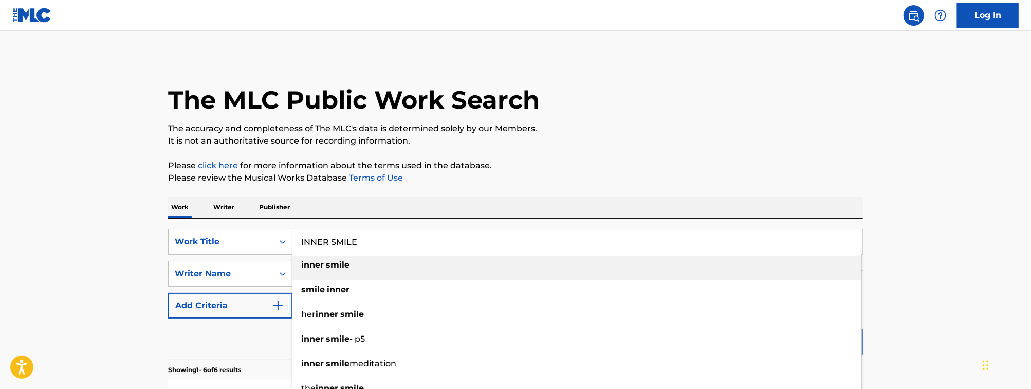
type input "INNER SMILE"
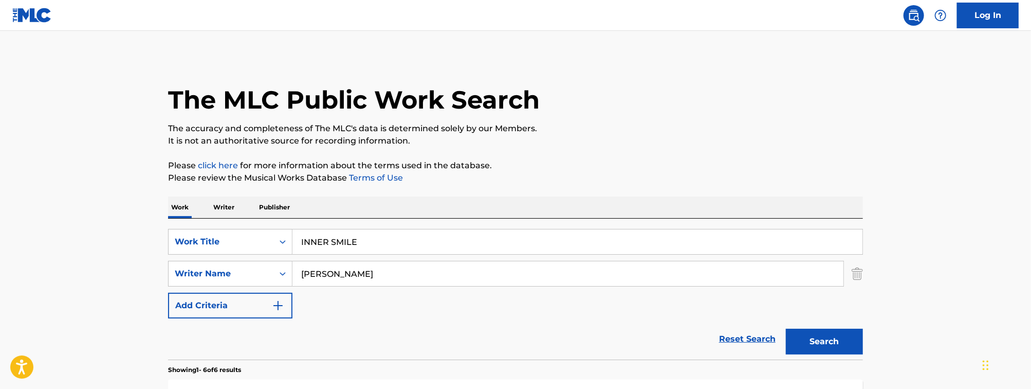
click at [372, 285] on input "[PERSON_NAME]" at bounding box center [567, 273] width 551 height 25
paste input "SPITERI"
type input "SPITERI"
click at [786, 328] on button "Search" at bounding box center [824, 341] width 77 height 26
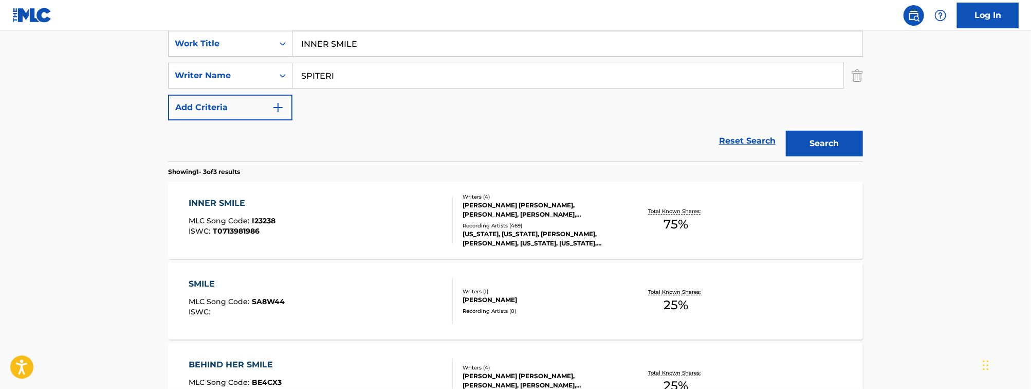
click at [343, 229] on div "INNER SMILE MLC Song Code : I23238 ISWC : T0713981986" at bounding box center [321, 220] width 264 height 46
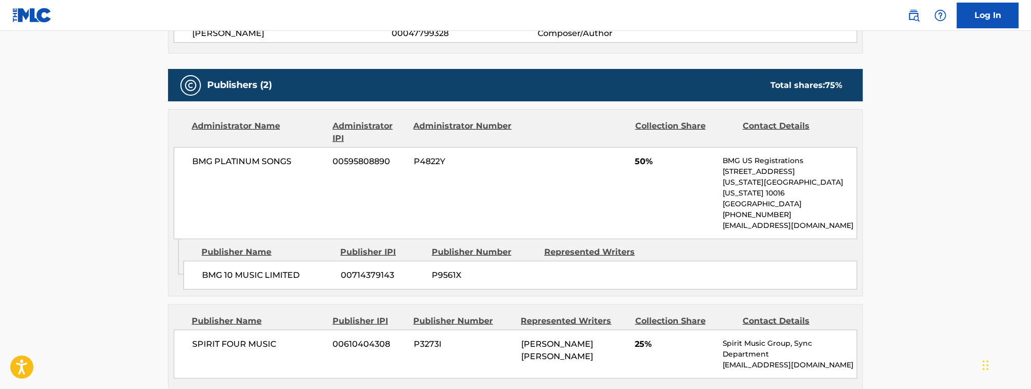
scroll to position [530, 0]
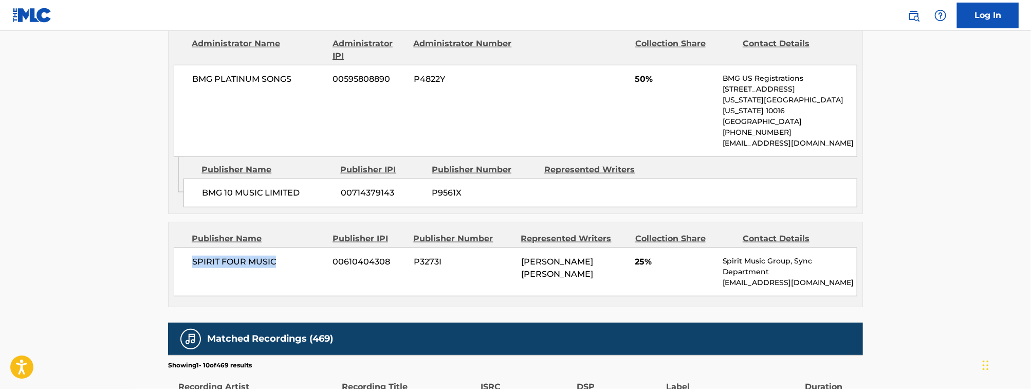
drag, startPoint x: 284, startPoint y: 257, endPoint x: 173, endPoint y: 266, distance: 110.8
click at [174, 266] on div "SPIRIT FOUR MUSIC 00610404308 P3273I [PERSON_NAME] [PERSON_NAME] 25% Spirit Mus…" at bounding box center [515, 271] width 683 height 49
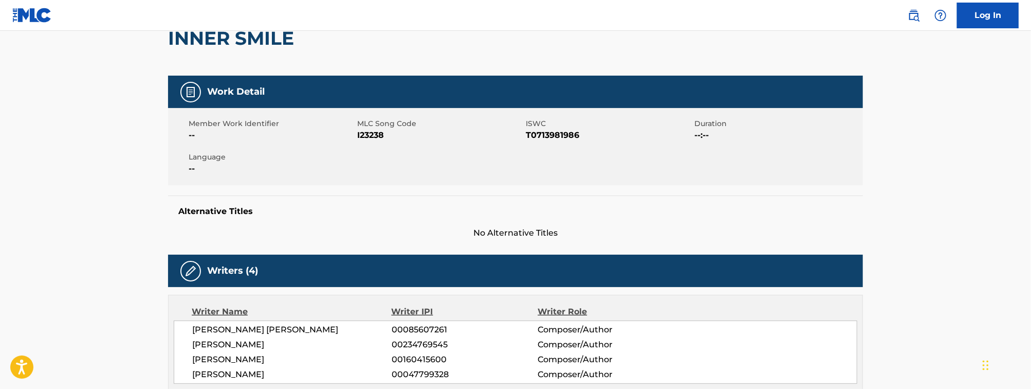
scroll to position [0, 0]
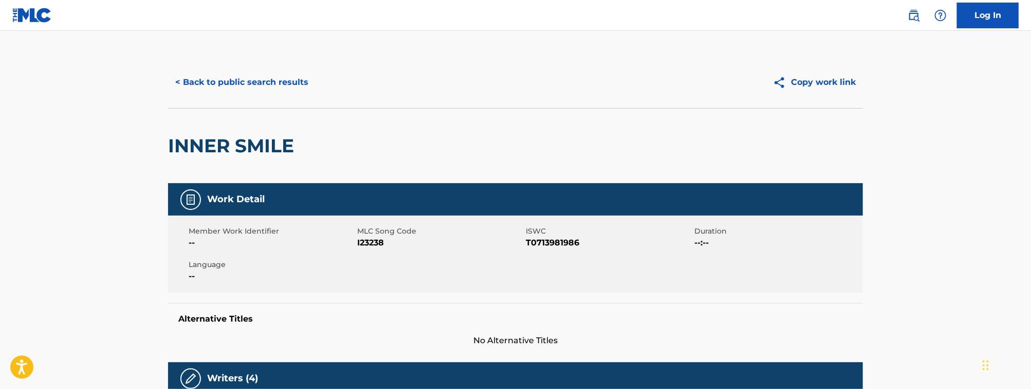
click at [247, 84] on button "< Back to public search results" at bounding box center [241, 82] width 147 height 26
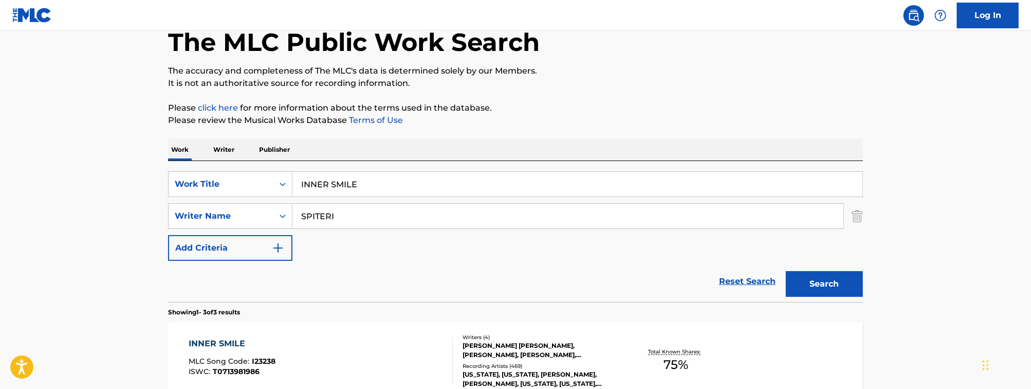
scroll to position [41, 0]
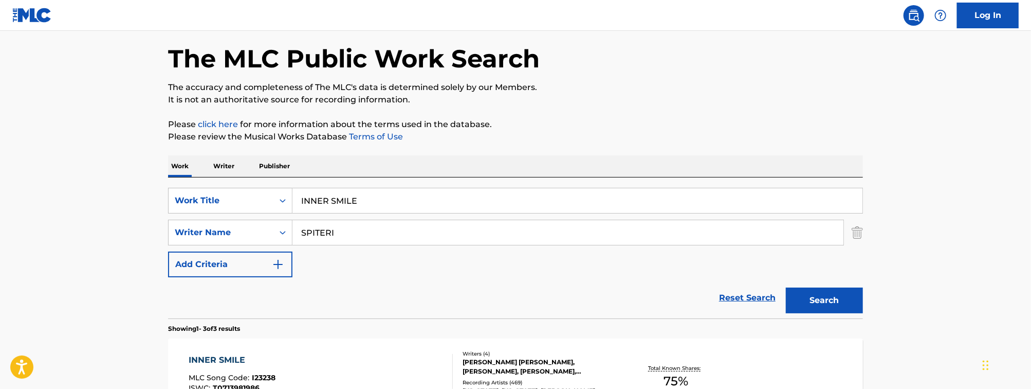
click at [419, 203] on input "INNER SMILE" at bounding box center [577, 200] width 570 height 25
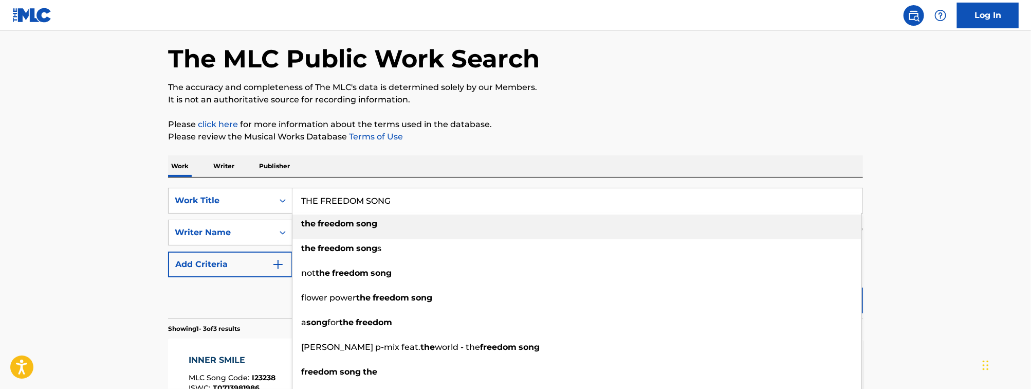
type input "THE FREEDOM SONG"
click at [36, 229] on main "The MLC Public Work Search The accuracy and completeness of The MLC's data is d…" at bounding box center [515, 310] width 1031 height 640
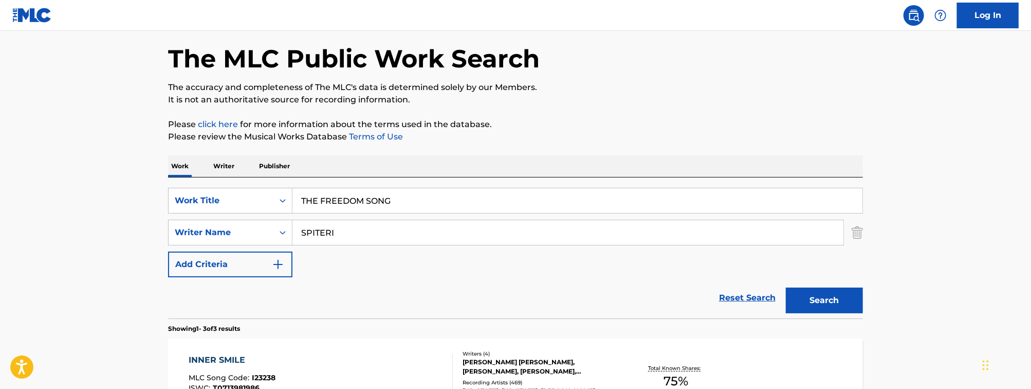
click at [367, 230] on input "SPITERI" at bounding box center [567, 232] width 551 height 25
type input "[PERSON_NAME]"
click at [786, 287] on button "Search" at bounding box center [824, 300] width 77 height 26
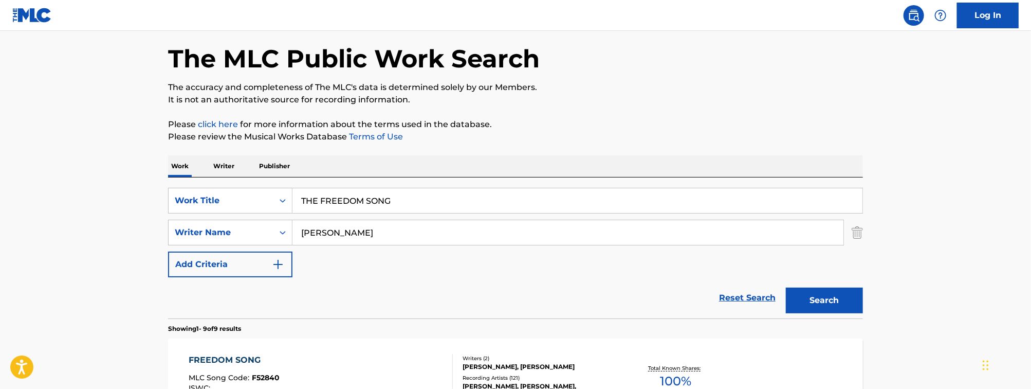
click at [442, 197] on input "THE FREEDOM SONG" at bounding box center [577, 200] width 570 height 25
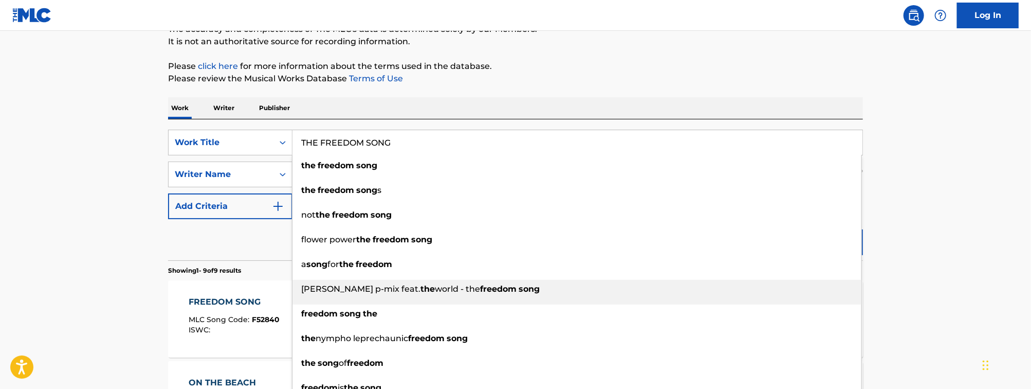
scroll to position [101, 0]
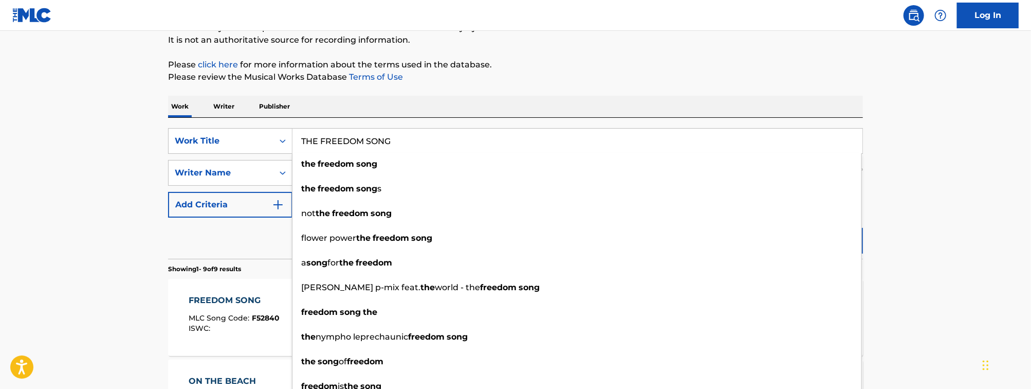
click at [213, 300] on div "FREEDOM SONG" at bounding box center [234, 300] width 91 height 12
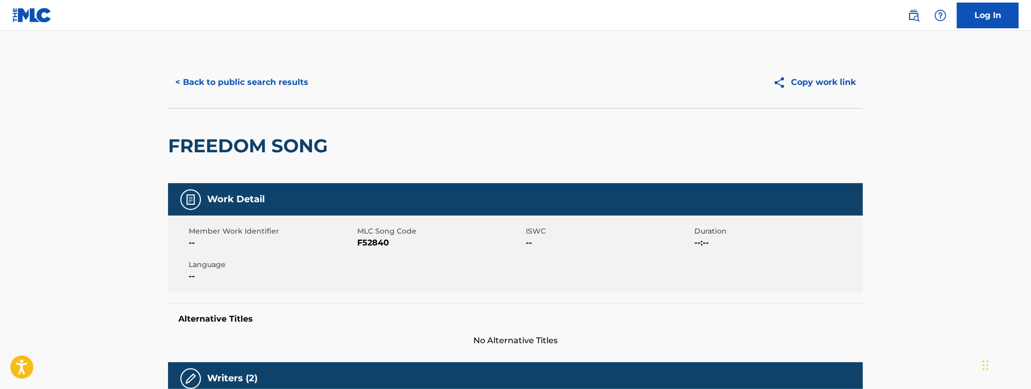
click at [295, 76] on button "< Back to public search results" at bounding box center [241, 82] width 147 height 26
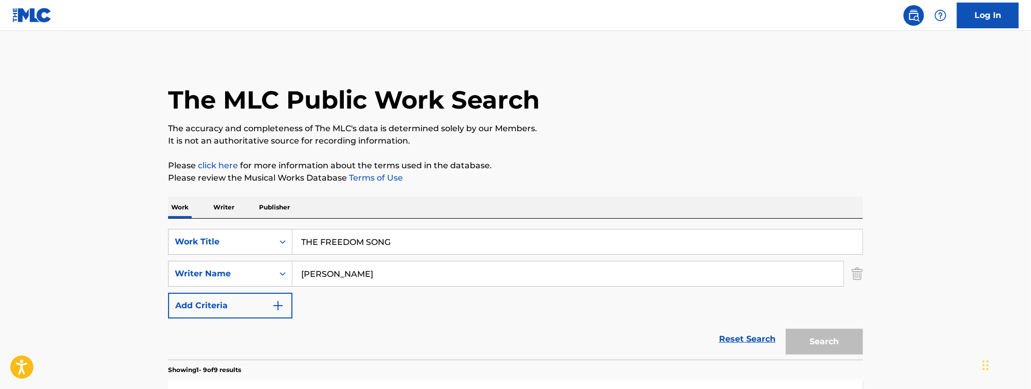
scroll to position [101, 0]
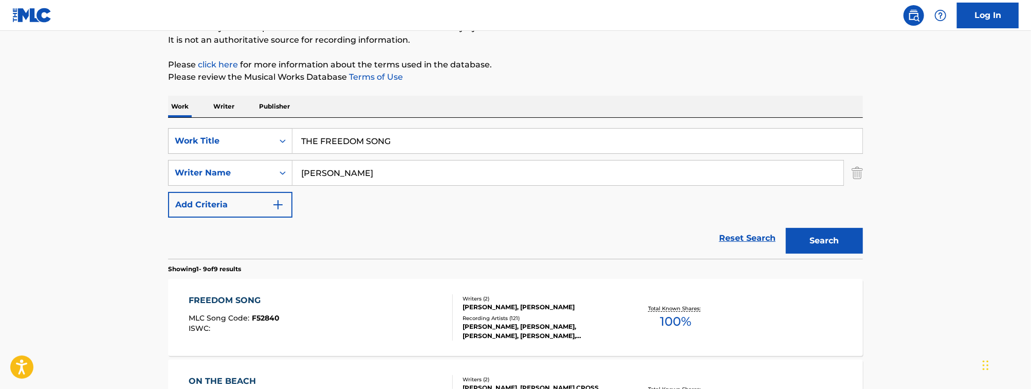
click at [409, 135] on input "THE FREEDOM SONG" at bounding box center [577, 140] width 570 height 25
paste input "NEON DIAMONDS"
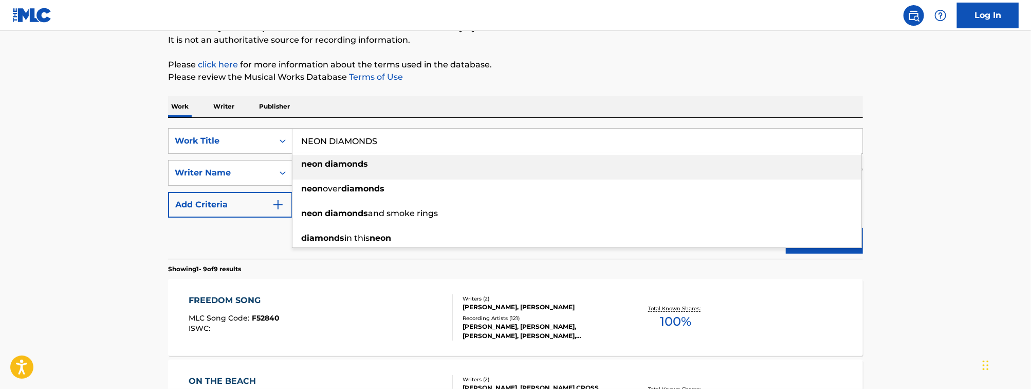
type input "NEON DIAMONDS"
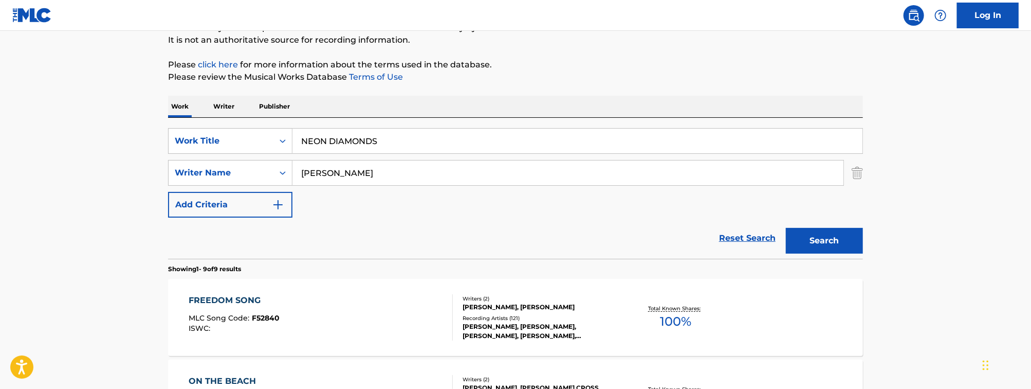
click at [320, 174] on input "[PERSON_NAME]" at bounding box center [567, 172] width 551 height 25
paste input "NEON DIAMONDS"
type input "[PERSON_NAME]"
click at [786, 228] on button "Search" at bounding box center [824, 241] width 77 height 26
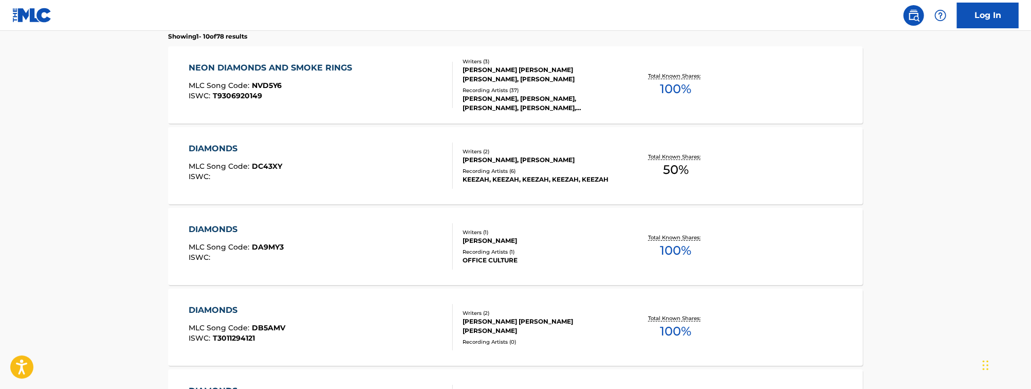
scroll to position [0, 0]
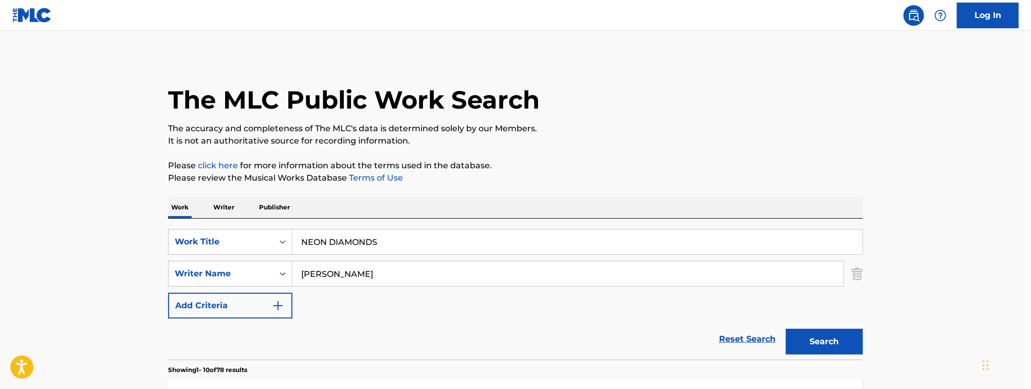
click at [409, 229] on div "NEON DIAMONDS" at bounding box center [577, 242] width 570 height 26
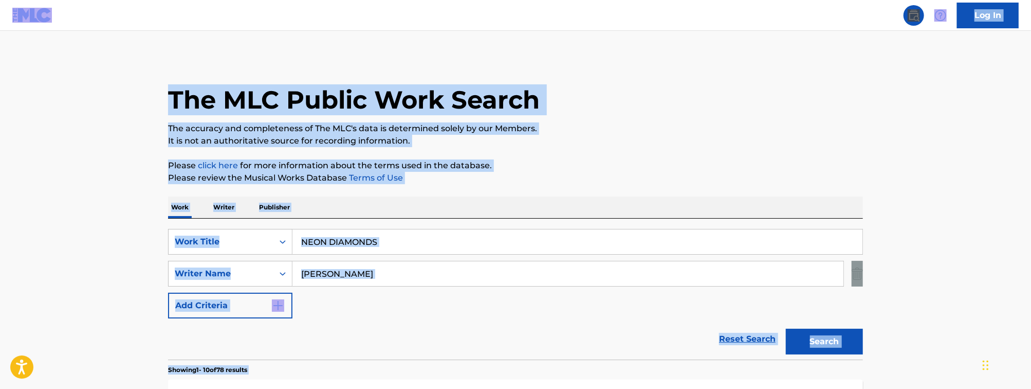
click at [438, 248] on input "NEON DIAMONDS" at bounding box center [577, 241] width 570 height 25
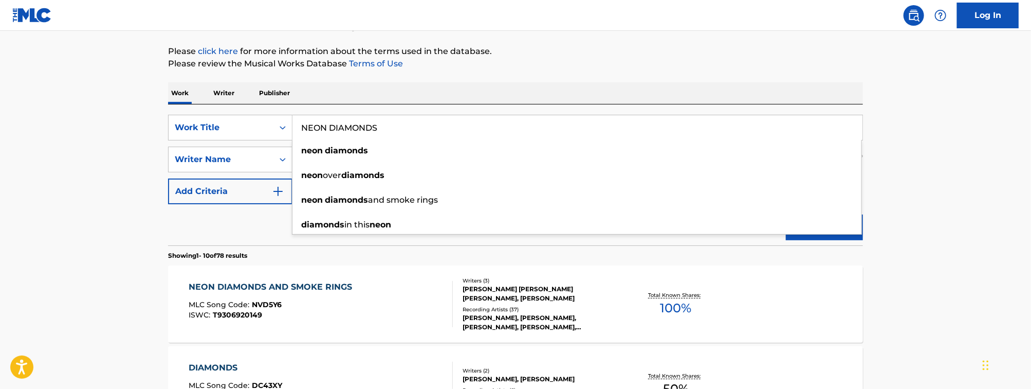
scroll to position [132, 0]
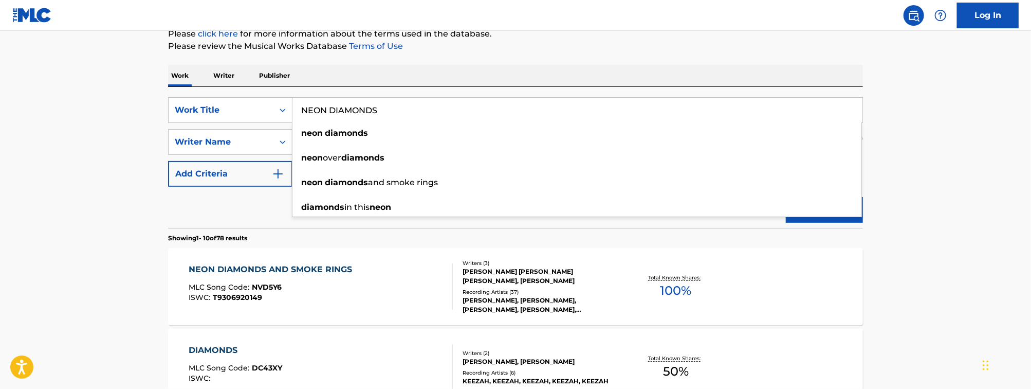
click at [392, 302] on div "NEON DIAMONDS AND SMOKE RINGS MLC Song Code : NVD5Y6 ISWC : T9306920149" at bounding box center [321, 286] width 264 height 46
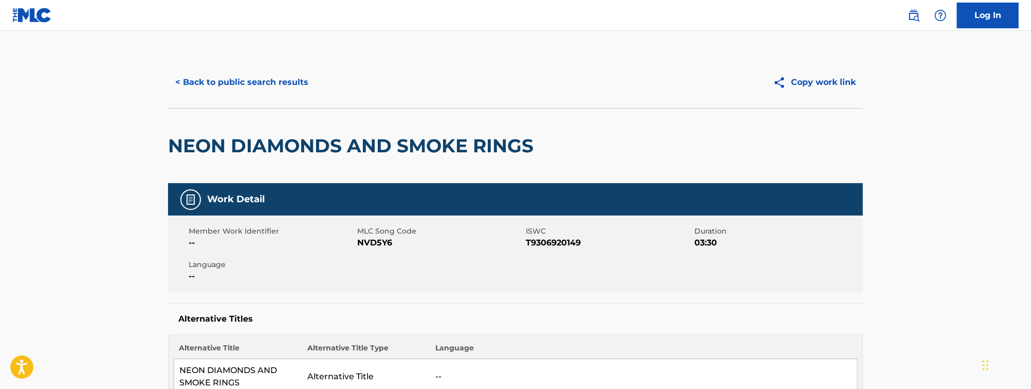
click at [266, 82] on button "< Back to public search results" at bounding box center [241, 82] width 147 height 26
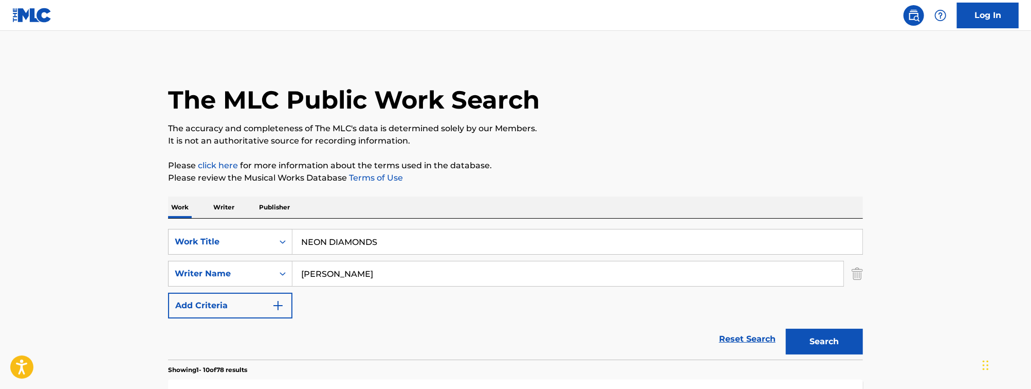
scroll to position [132, 0]
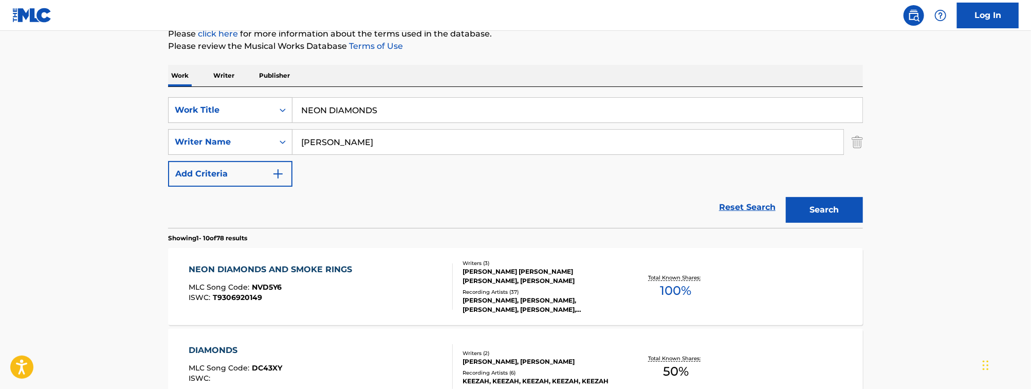
click at [339, 114] on input "NEON DIAMONDS" at bounding box center [577, 110] width 570 height 25
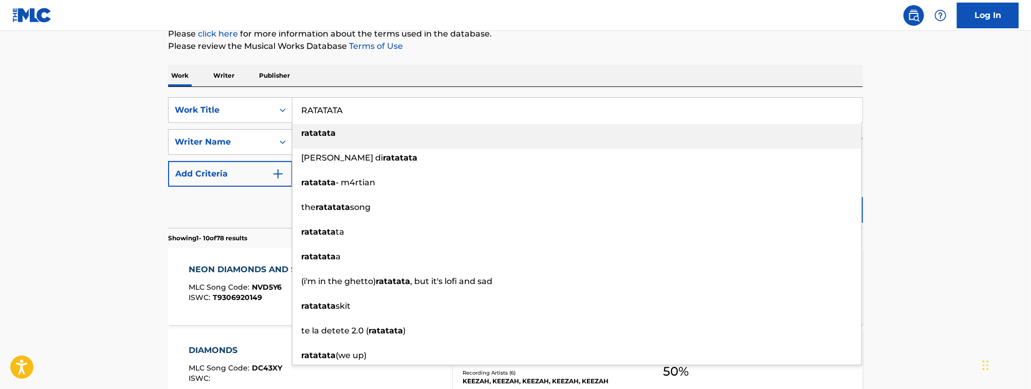
type input "RATATATA"
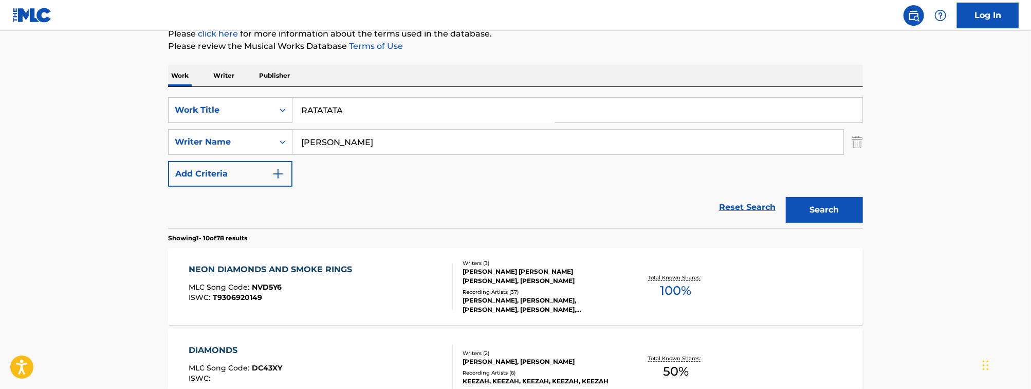
click at [336, 140] on input "[PERSON_NAME]" at bounding box center [567, 142] width 551 height 25
type input "[PERSON_NAME]"
click at [786, 197] on button "Search" at bounding box center [824, 210] width 77 height 26
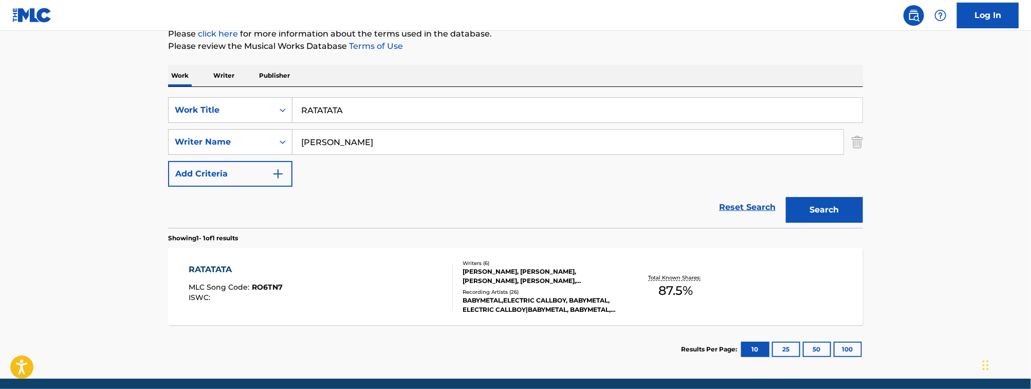
scroll to position [156, 0]
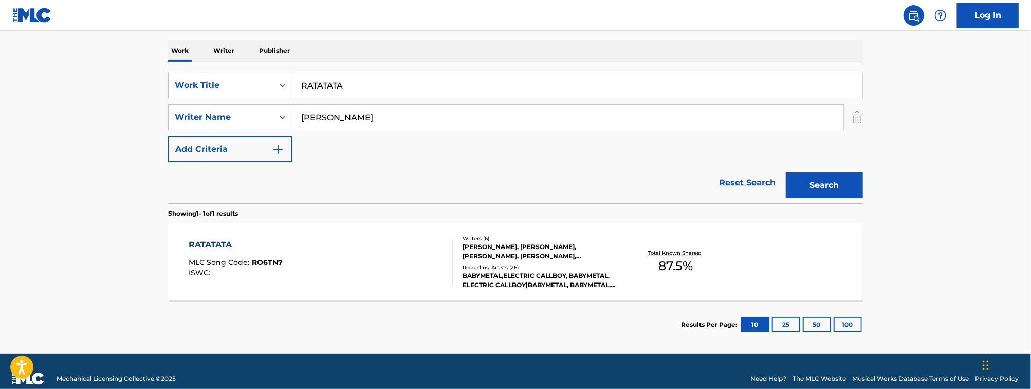
click at [363, 241] on div "RATATATA MLC Song Code : RO6TN7 ISWC :" at bounding box center [321, 261] width 264 height 46
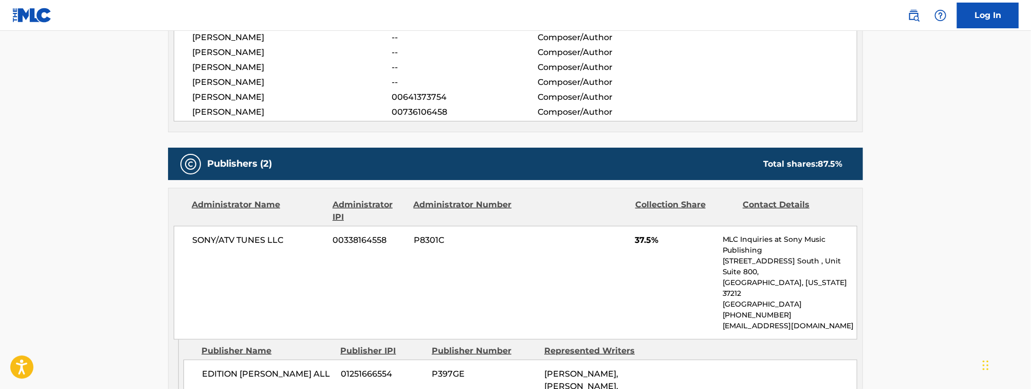
scroll to position [387, 0]
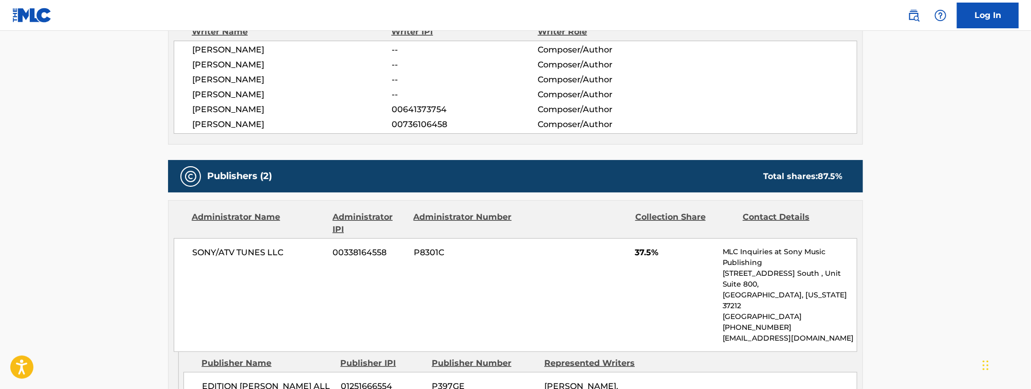
click at [262, 115] on span "[PERSON_NAME]" at bounding box center [291, 109] width 199 height 12
drag, startPoint x: 297, startPoint y: 108, endPoint x: 187, endPoint y: 113, distance: 109.5
click at [187, 113] on div "[PERSON_NAME] -- Composer/Author [PERSON_NAME] -- Composer/Author [PERSON_NAME]…" at bounding box center [515, 87] width 683 height 93
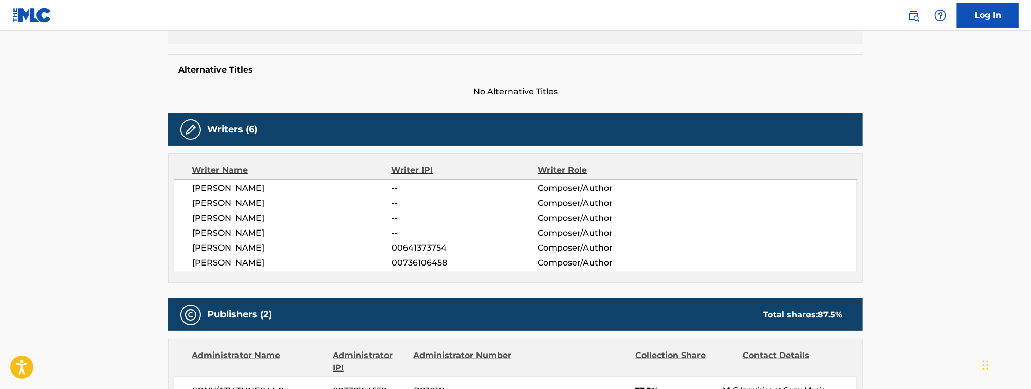
scroll to position [232, 0]
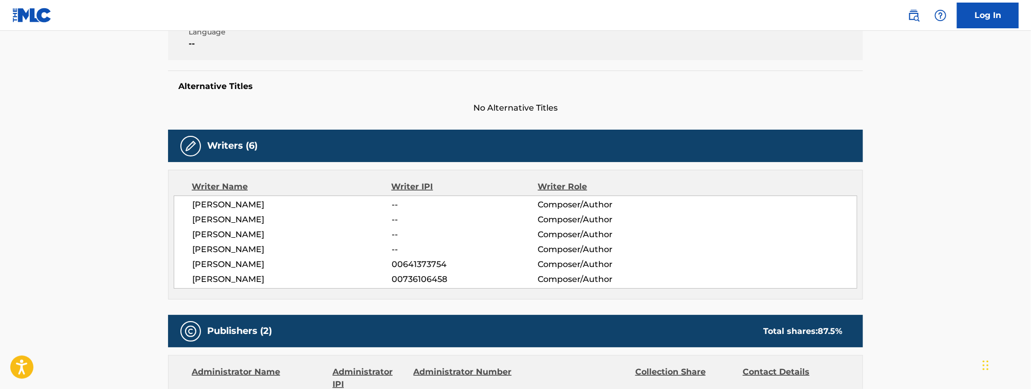
click at [423, 44] on div "Member Work Identifier -- MLC Song Code RO6TN7 ISWC -- Duration 03:30 Language …" at bounding box center [515, 21] width 695 height 77
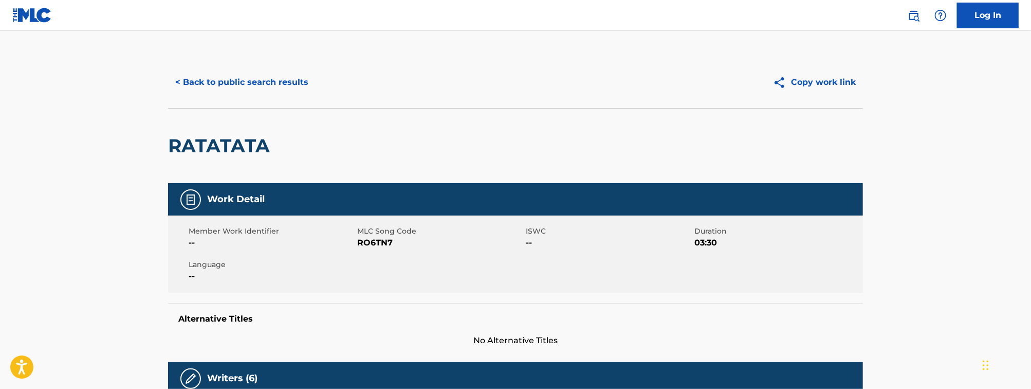
click at [243, 77] on button "< Back to public search results" at bounding box center [241, 82] width 147 height 26
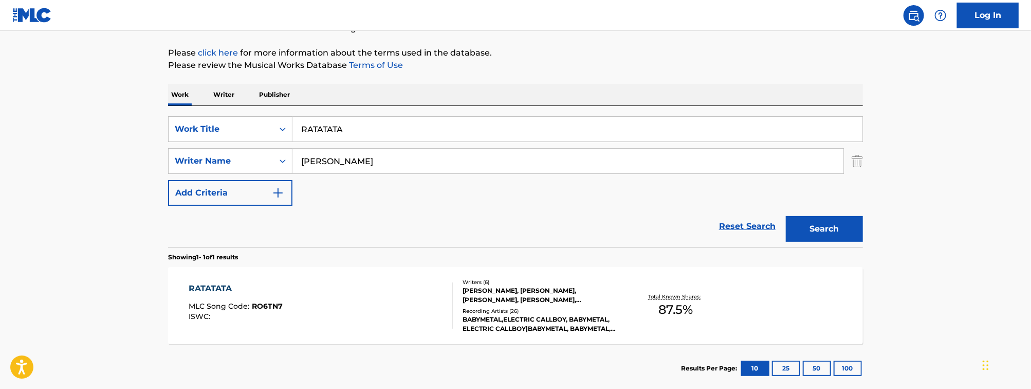
click at [377, 131] on input "RATATATA" at bounding box center [577, 129] width 570 height 25
paste input "EMERGENCE"
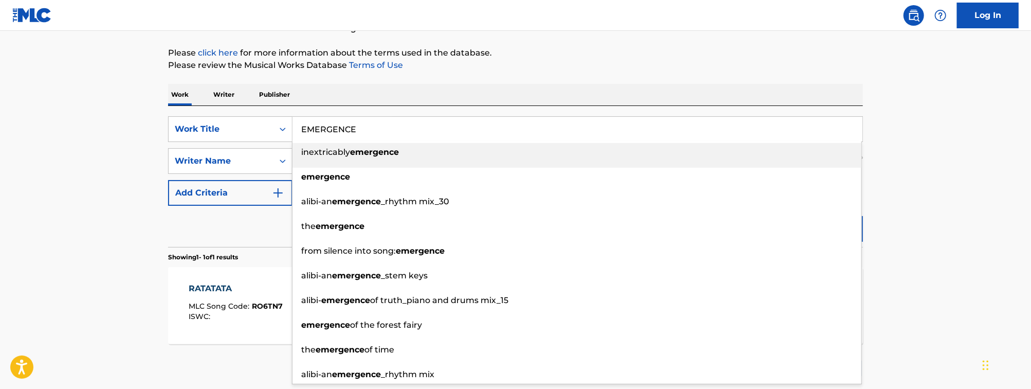
type input "EMERGENCE"
click at [70, 126] on main "The MLC Public Work Search The accuracy and completeness of The MLC's data is d…" at bounding box center [515, 157] width 1031 height 479
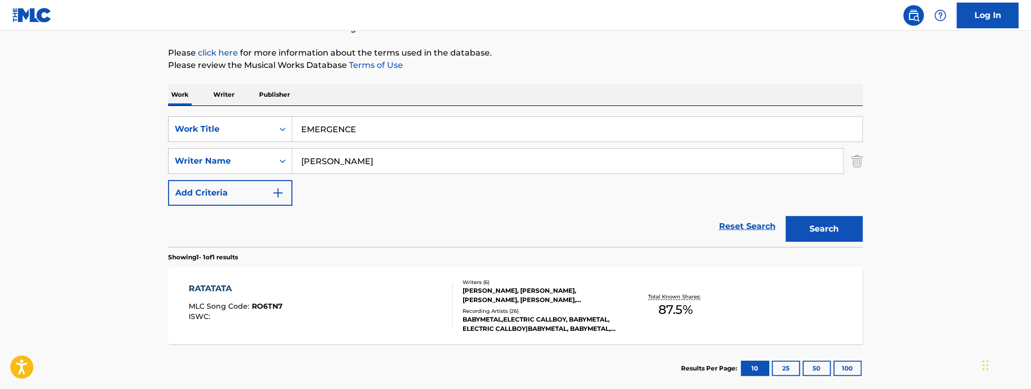
click at [324, 169] on input "[PERSON_NAME]" at bounding box center [567, 161] width 551 height 25
type input "["
type input "PEDDER"
click at [786, 216] on button "Search" at bounding box center [824, 229] width 77 height 26
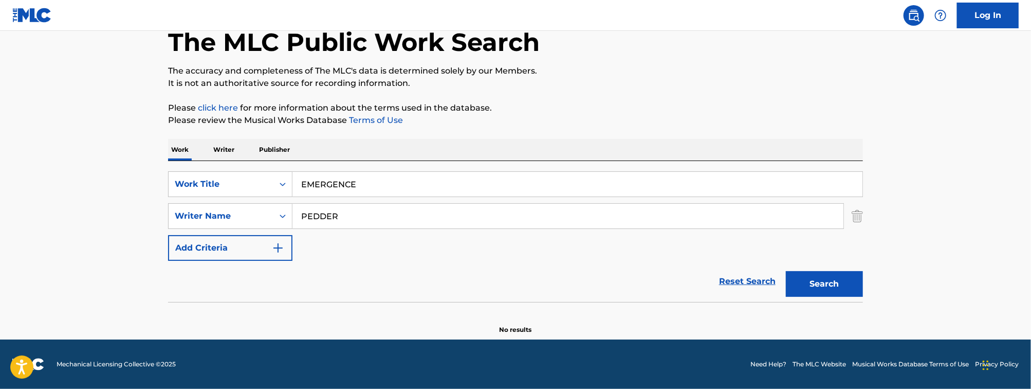
scroll to position [58, 0]
click at [833, 282] on button "Search" at bounding box center [824, 284] width 77 height 26
click at [824, 277] on button "Search" at bounding box center [824, 284] width 77 height 26
click at [338, 184] on input "EMERGENCE" at bounding box center [577, 184] width 570 height 25
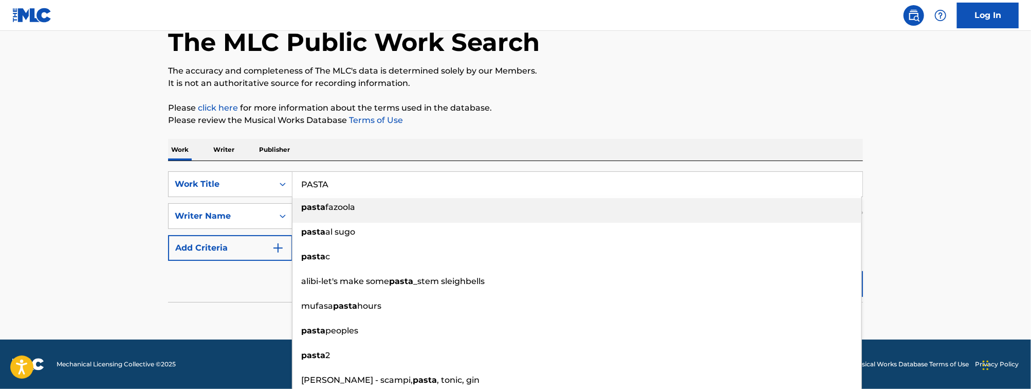
type input "PASTA"
click at [36, 196] on main "The MLC Public Work Search The accuracy and completeness of The MLC's data is d…" at bounding box center [515, 156] width 1031 height 366
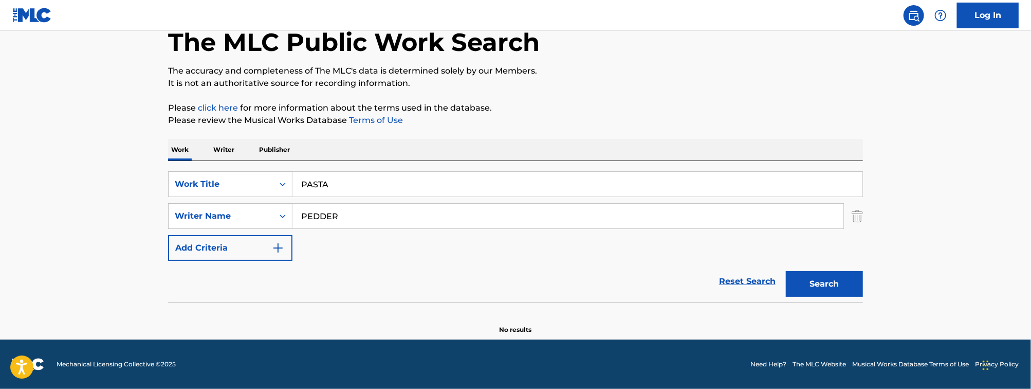
click at [360, 226] on input "PEDDER" at bounding box center [567, 216] width 551 height 25
click at [323, 204] on input "PEDDER" at bounding box center [567, 216] width 551 height 25
click at [329, 212] on input "PEDDER" at bounding box center [567, 216] width 551 height 25
type input "[PERSON_NAME]"
click at [786, 271] on button "Search" at bounding box center [824, 284] width 77 height 26
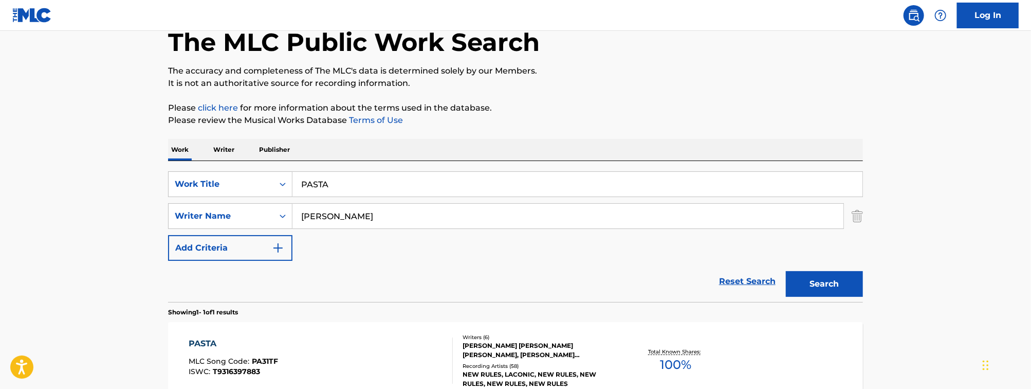
click at [353, 188] on input "PASTA" at bounding box center [577, 184] width 570 height 25
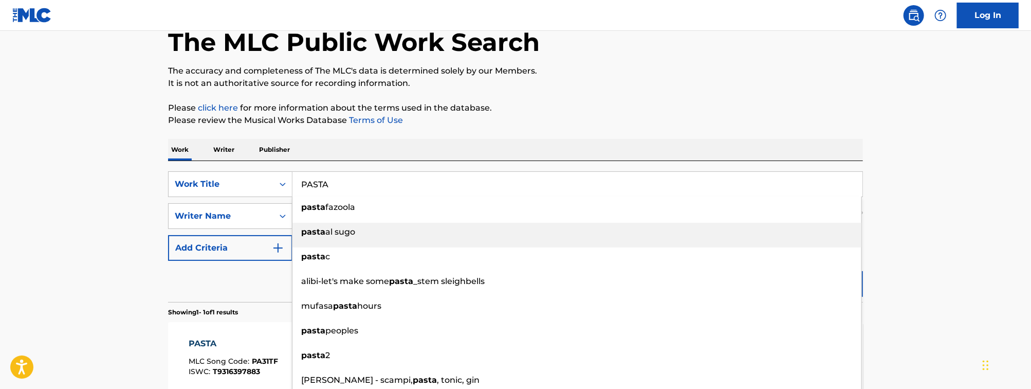
scroll to position [107, 0]
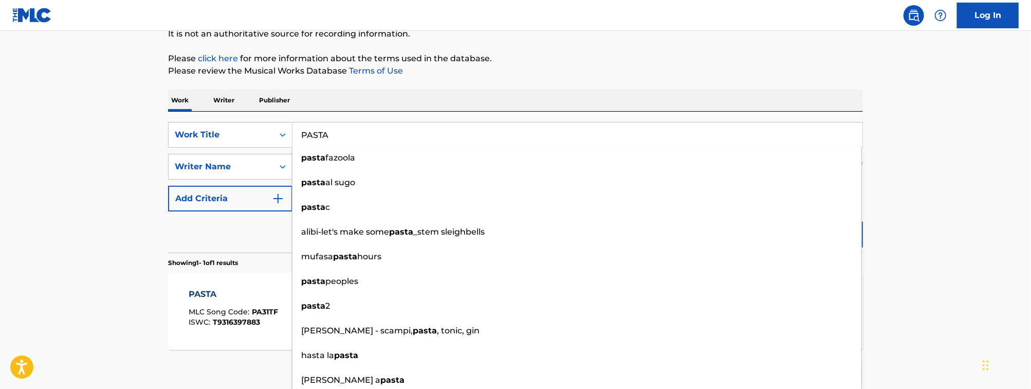
click at [86, 252] on main "The MLC Public Work Search The accuracy and completeness of The MLC's data is d…" at bounding box center [515, 163] width 1031 height 479
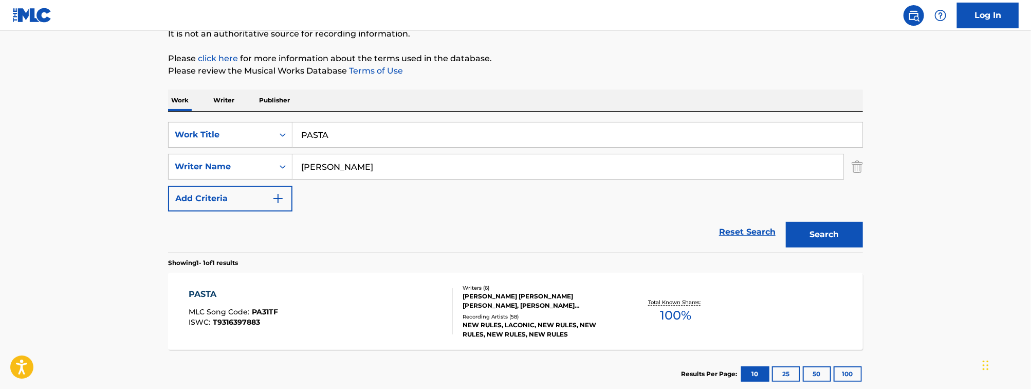
click at [272, 283] on div "PASTA MLC Song Code : PA31TF ISWC : T9316397883 Writers ( 6 ) [PERSON_NAME] [PE…" at bounding box center [515, 310] width 695 height 77
